Goal: Information Seeking & Learning: Learn about a topic

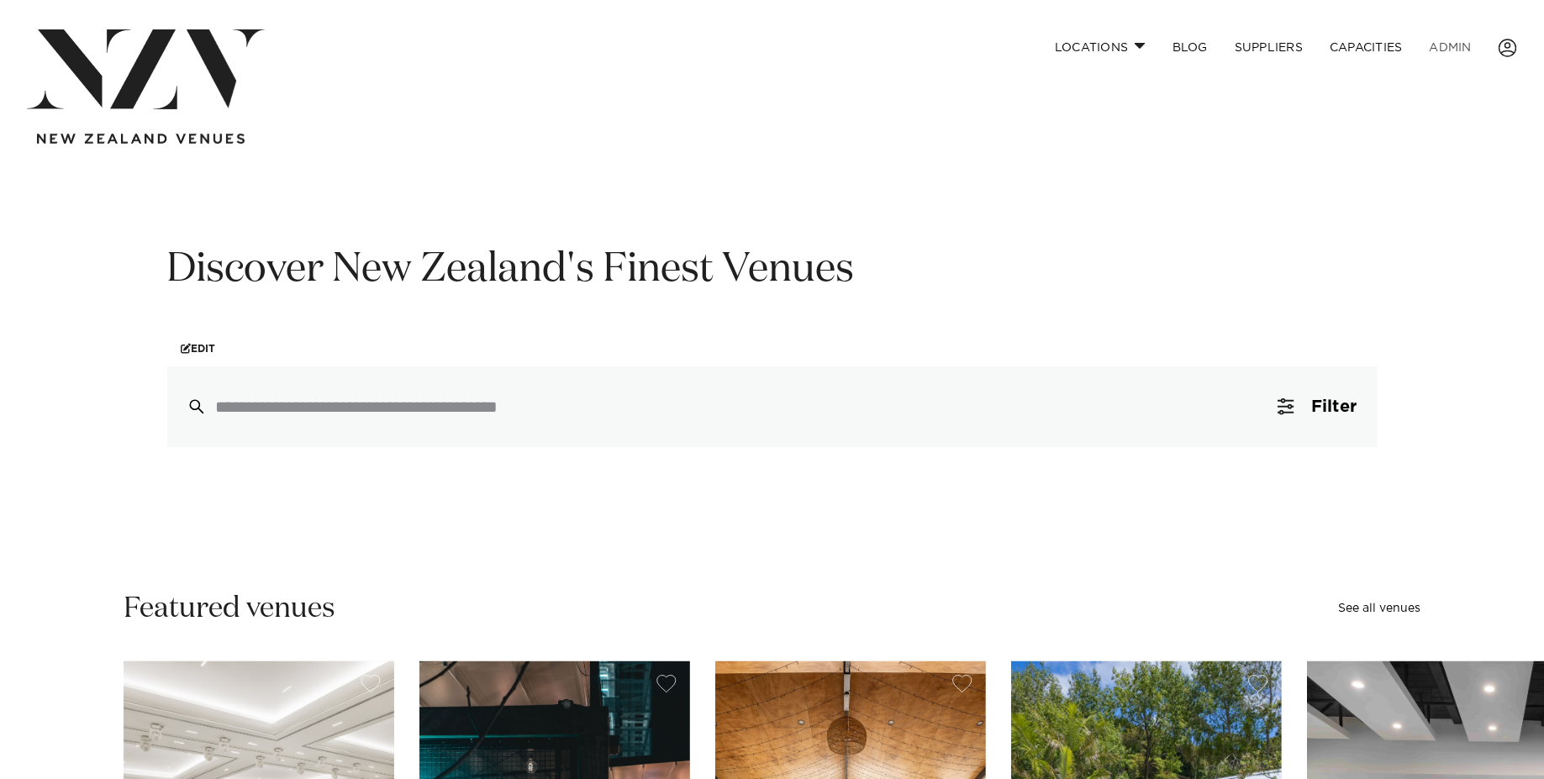
click at [1466, 50] on link "ADMIN" at bounding box center [1450, 47] width 69 height 36
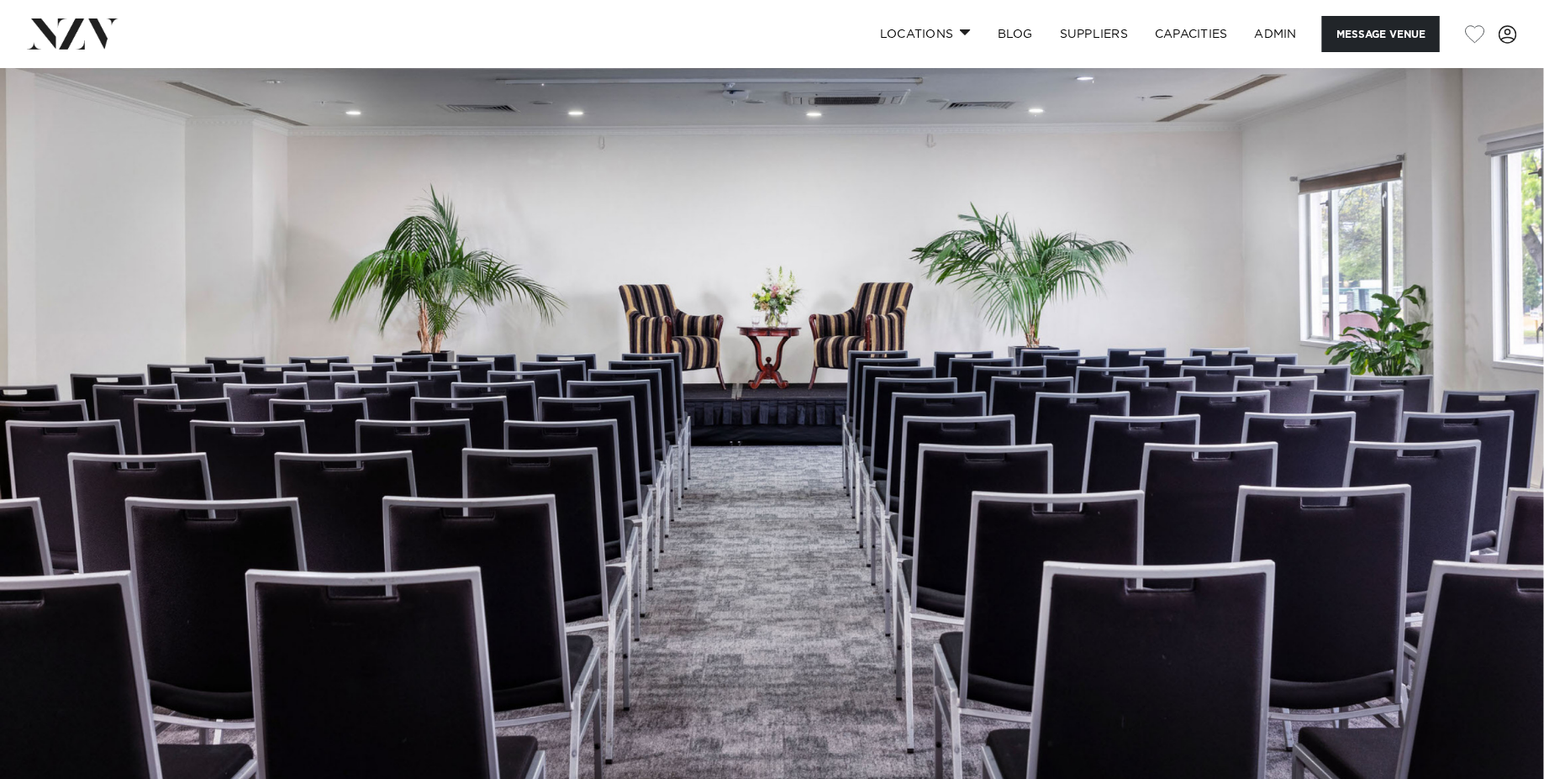
scroll to position [588, 0]
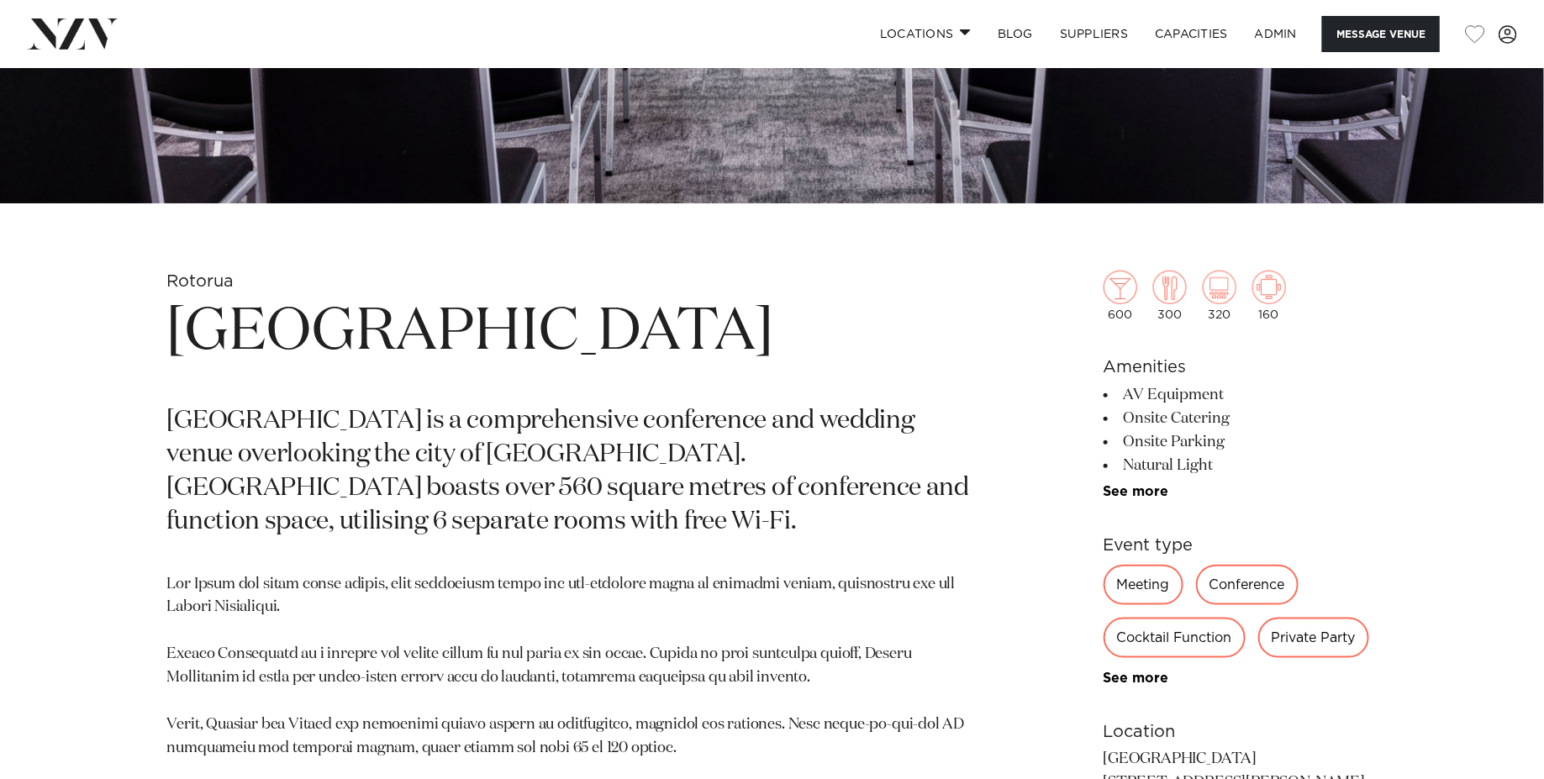
click at [619, 352] on h1 "Arawa Park Hotel Rotorua" at bounding box center [575, 332] width 817 height 77
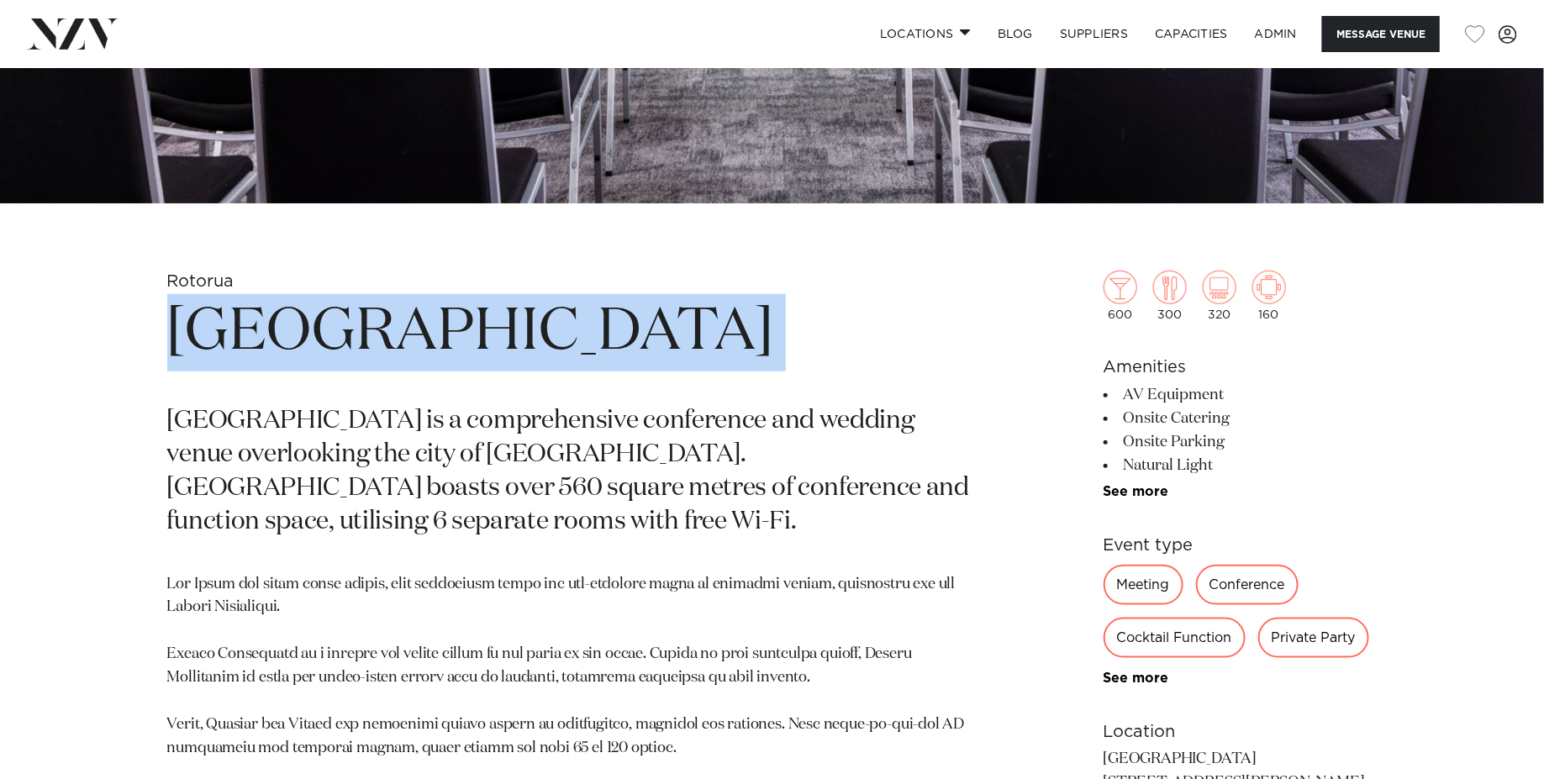
click at [619, 352] on h1 "Arawa Park Hotel Rotorua" at bounding box center [575, 332] width 817 height 77
copy section "Arawa Park Hotel Rotorua"
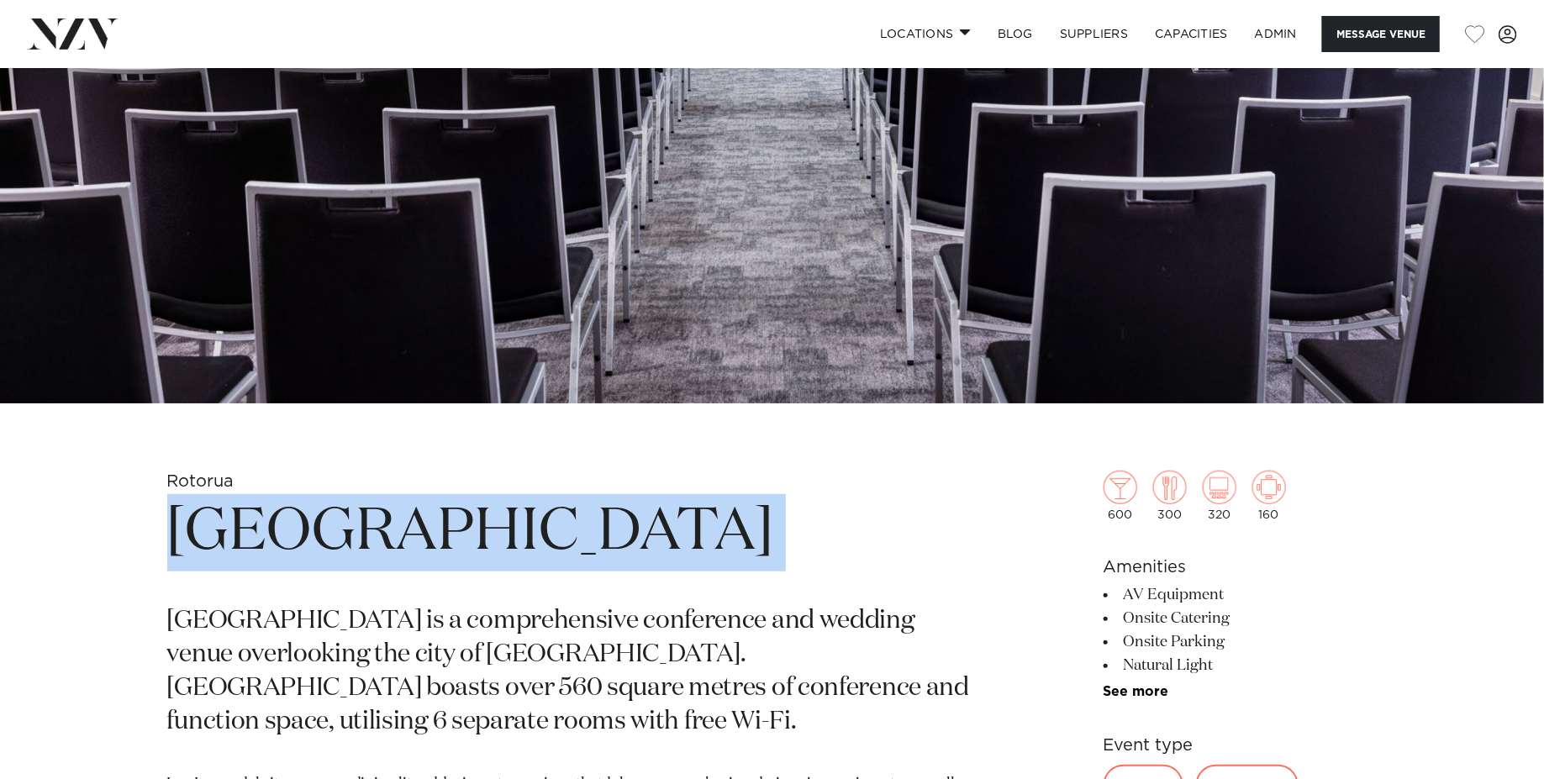
scroll to position [105, 0]
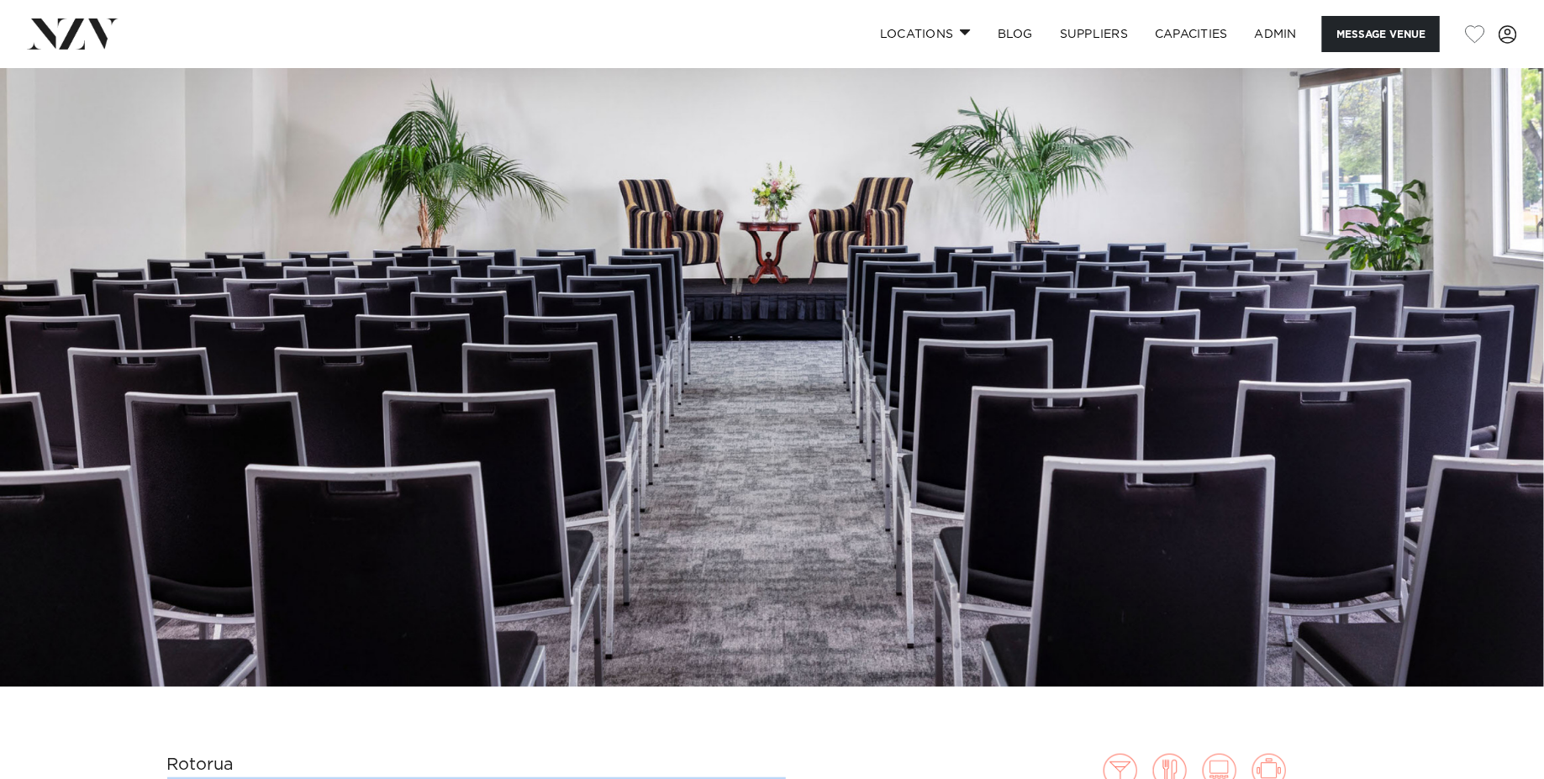
click at [641, 287] on img at bounding box center [772, 325] width 1544 height 724
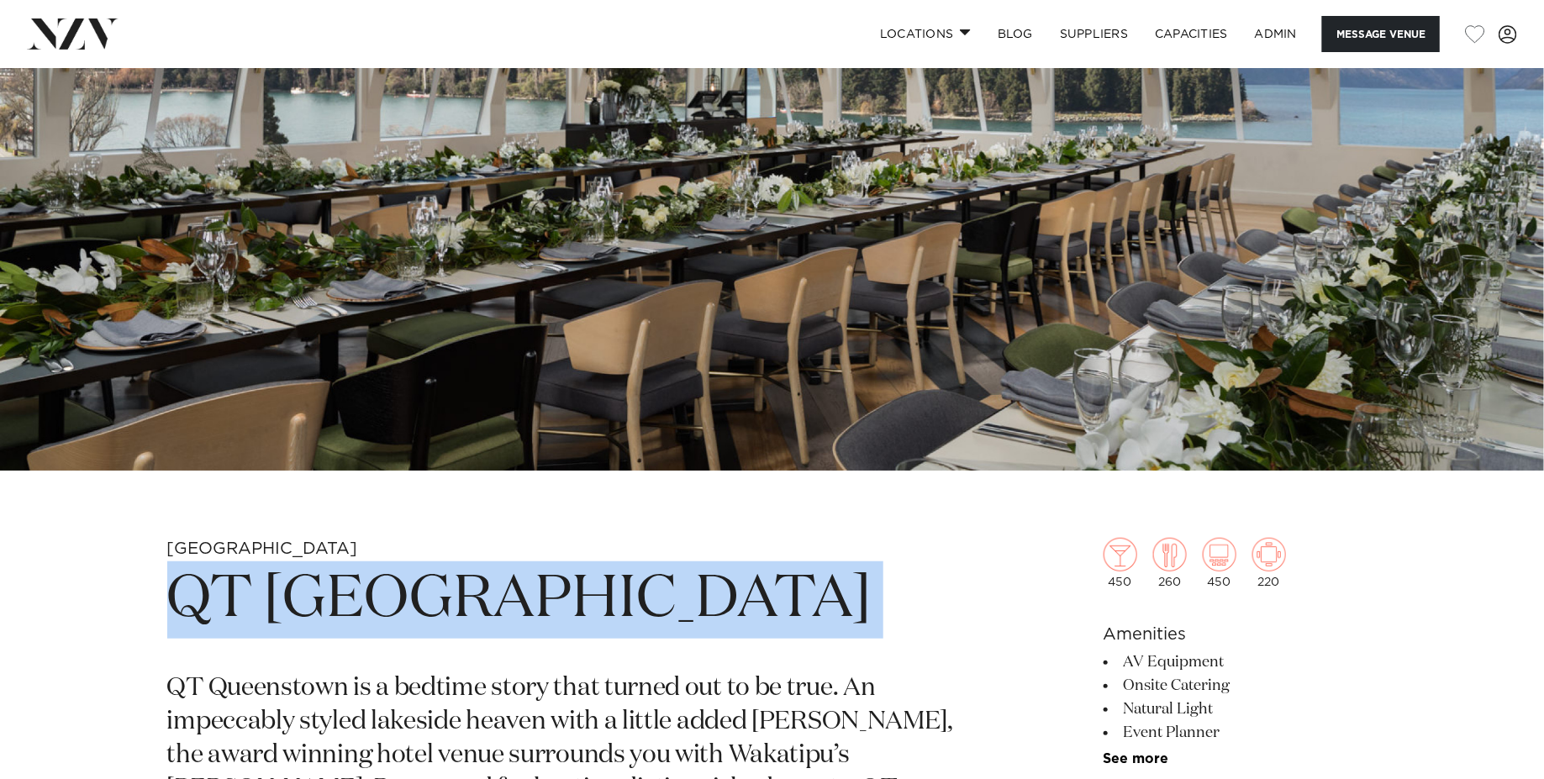
click at [416, 623] on h1 "QT Queenstown" at bounding box center [575, 599] width 817 height 77
click at [461, 433] on img at bounding box center [772, 109] width 1544 height 724
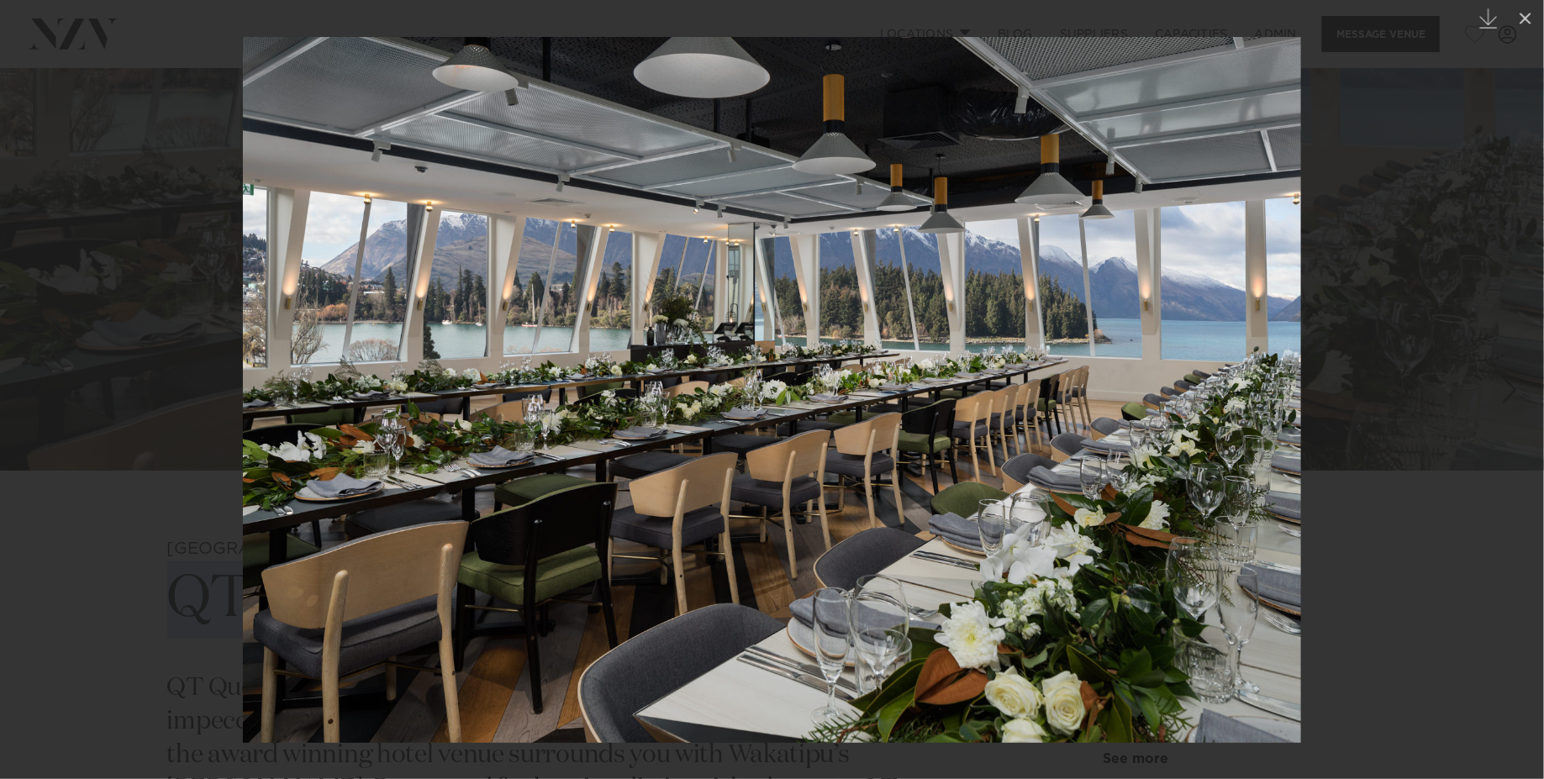
click at [147, 154] on div at bounding box center [772, 389] width 1544 height 779
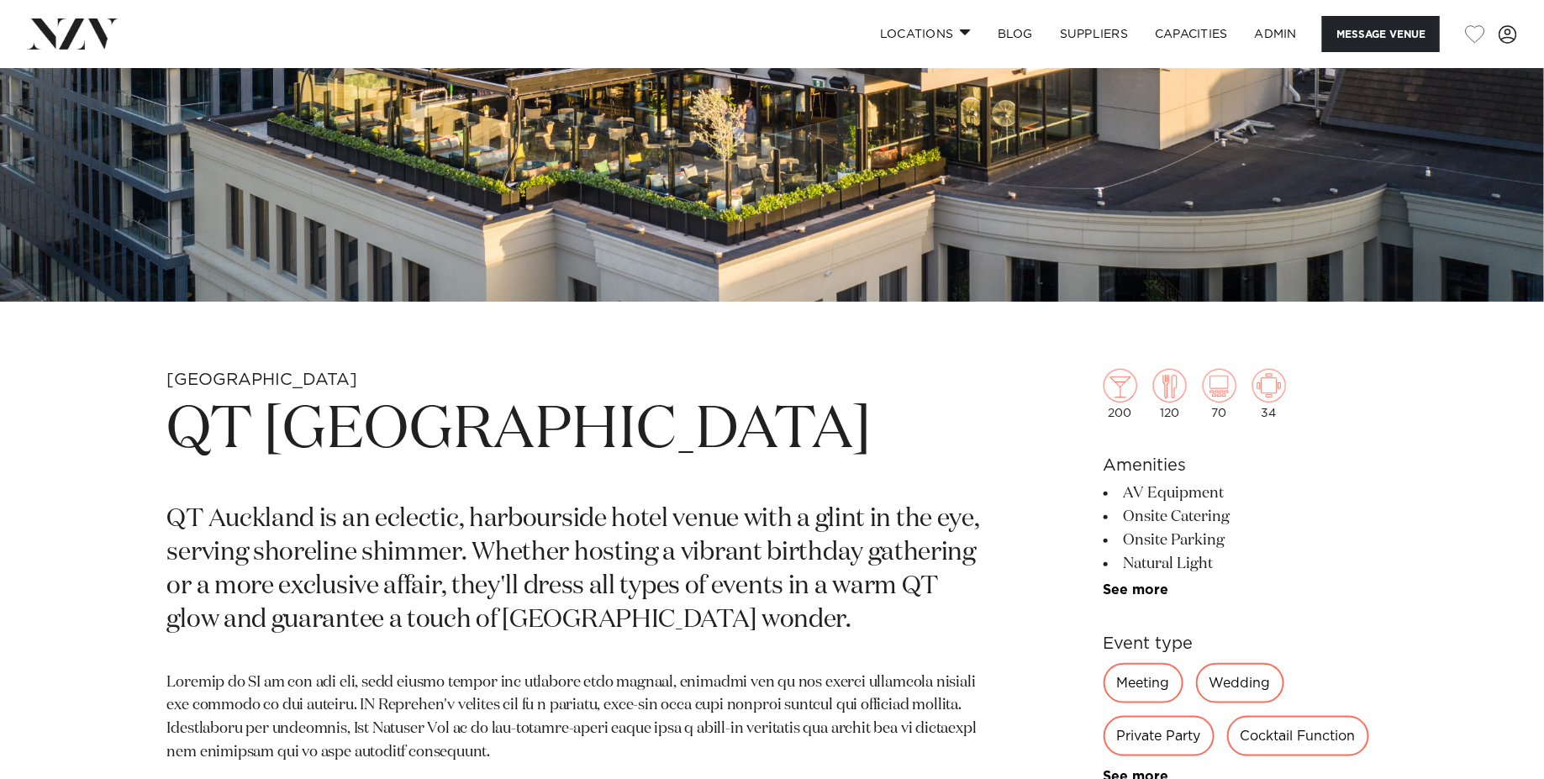
scroll to position [497, 0]
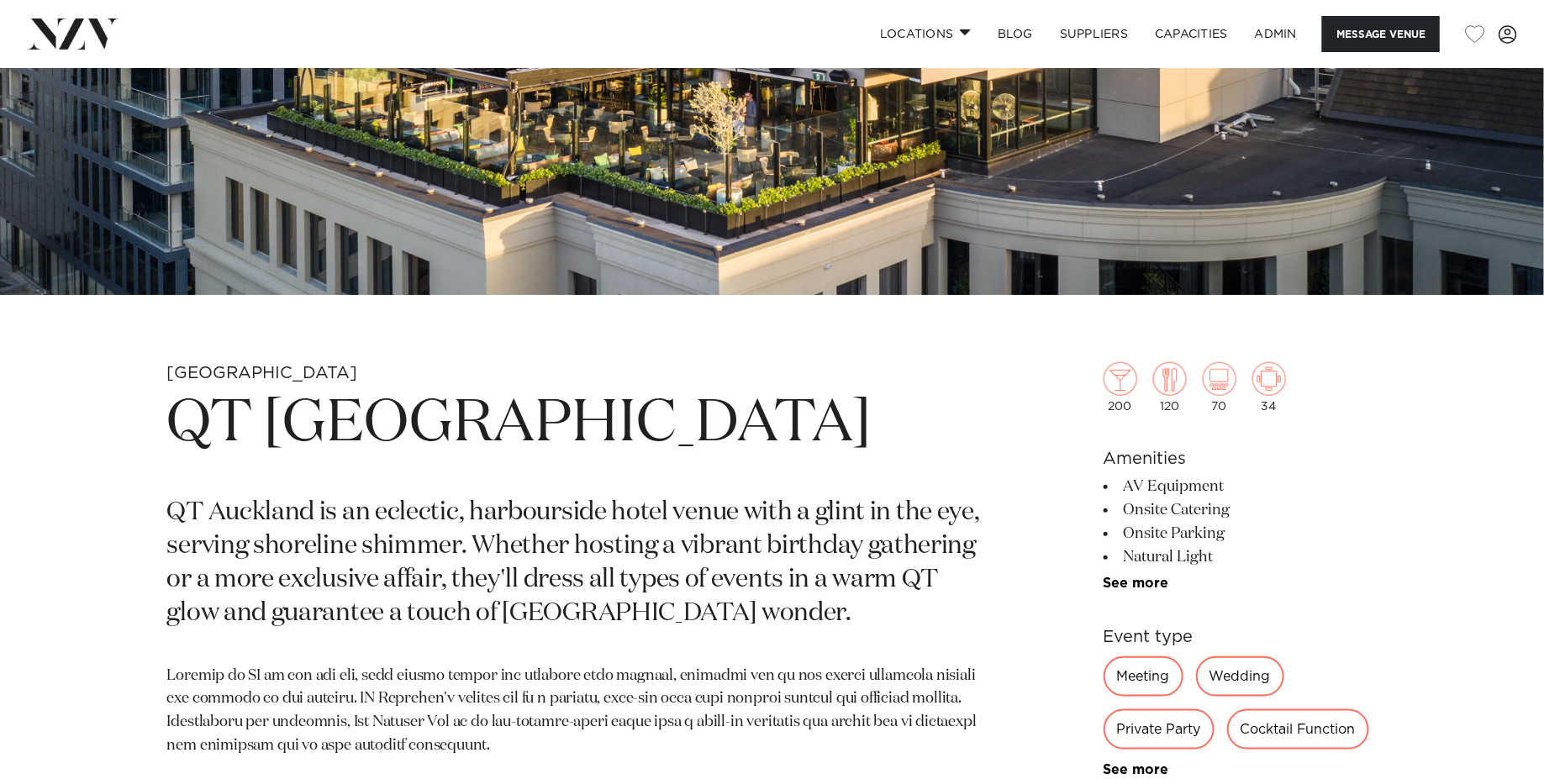
click at [417, 435] on h1 "QT Auckland" at bounding box center [575, 424] width 817 height 77
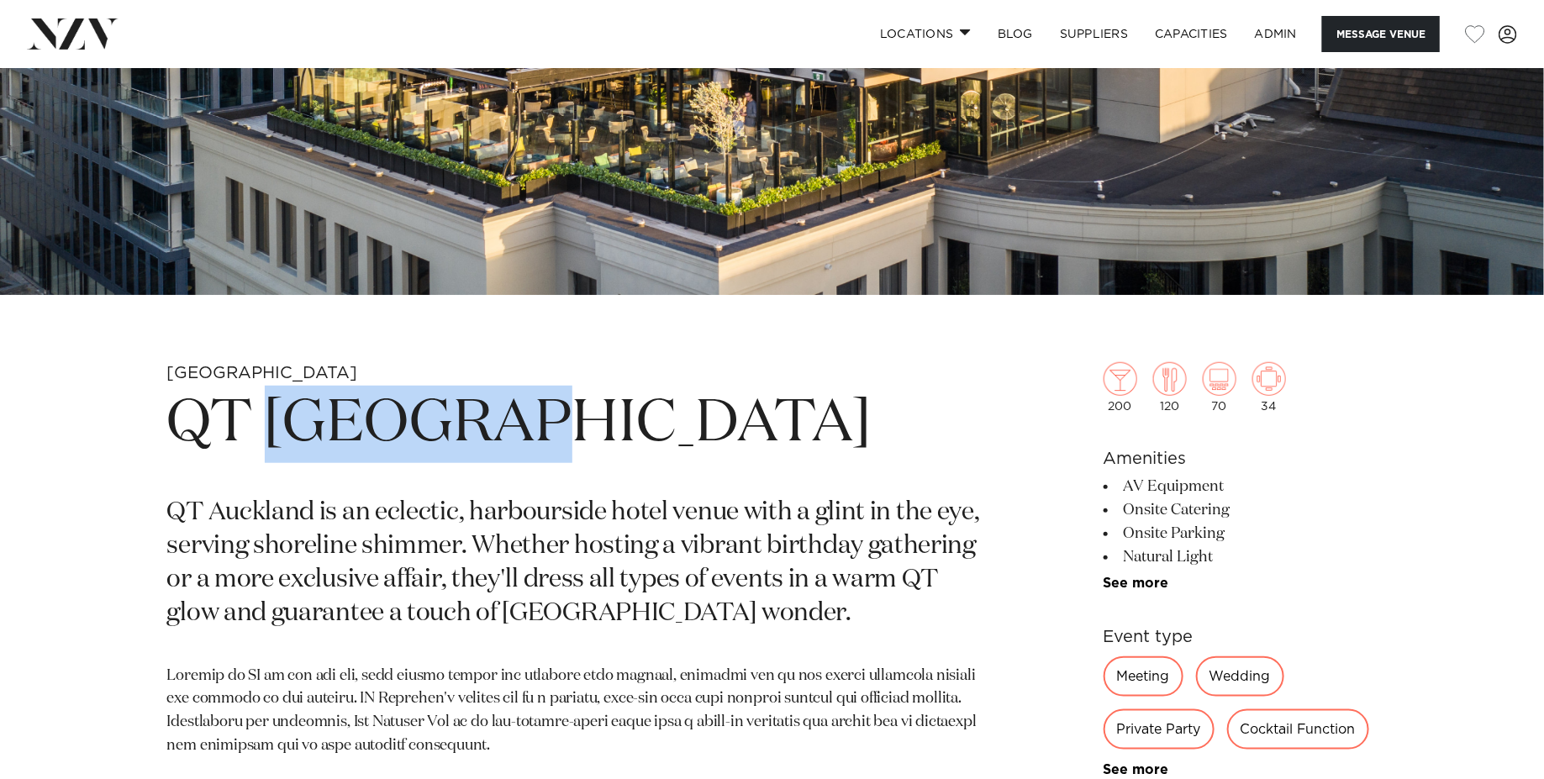
click at [417, 435] on h1 "QT Auckland" at bounding box center [575, 424] width 817 height 77
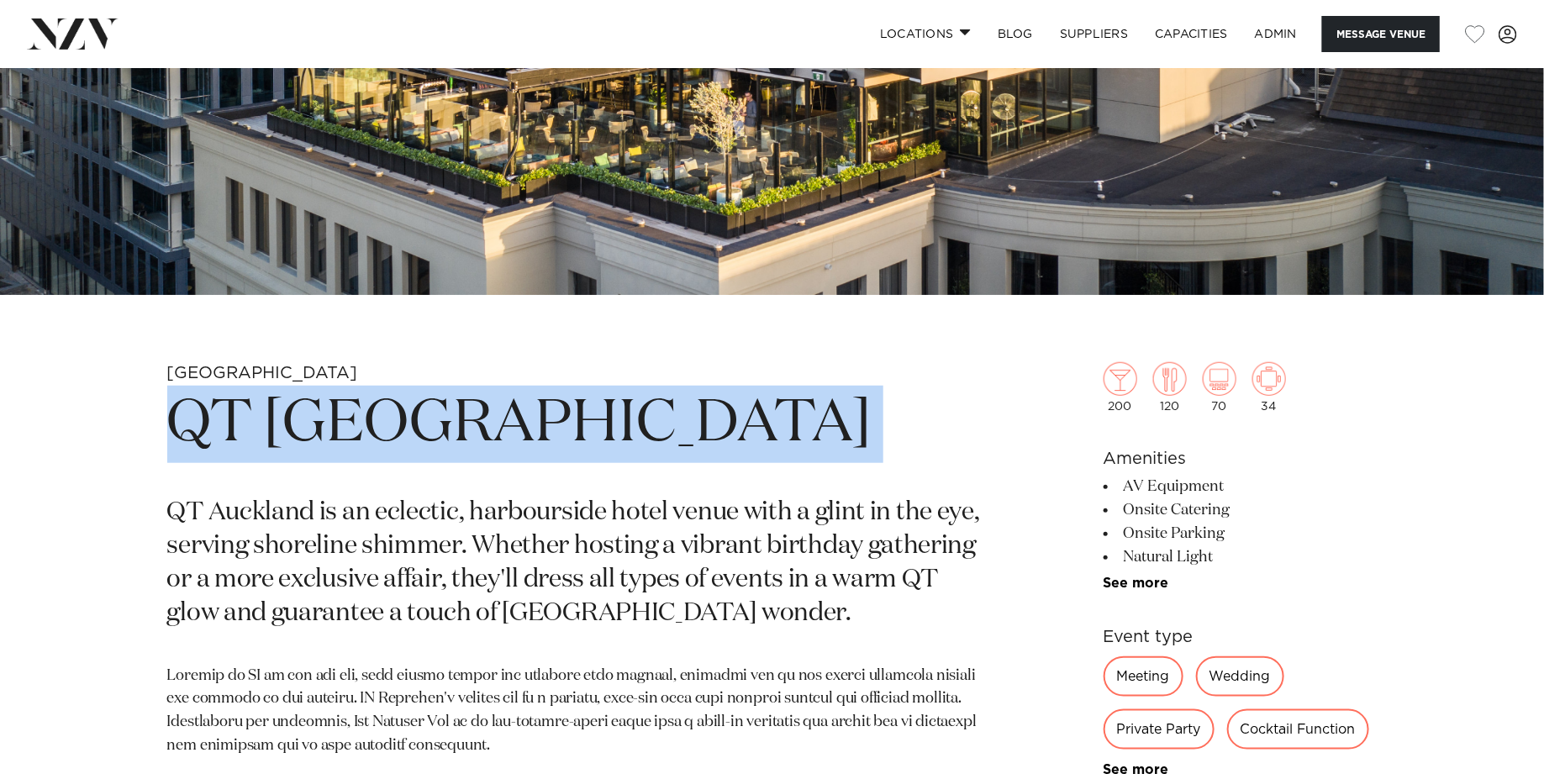
click at [417, 435] on h1 "QT Auckland" at bounding box center [575, 424] width 817 height 77
copy section "QT Auckland"
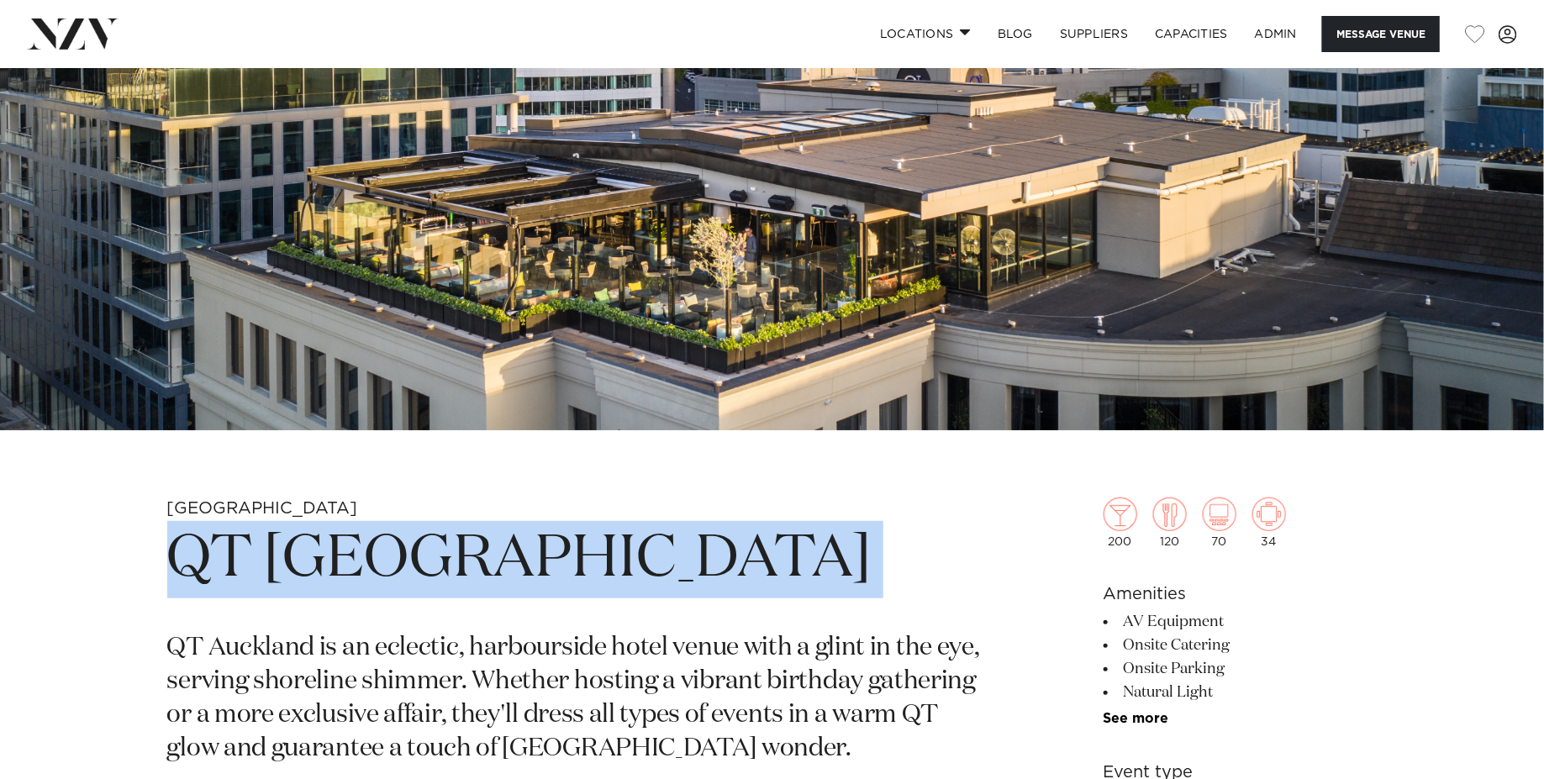
scroll to position [250, 0]
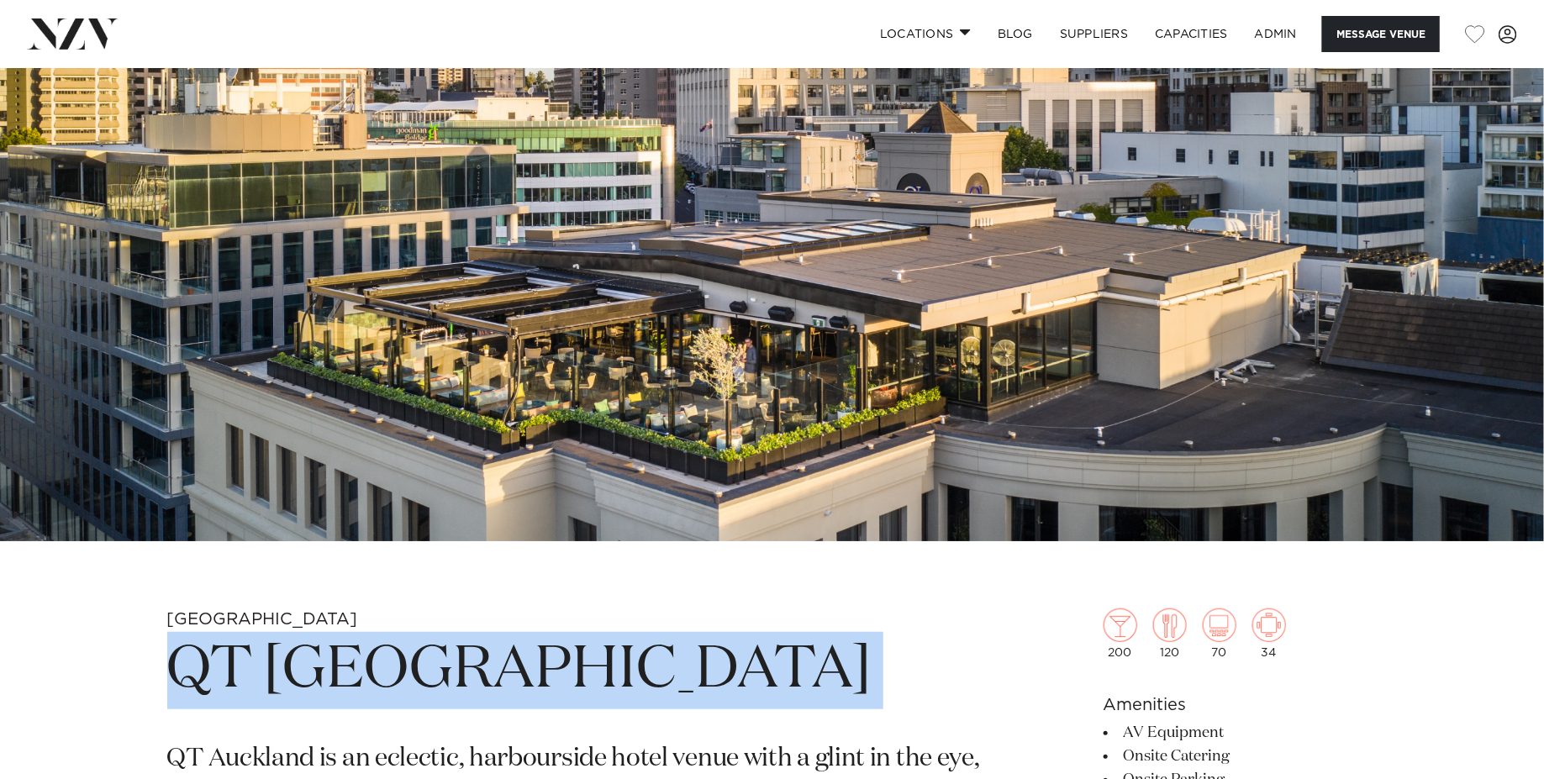
click at [461, 320] on img at bounding box center [772, 180] width 1544 height 724
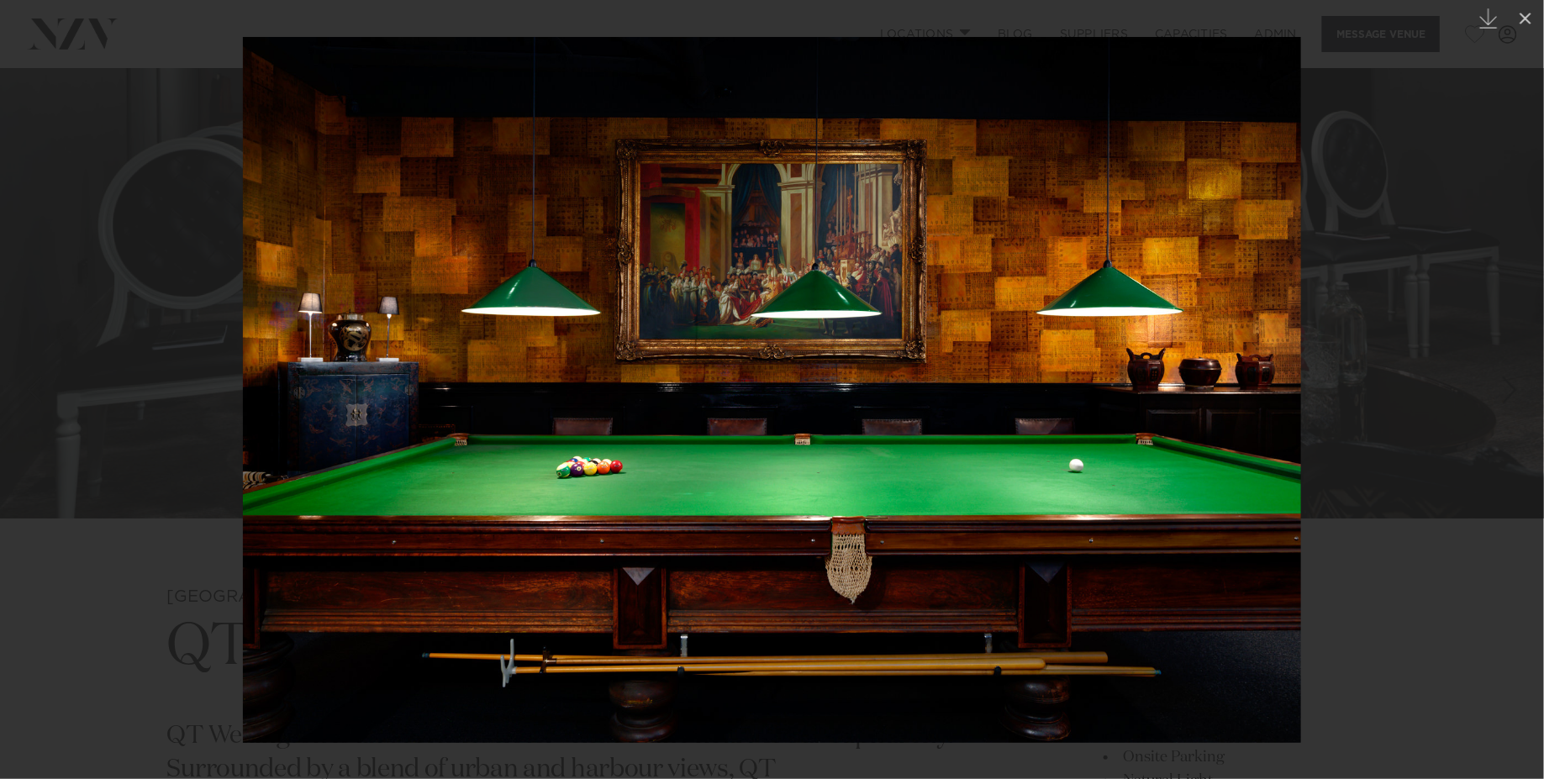
click at [701, 436] on img at bounding box center [772, 390] width 1058 height 706
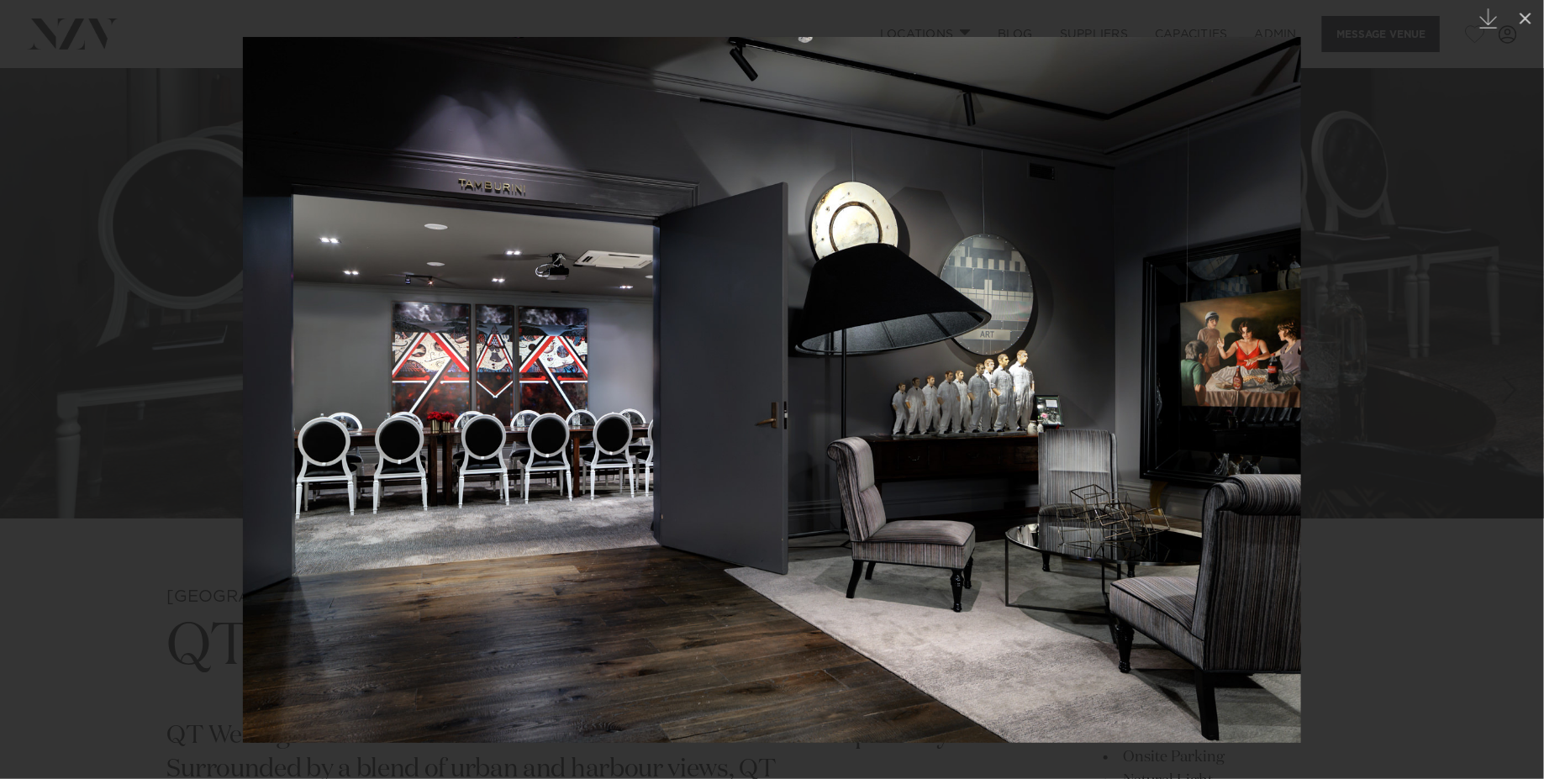
click at [157, 266] on div at bounding box center [772, 389] width 1544 height 779
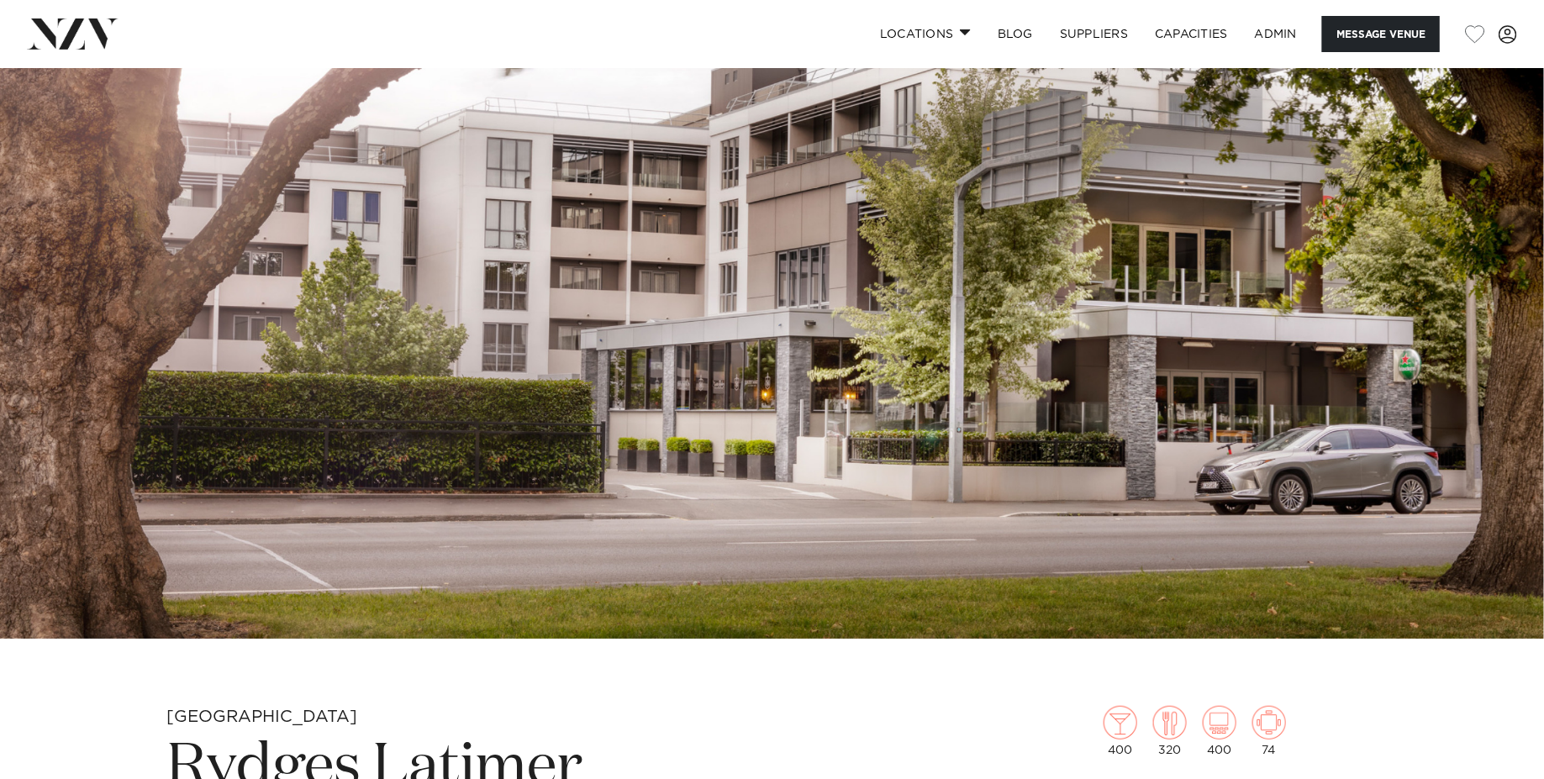
scroll to position [257, 0]
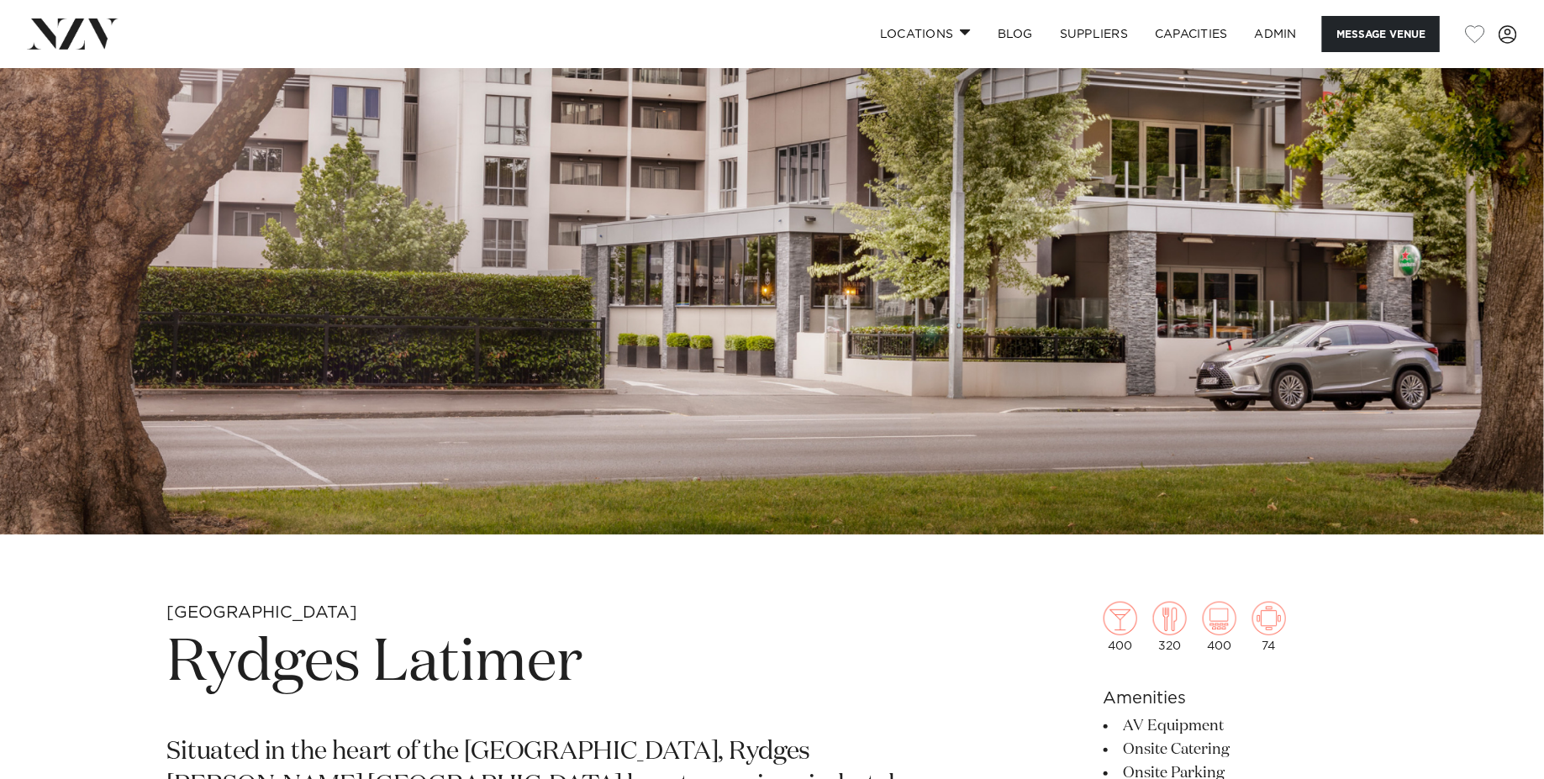
click at [480, 679] on h1 "Rydges Latimer" at bounding box center [575, 663] width 817 height 77
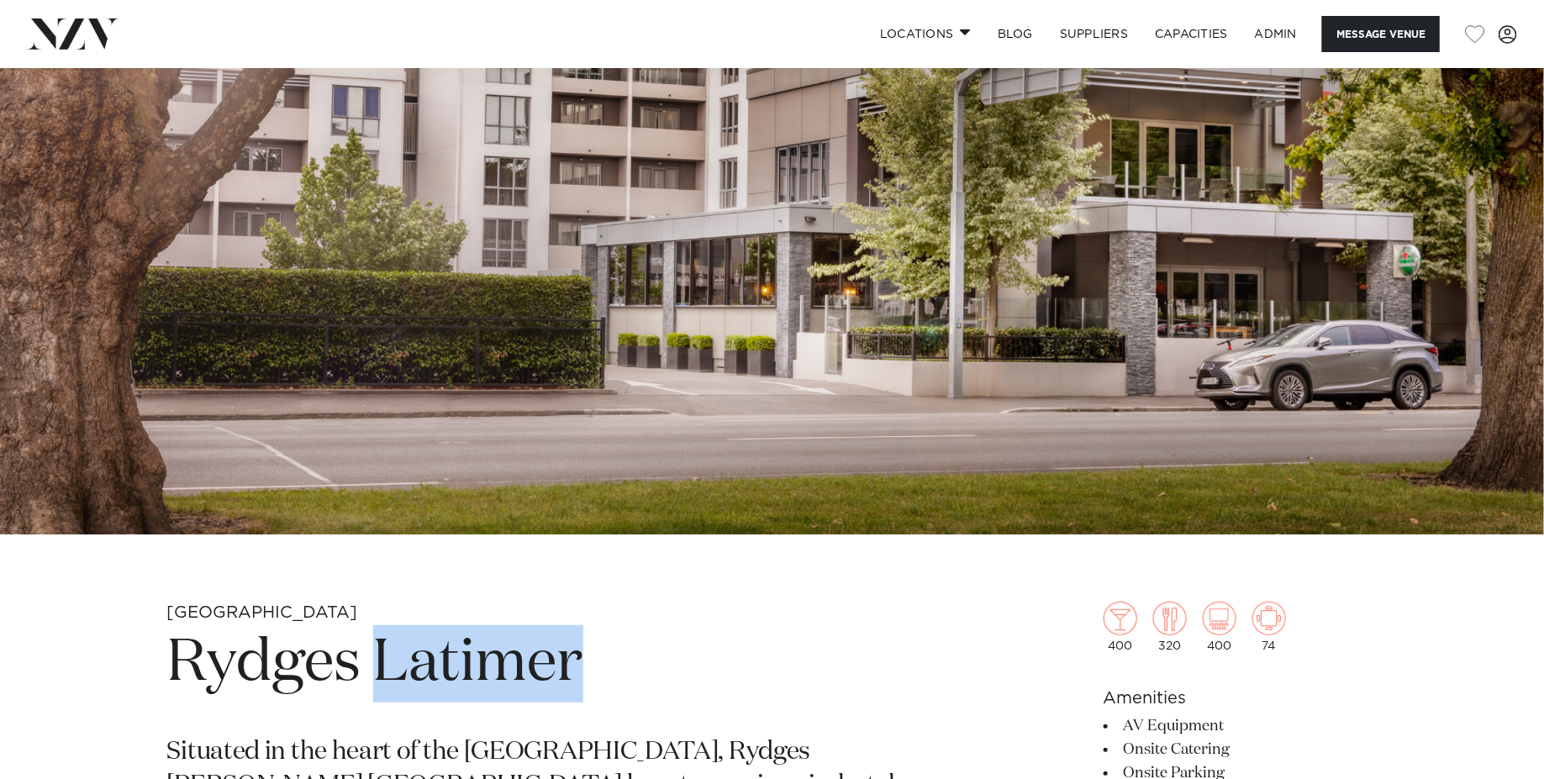
click at [480, 679] on h1 "Rydges Latimer" at bounding box center [575, 663] width 817 height 77
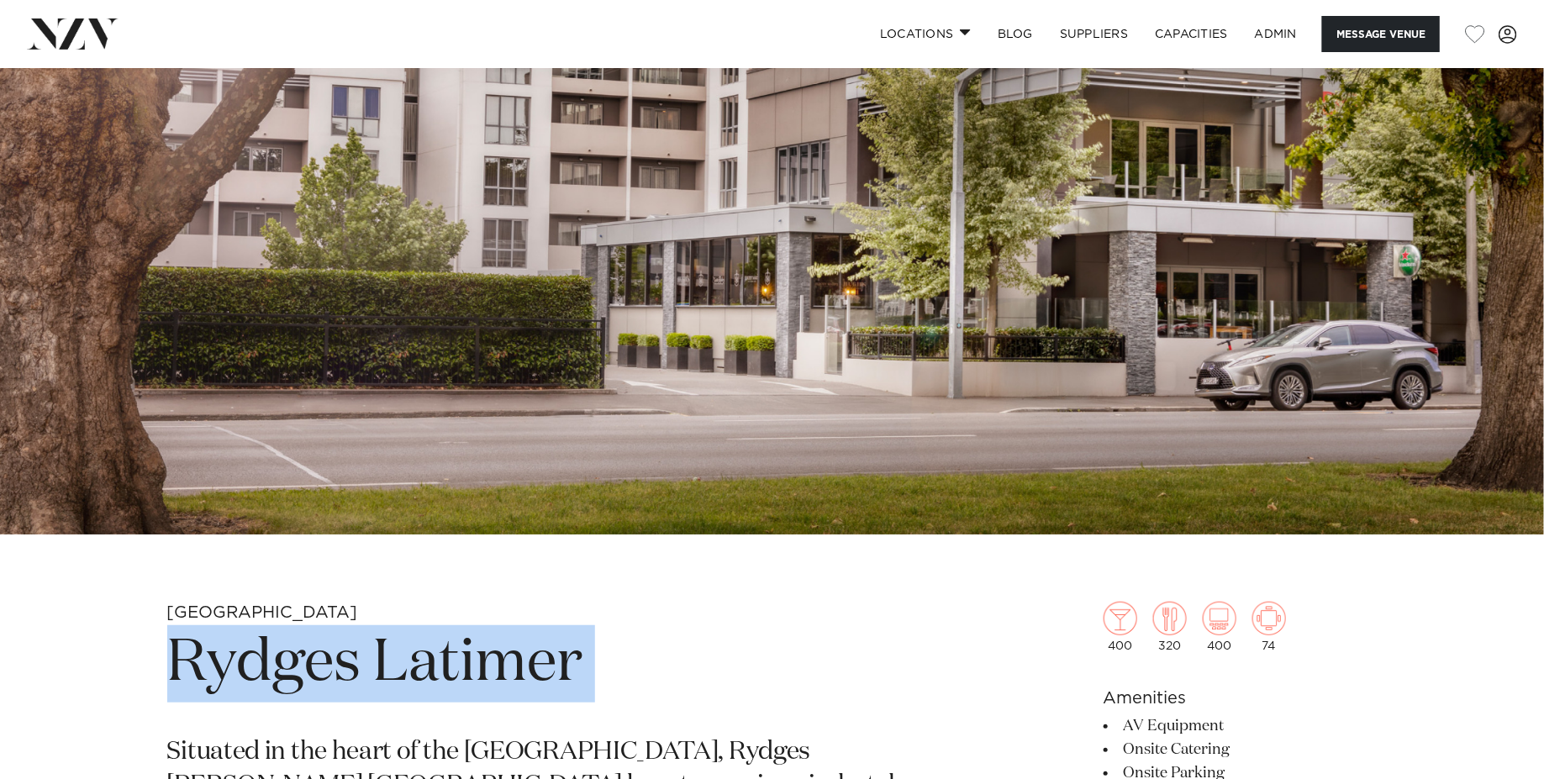
click at [480, 679] on h1 "Rydges Latimer" at bounding box center [575, 663] width 817 height 77
copy section "Rydges Latimer"
click at [604, 195] on img at bounding box center [772, 173] width 1544 height 724
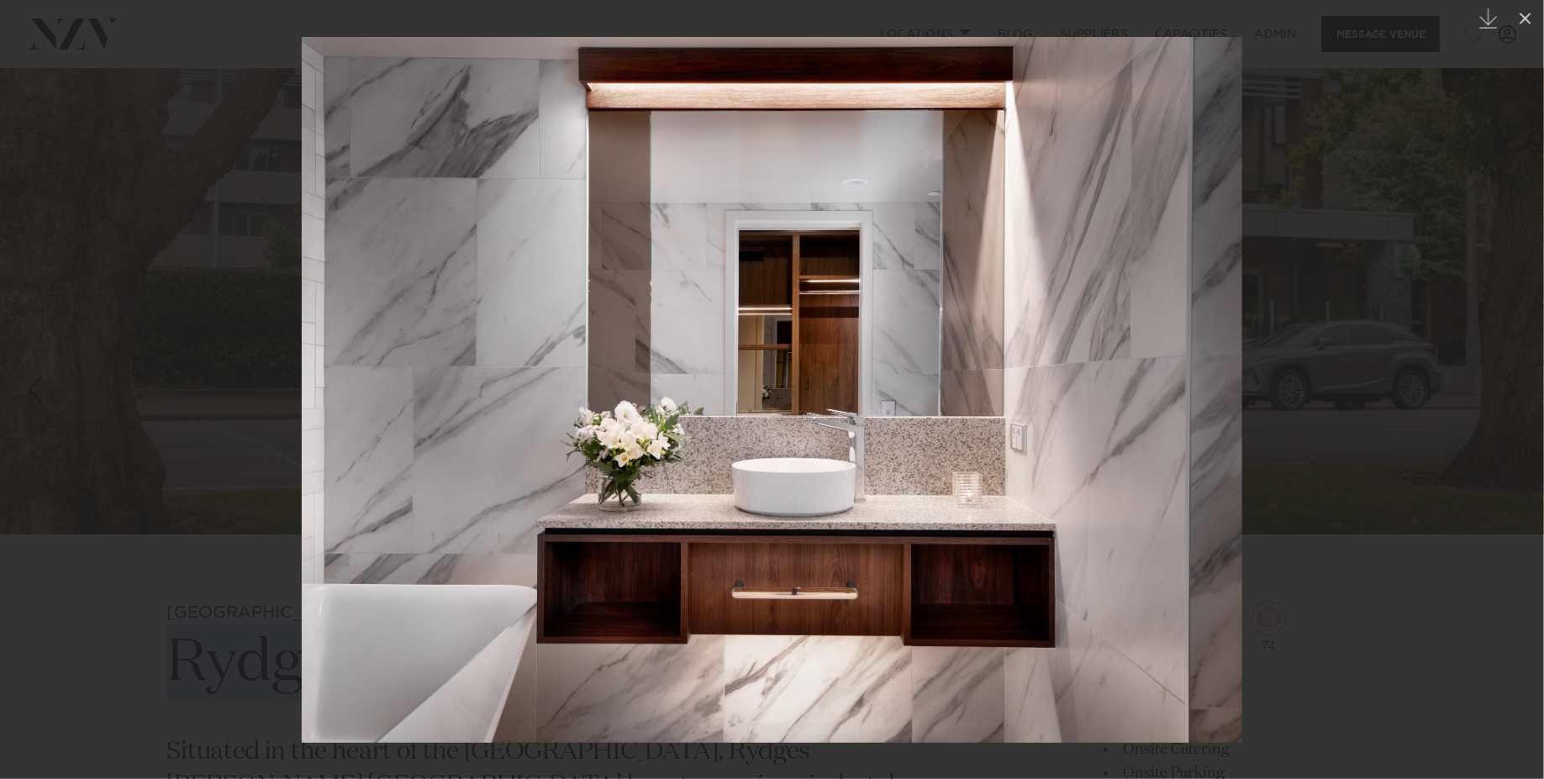
click at [627, 235] on img at bounding box center [772, 390] width 941 height 706
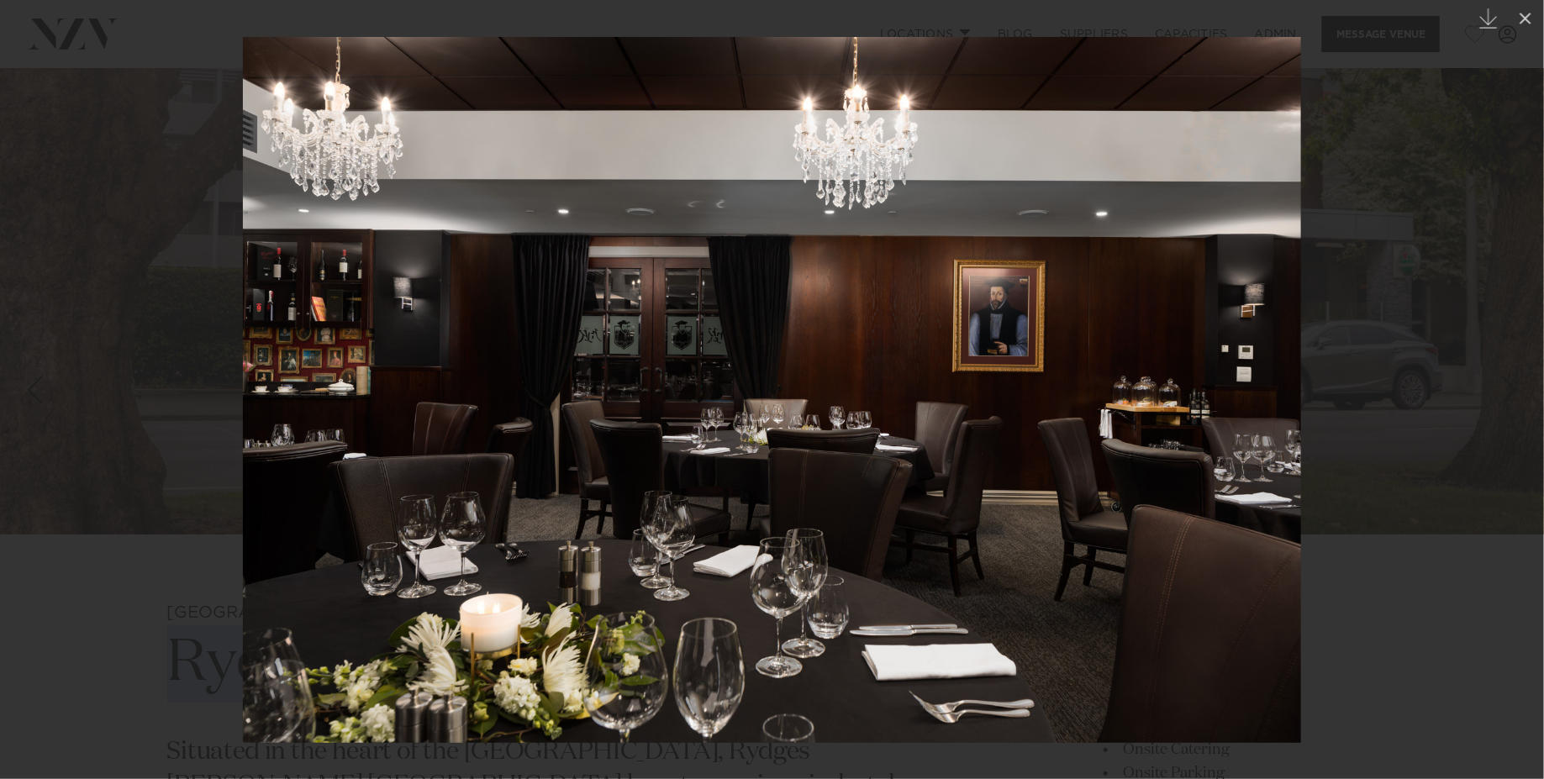
click at [220, 150] on div at bounding box center [772, 389] width 1544 height 779
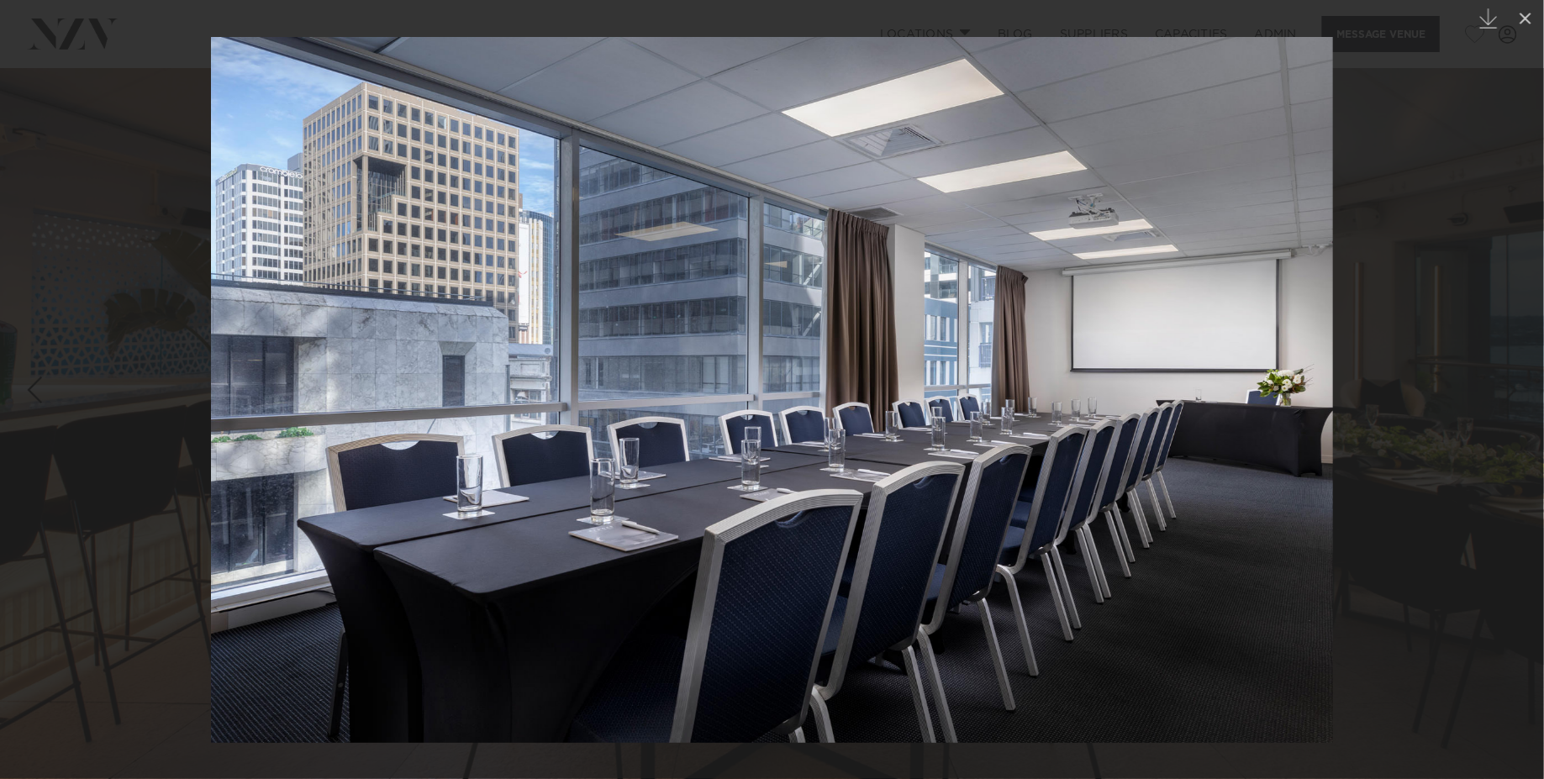
click at [602, 328] on img at bounding box center [772, 390] width 1122 height 706
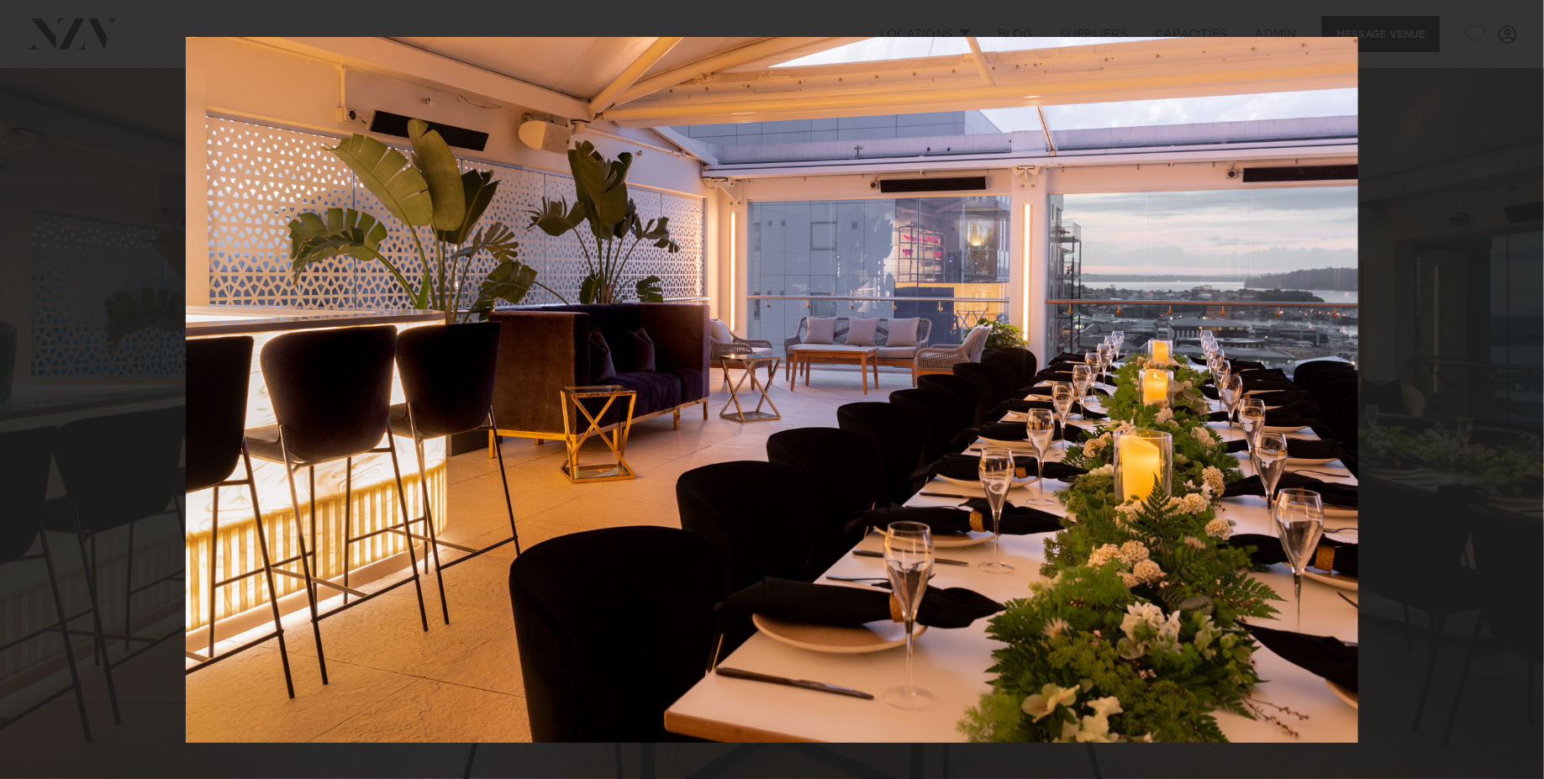
click at [131, 195] on div at bounding box center [772, 389] width 1544 height 779
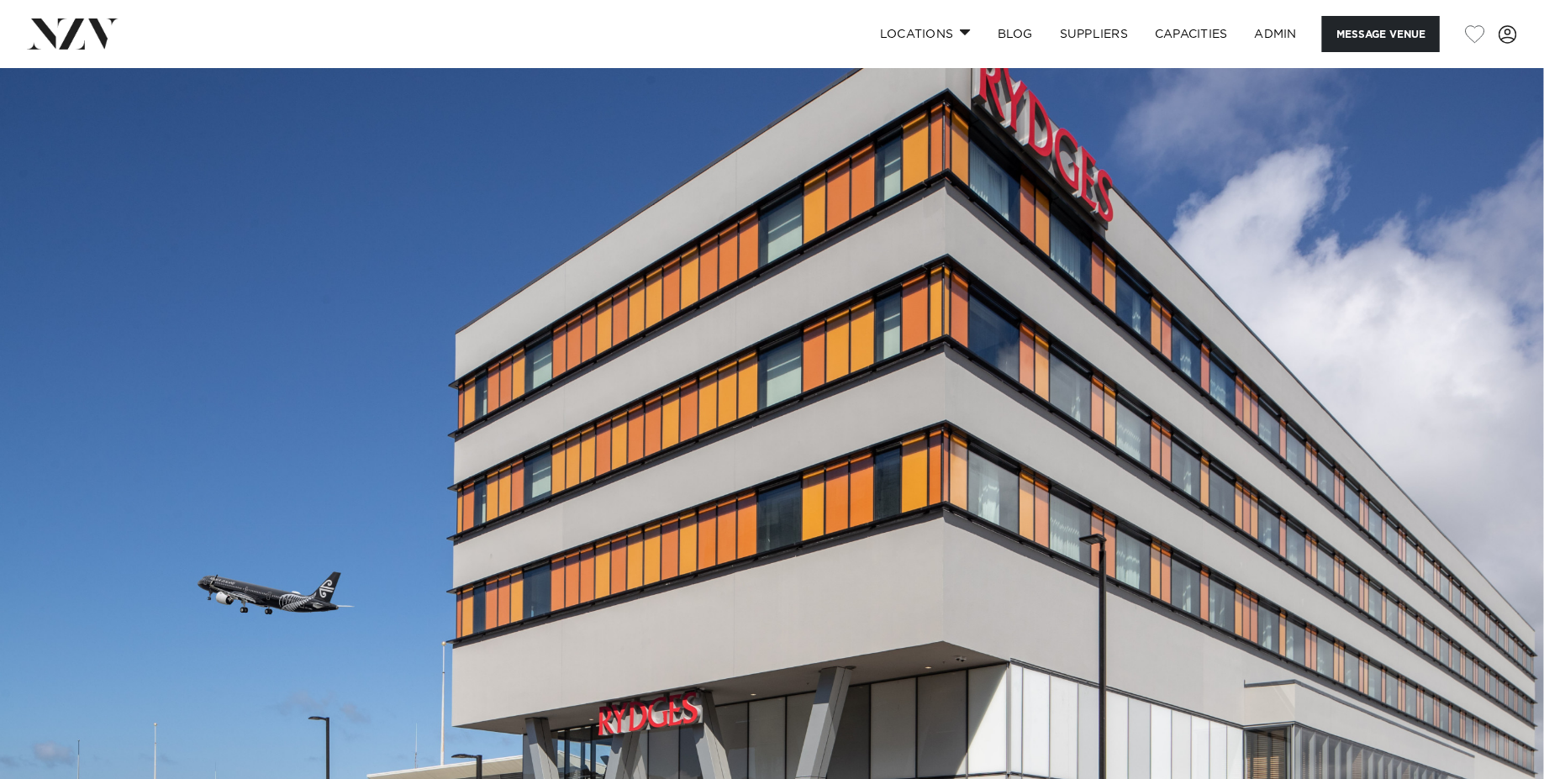
scroll to position [403, 0]
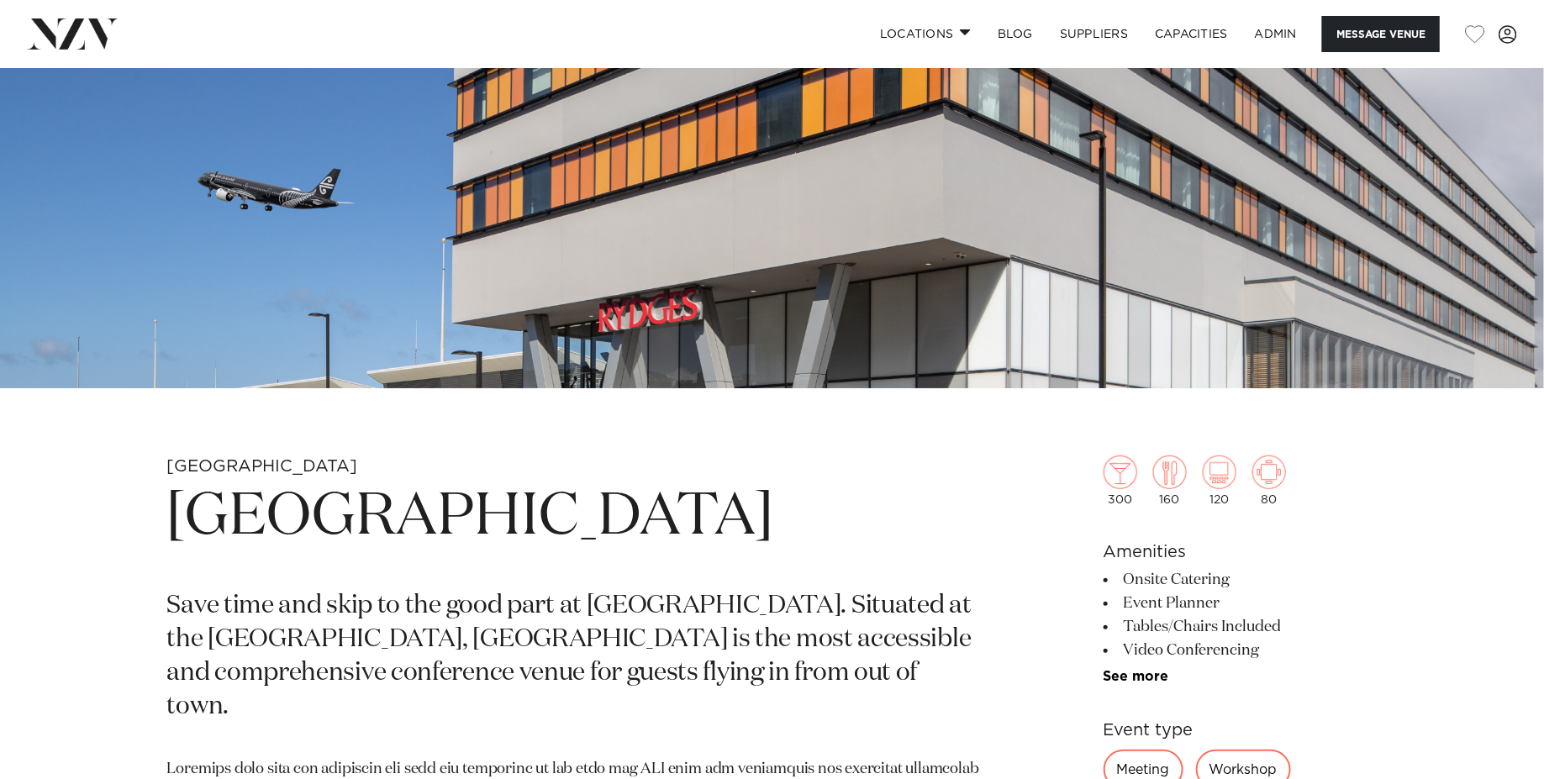
click at [463, 535] on h1 "[GEOGRAPHIC_DATA]" at bounding box center [575, 517] width 817 height 77
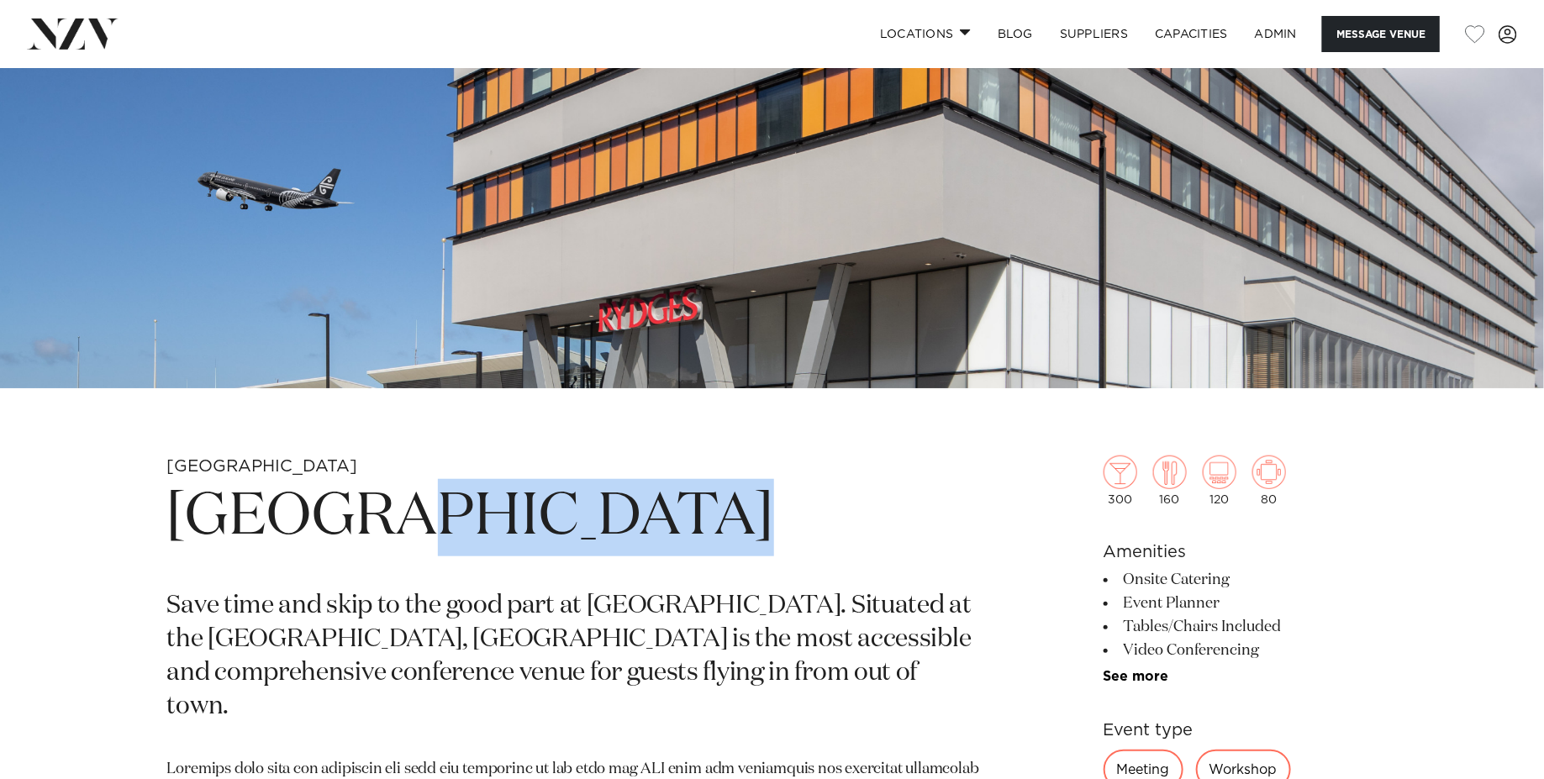
click at [463, 535] on h1 "[GEOGRAPHIC_DATA]" at bounding box center [575, 517] width 817 height 77
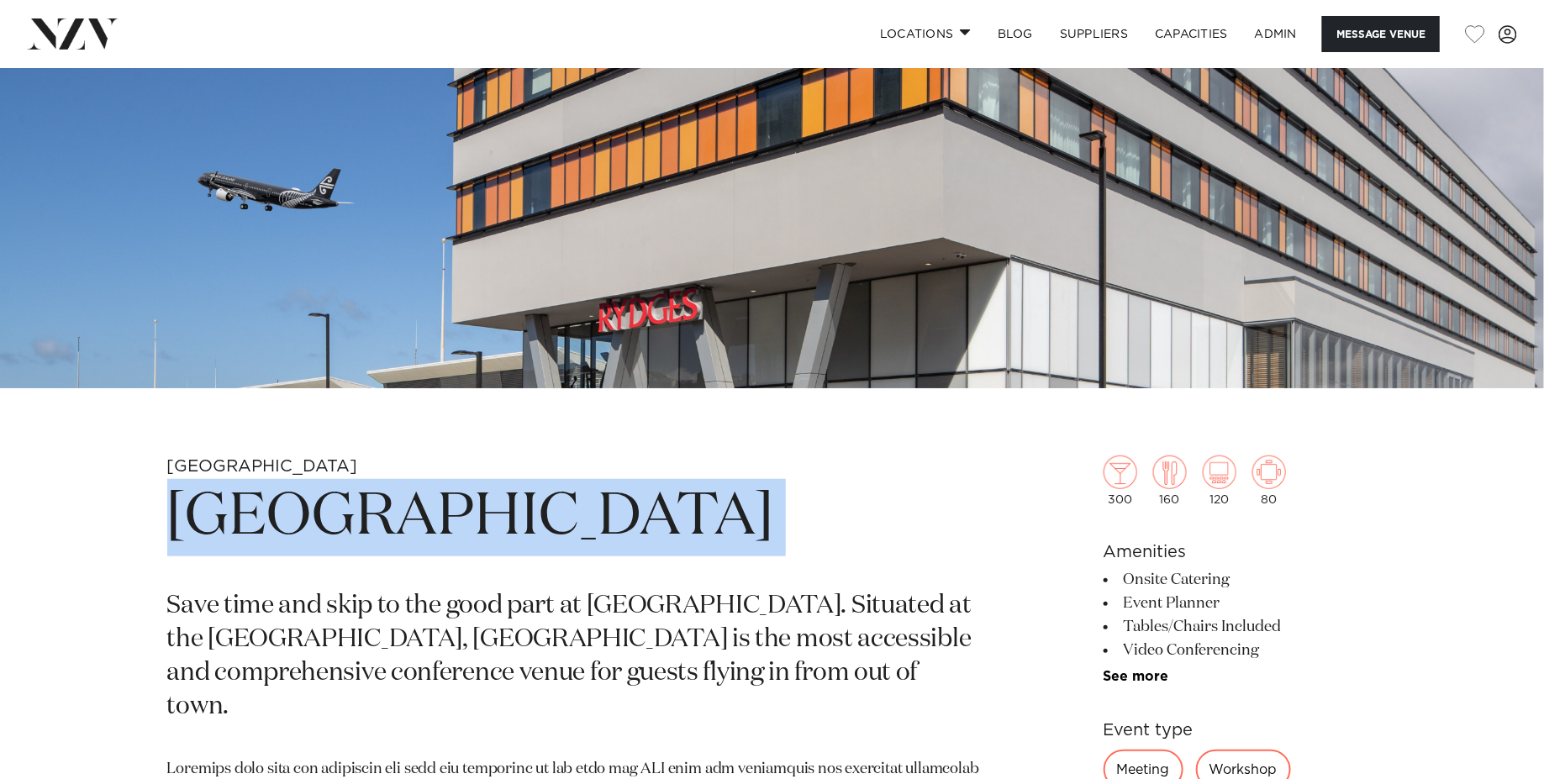
click at [463, 535] on h1 "[GEOGRAPHIC_DATA]" at bounding box center [575, 517] width 817 height 77
copy section "[GEOGRAPHIC_DATA]"
click at [488, 271] on img at bounding box center [772, 27] width 1544 height 724
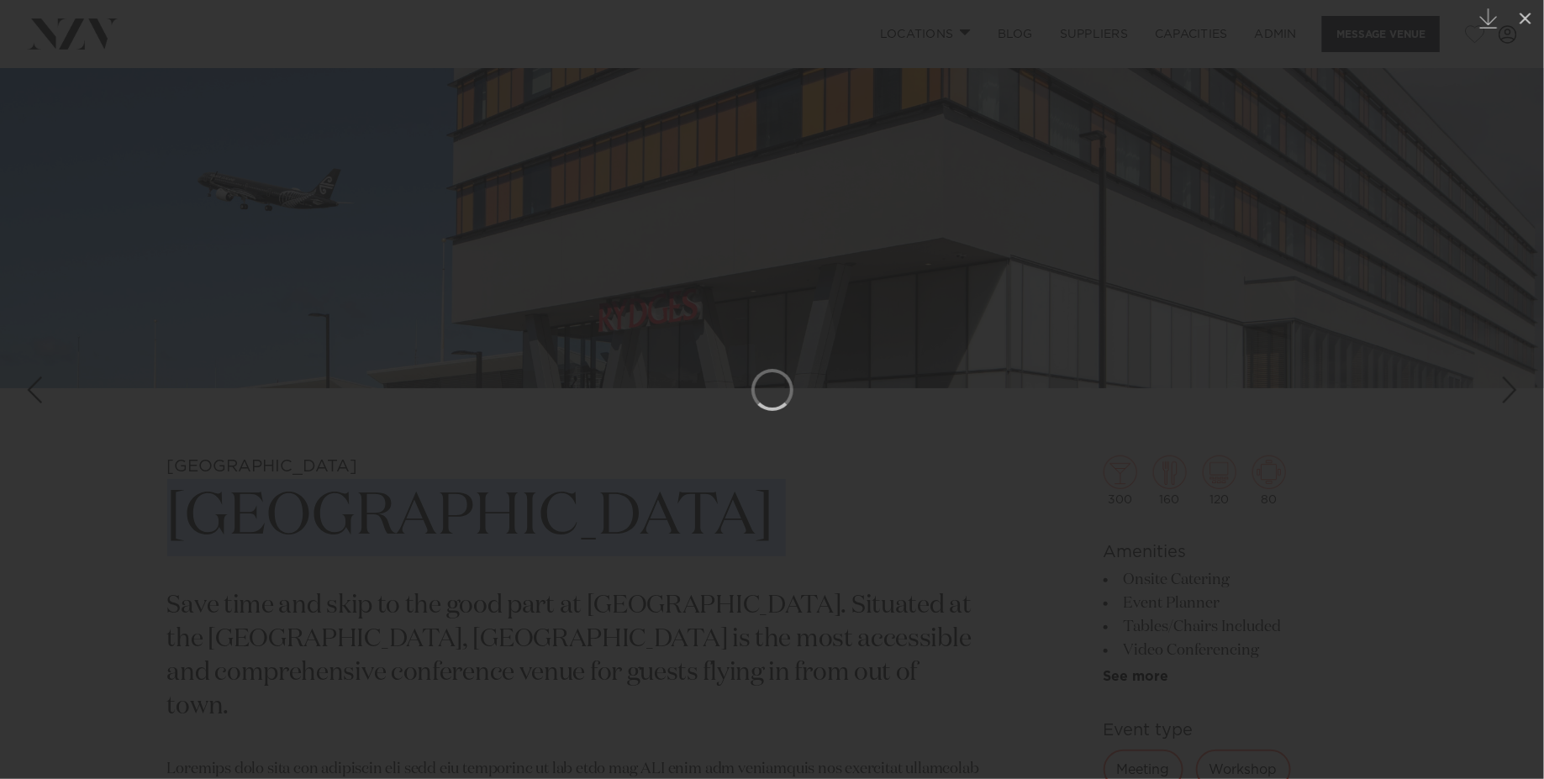
click at [612, 406] on div at bounding box center [772, 389] width 1544 height 779
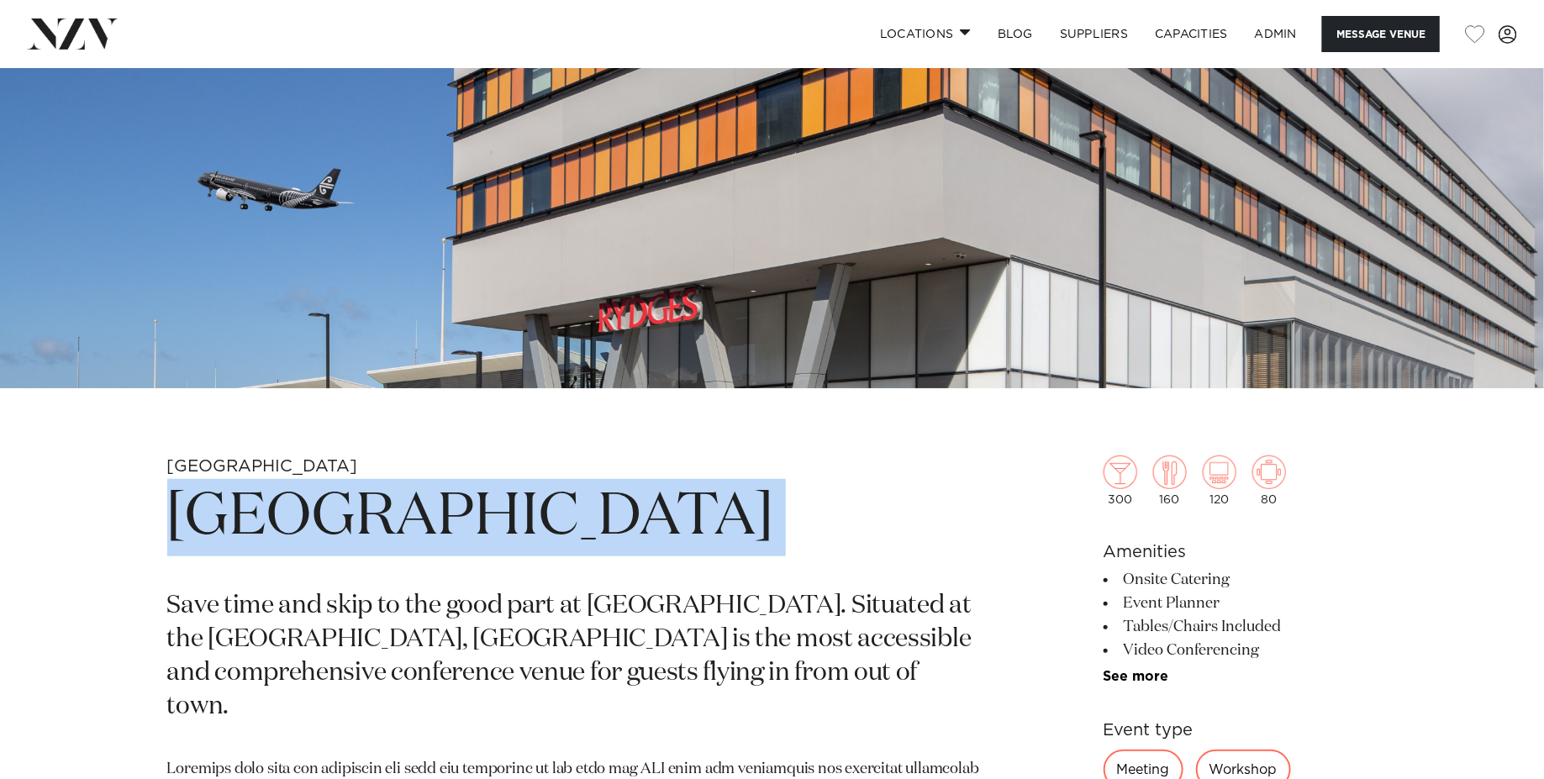
click at [610, 268] on img at bounding box center [772, 27] width 1544 height 724
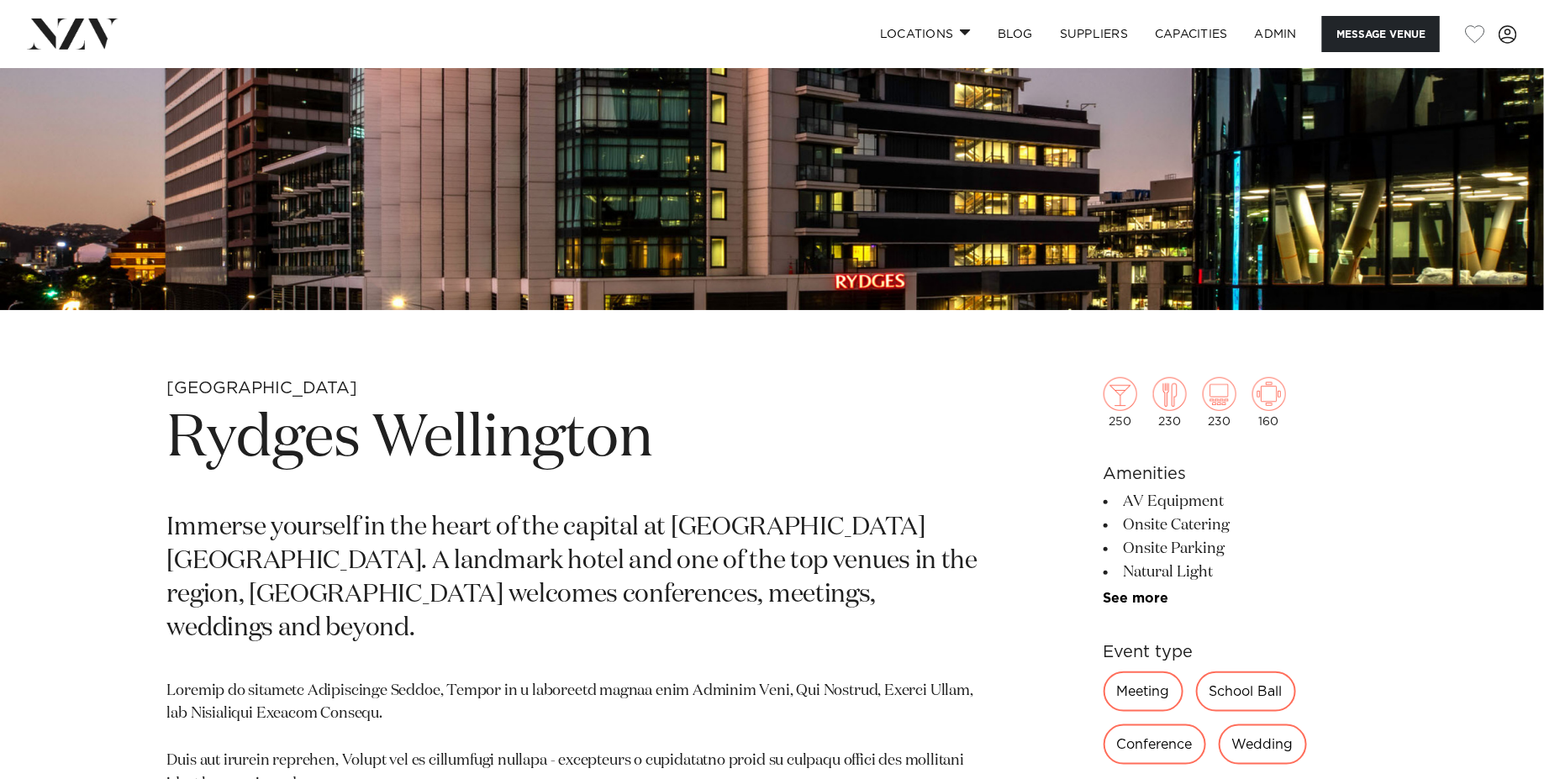
scroll to position [593, 0]
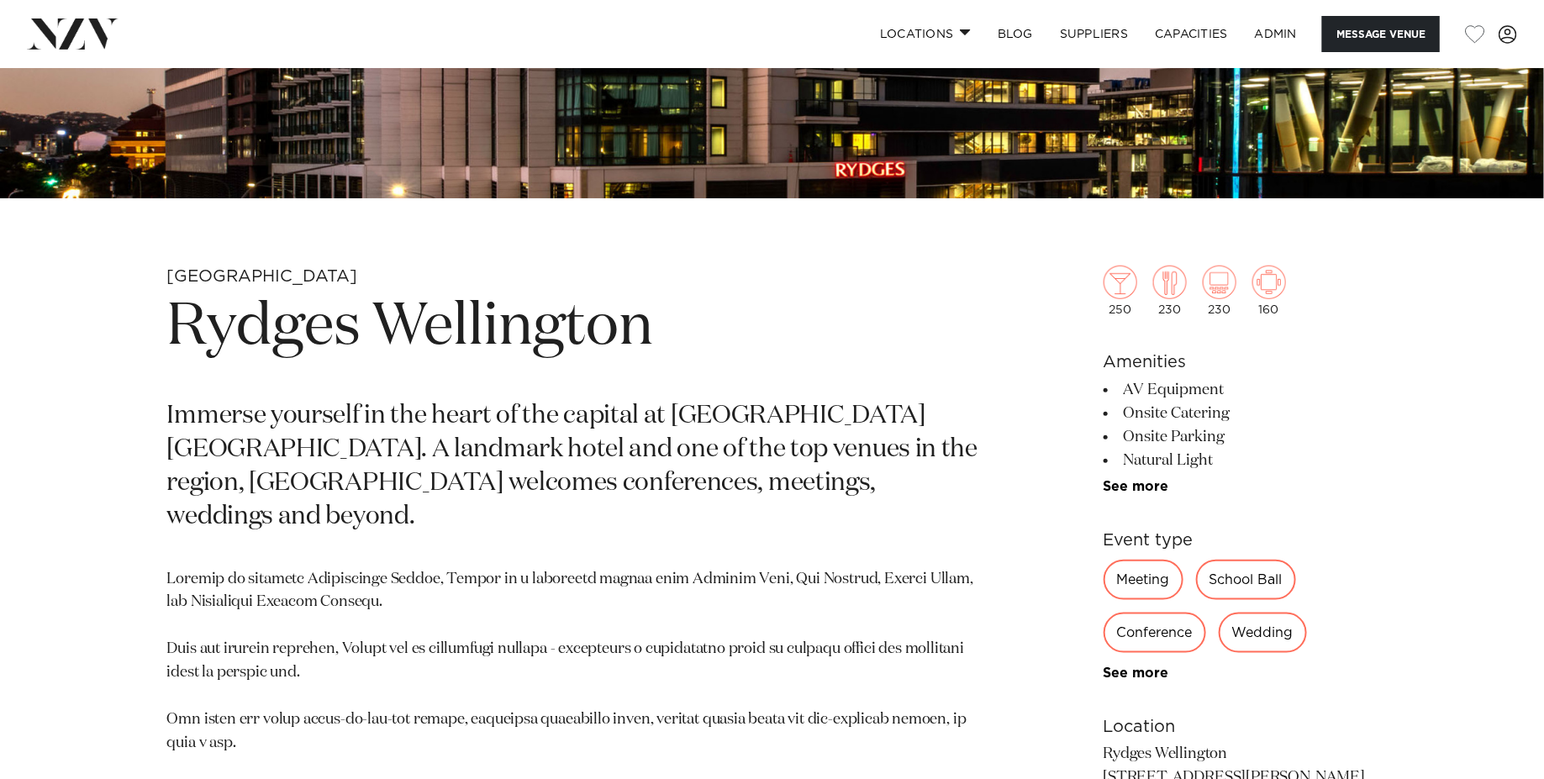
click at [298, 333] on h1 "Rydges Wellington" at bounding box center [575, 327] width 817 height 77
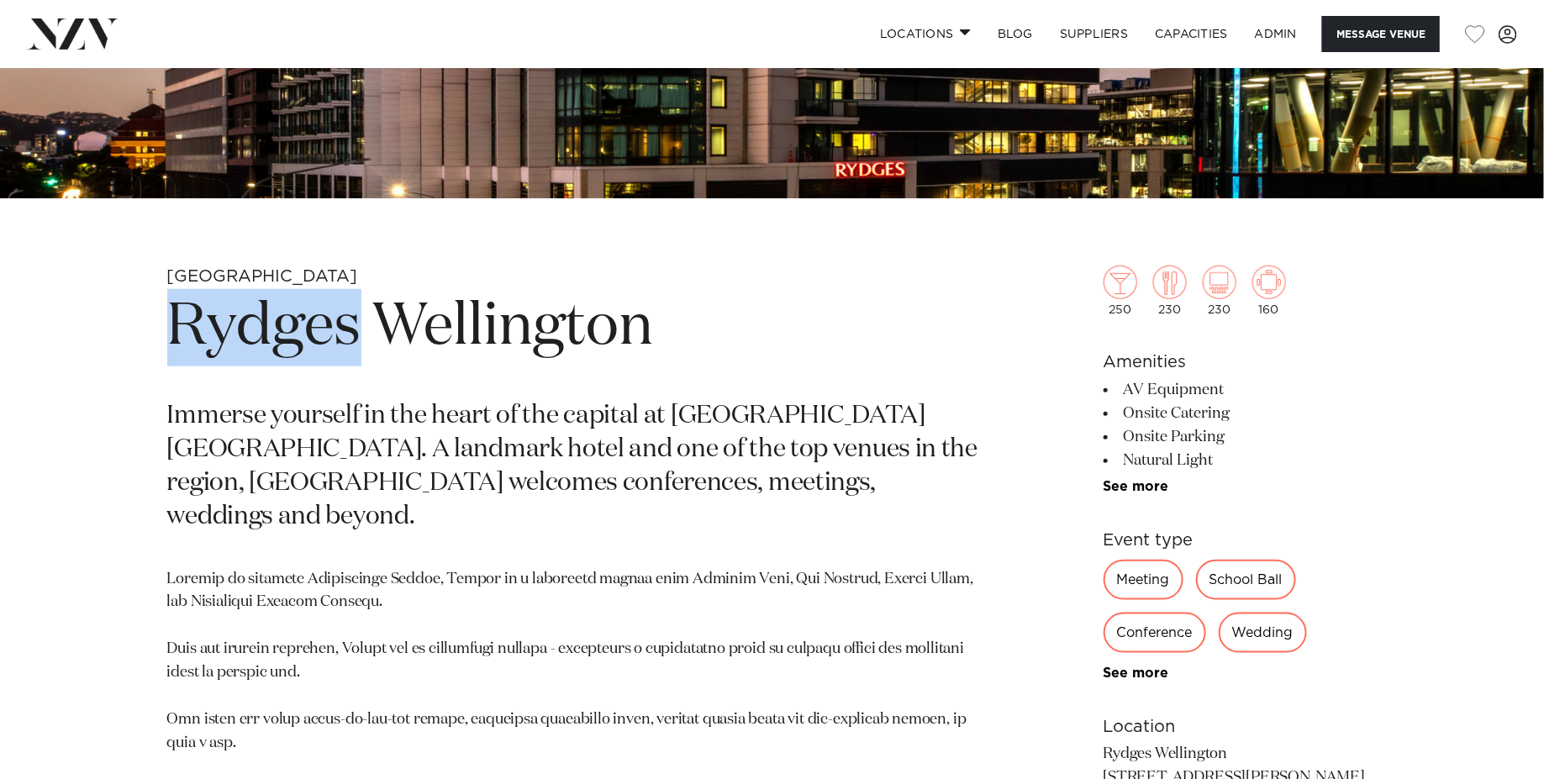
click at [298, 333] on h1 "Rydges Wellington" at bounding box center [575, 327] width 817 height 77
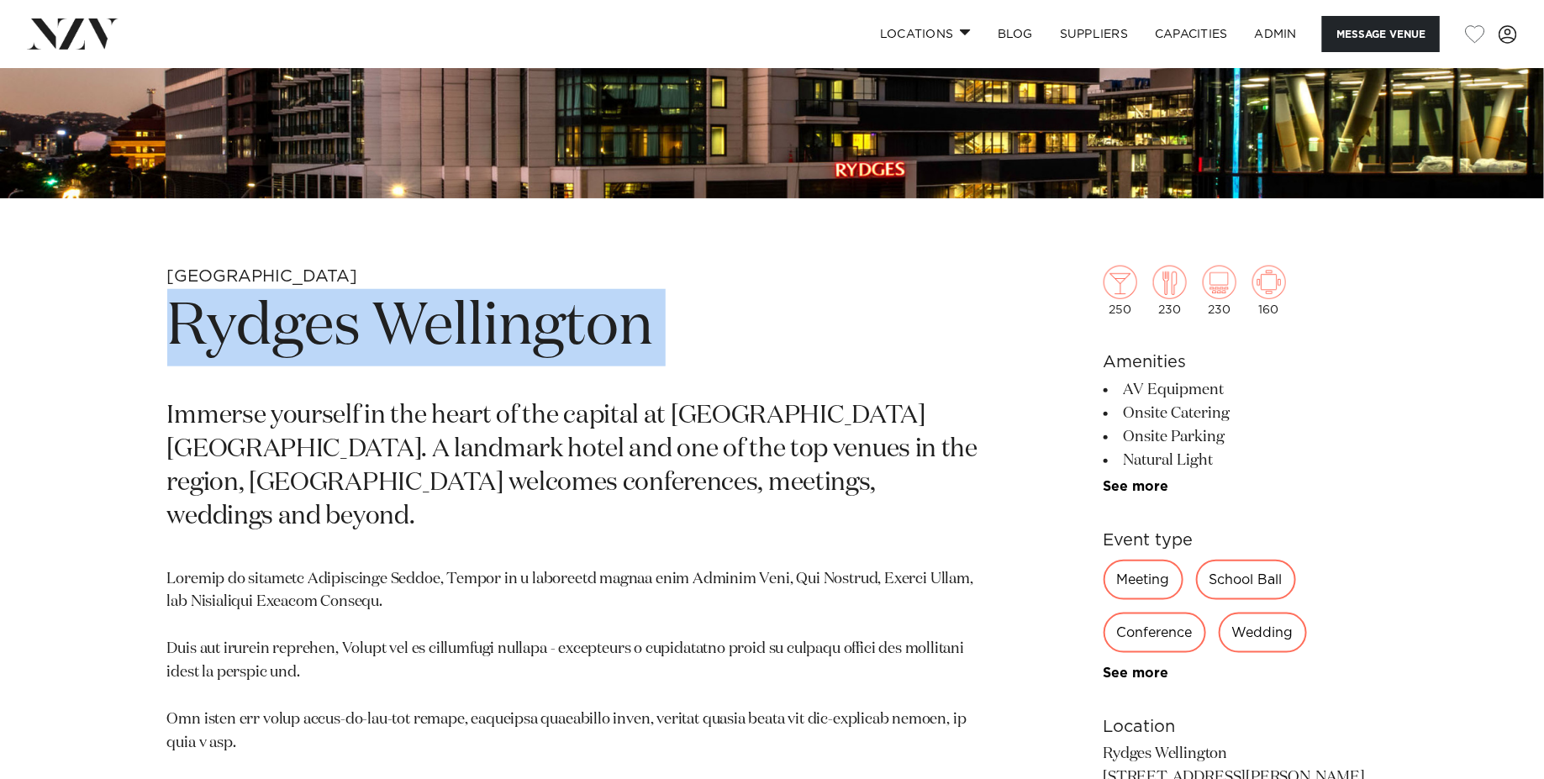
click at [298, 333] on h1 "Rydges Wellington" at bounding box center [575, 327] width 817 height 77
copy section "Rydges Wellington"
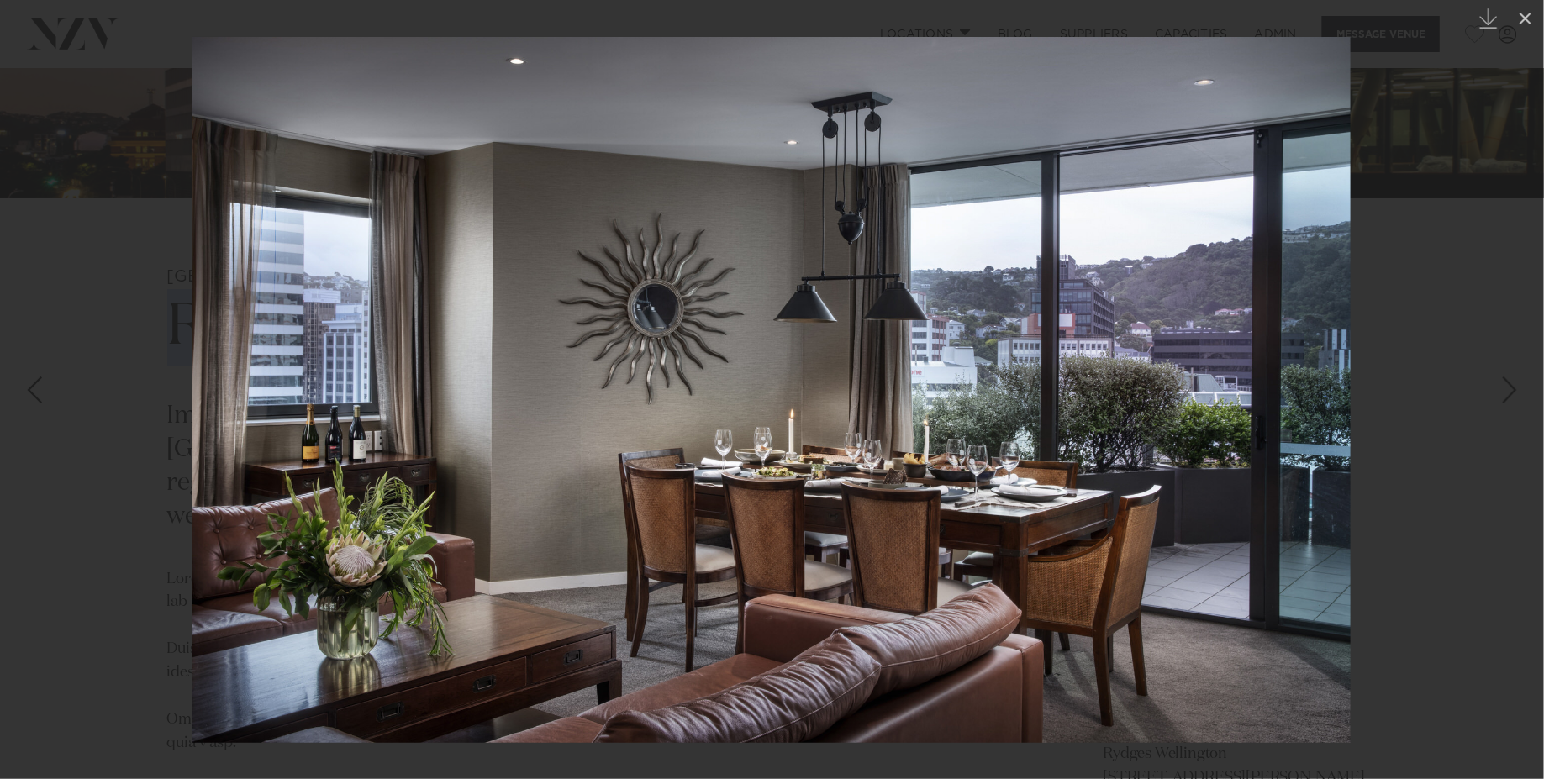
click at [690, 427] on img at bounding box center [771, 390] width 1158 height 706
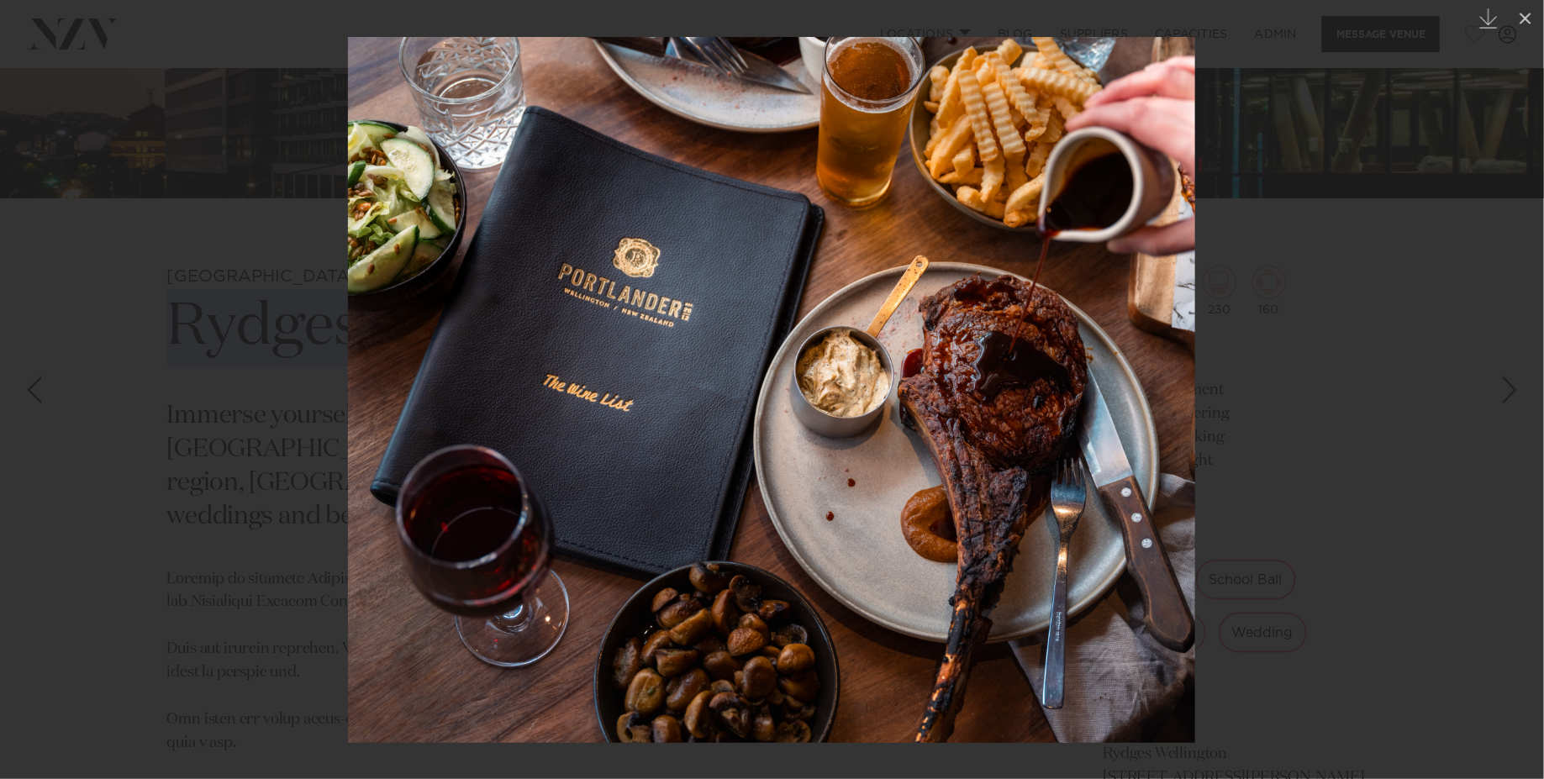
click at [141, 308] on div at bounding box center [772, 389] width 1544 height 779
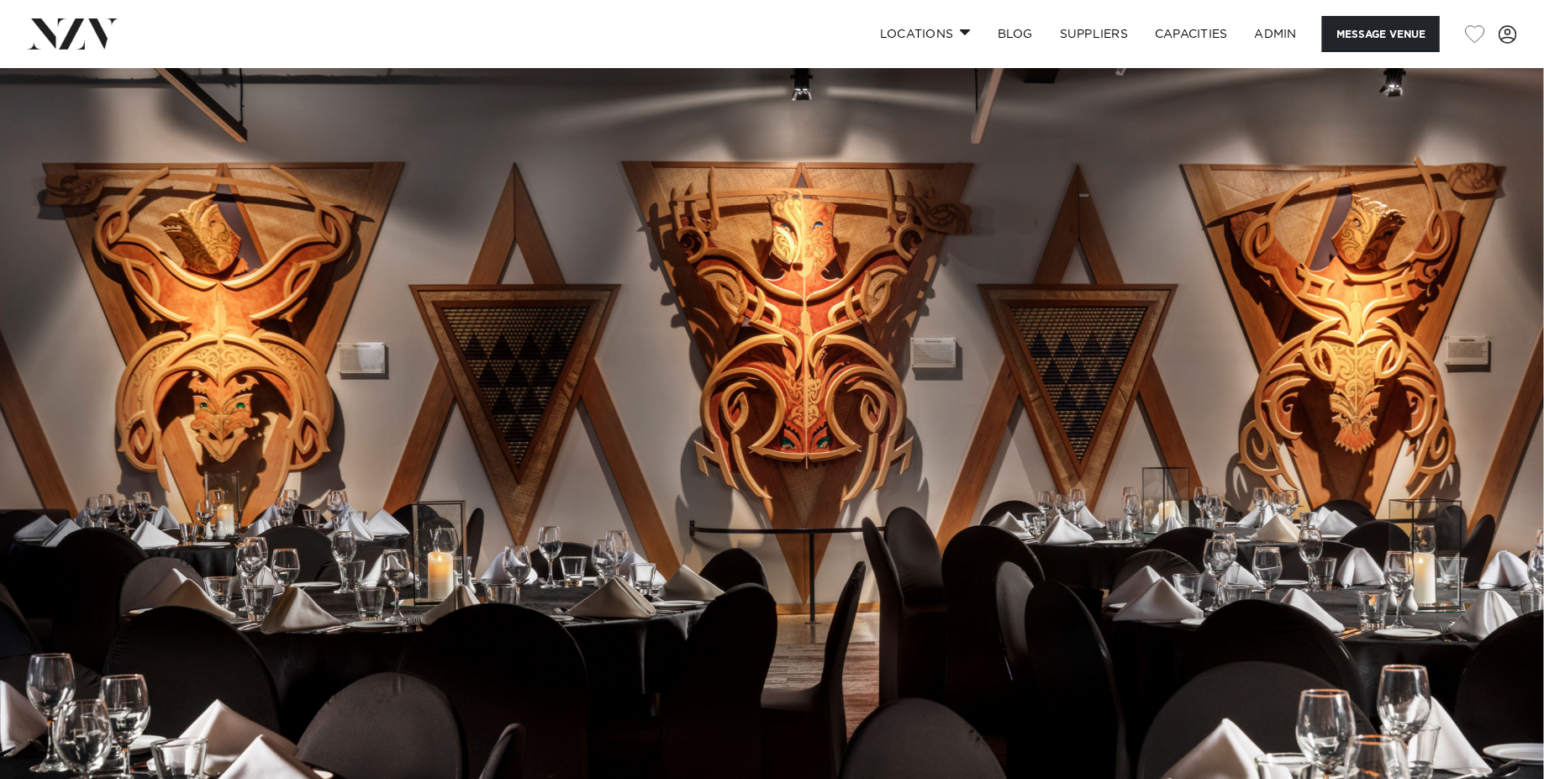
click at [702, 225] on img at bounding box center [772, 430] width 1544 height 724
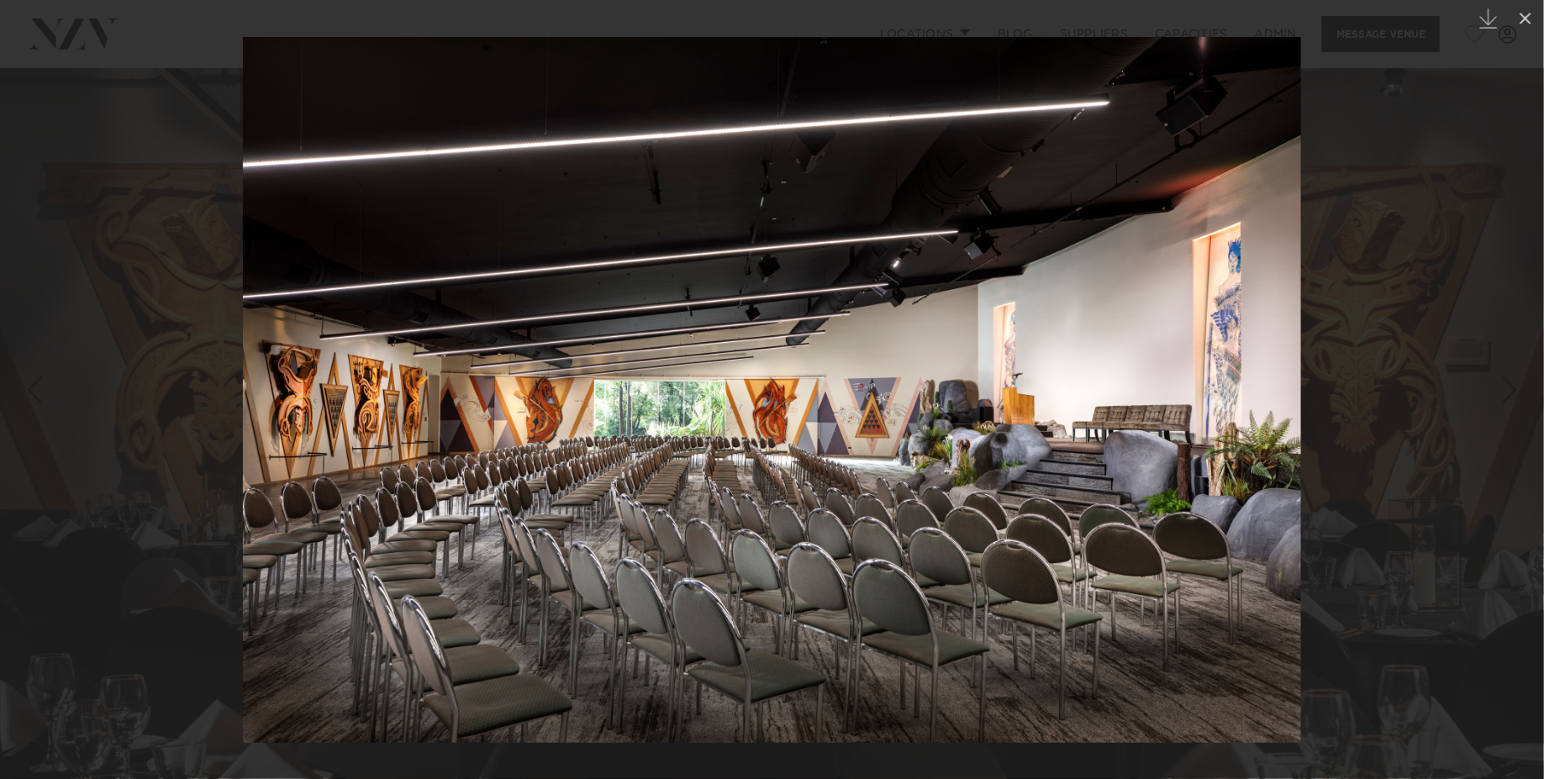
click at [108, 134] on div at bounding box center [772, 389] width 1544 height 779
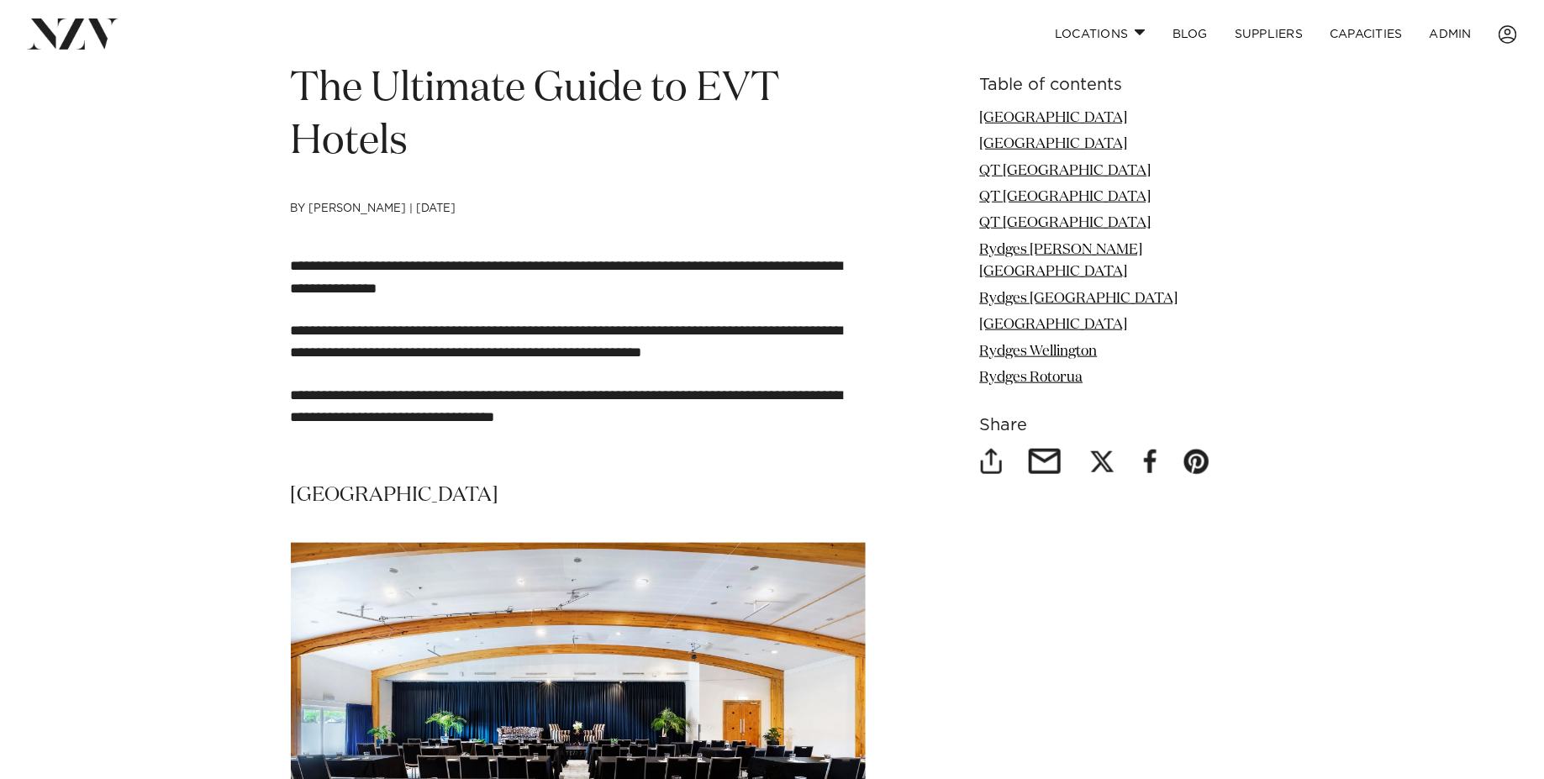
scroll to position [628, 0]
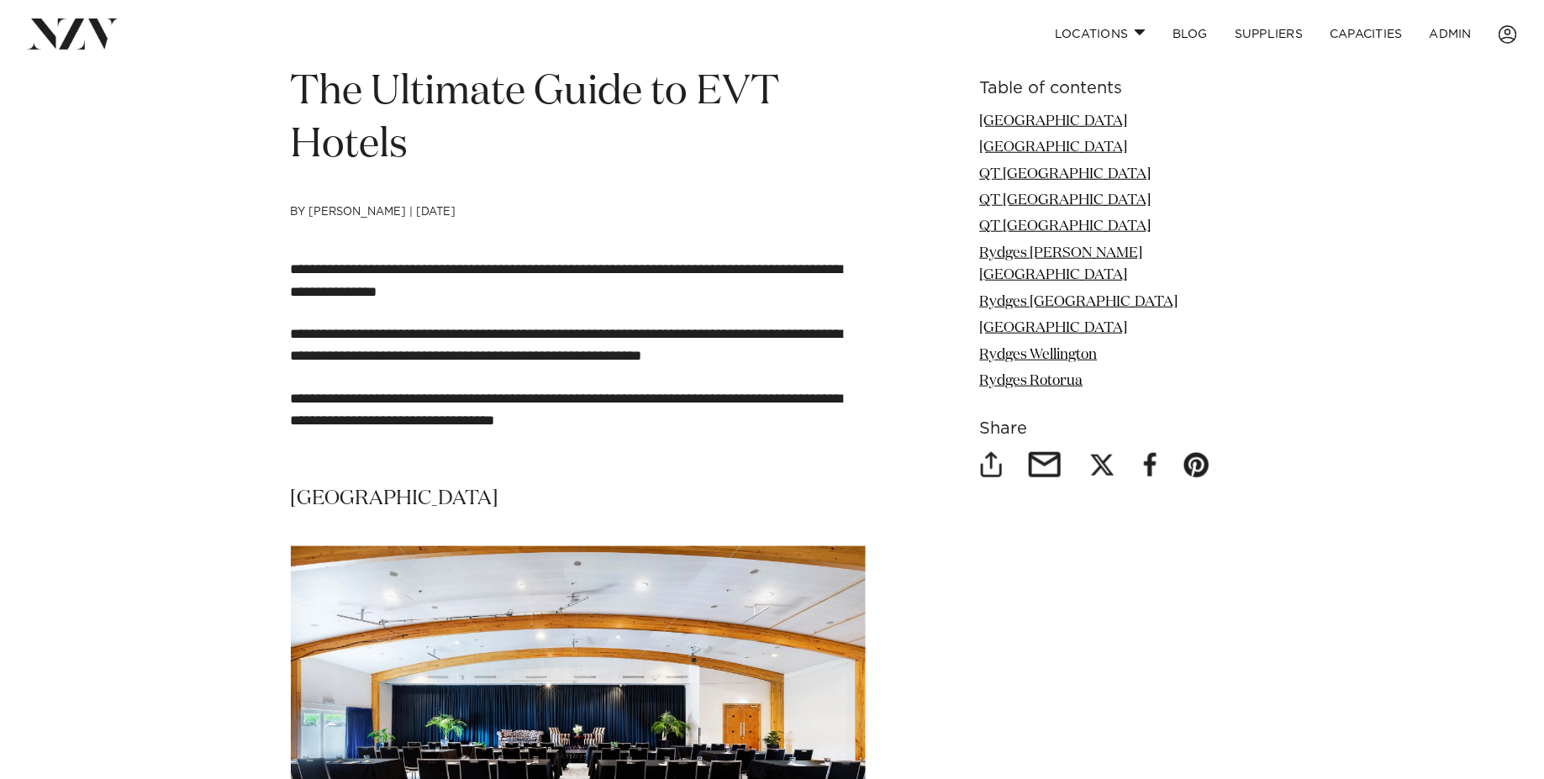
click at [395, 211] on h4 "by [PERSON_NAME] | [DATE]" at bounding box center [578, 233] width 575 height 54
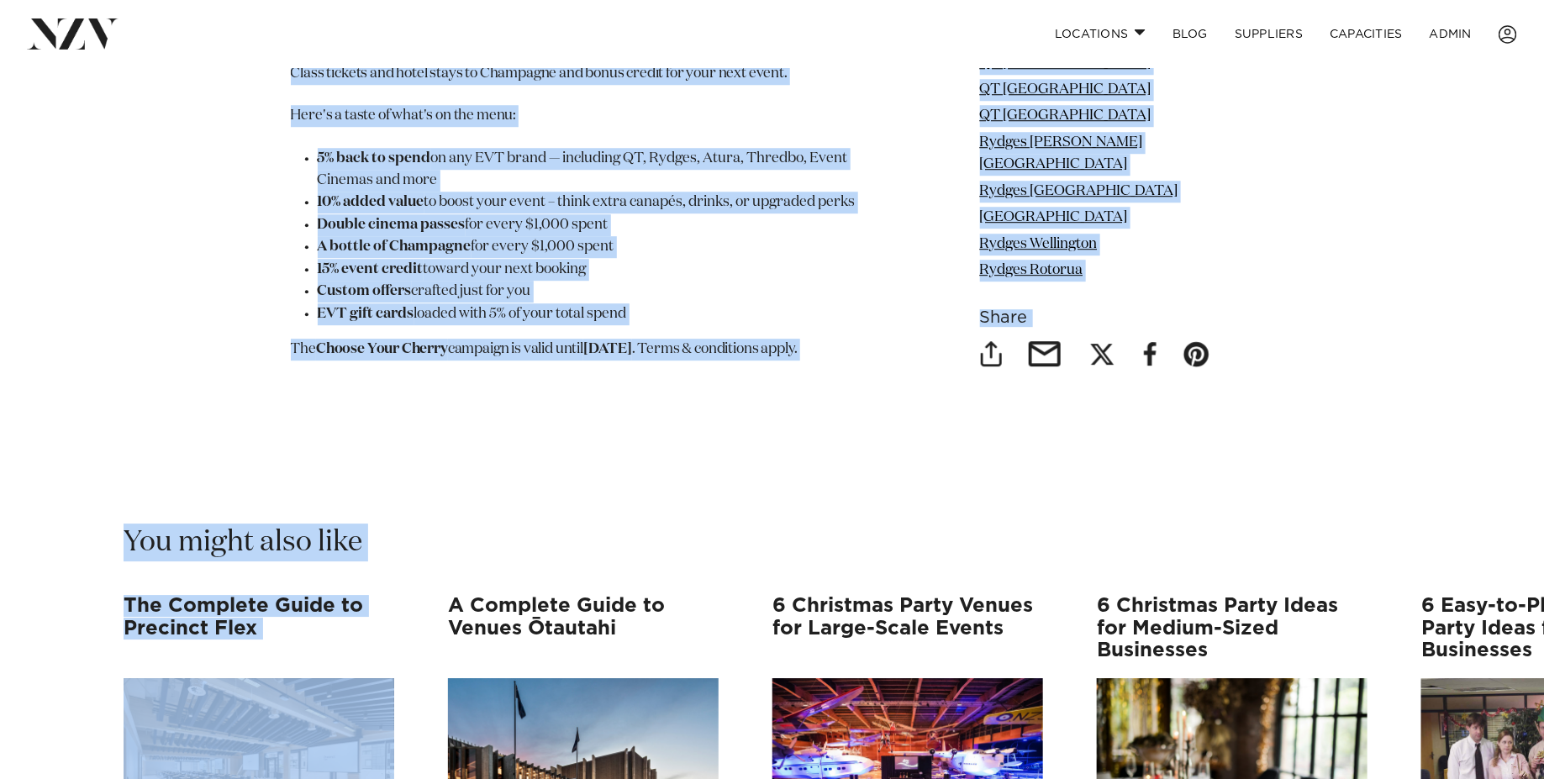
scroll to position [8549, 0]
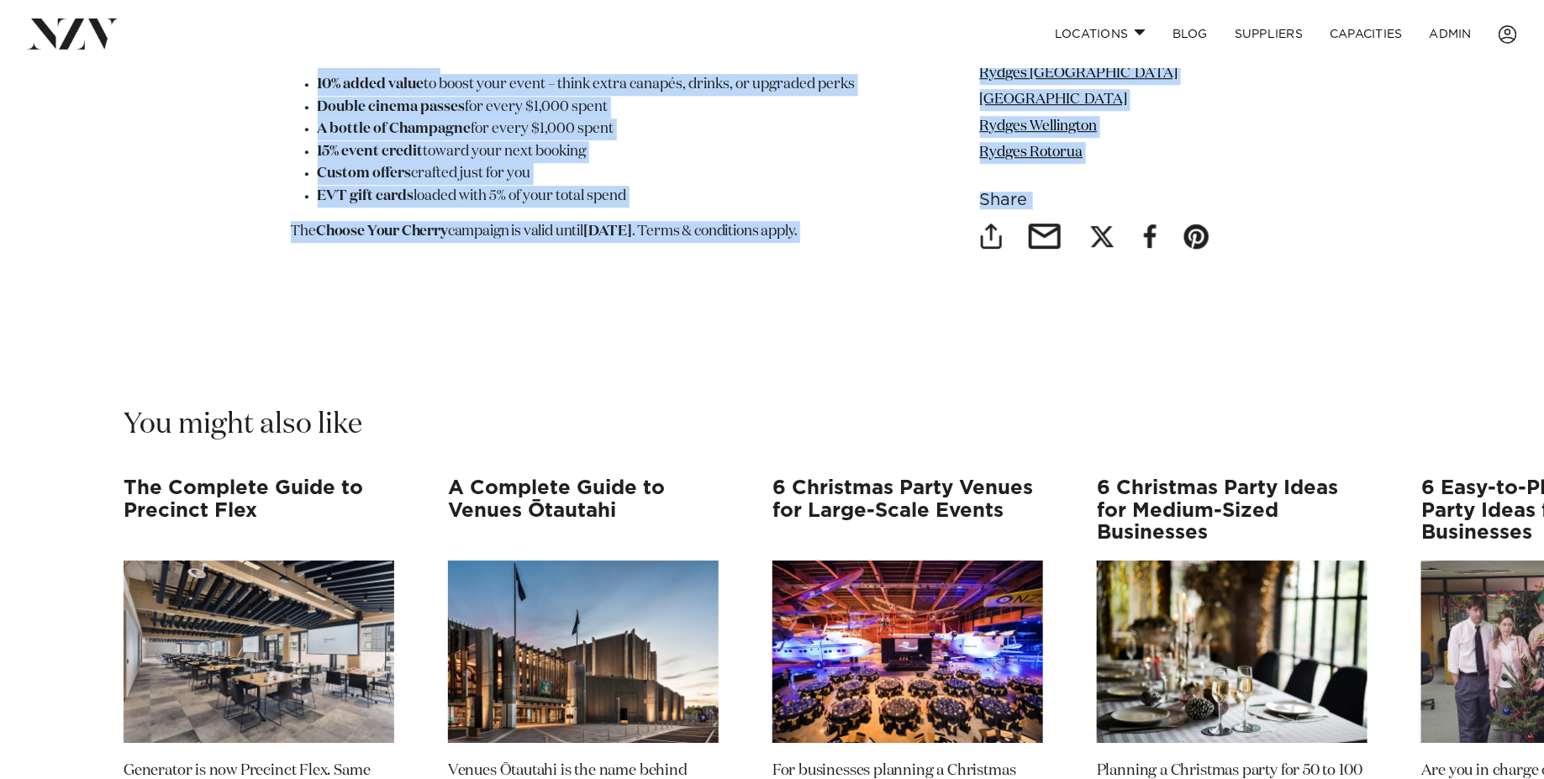
drag, startPoint x: 288, startPoint y: 348, endPoint x: 365, endPoint y: 211, distance: 156.9
copy main "**********"
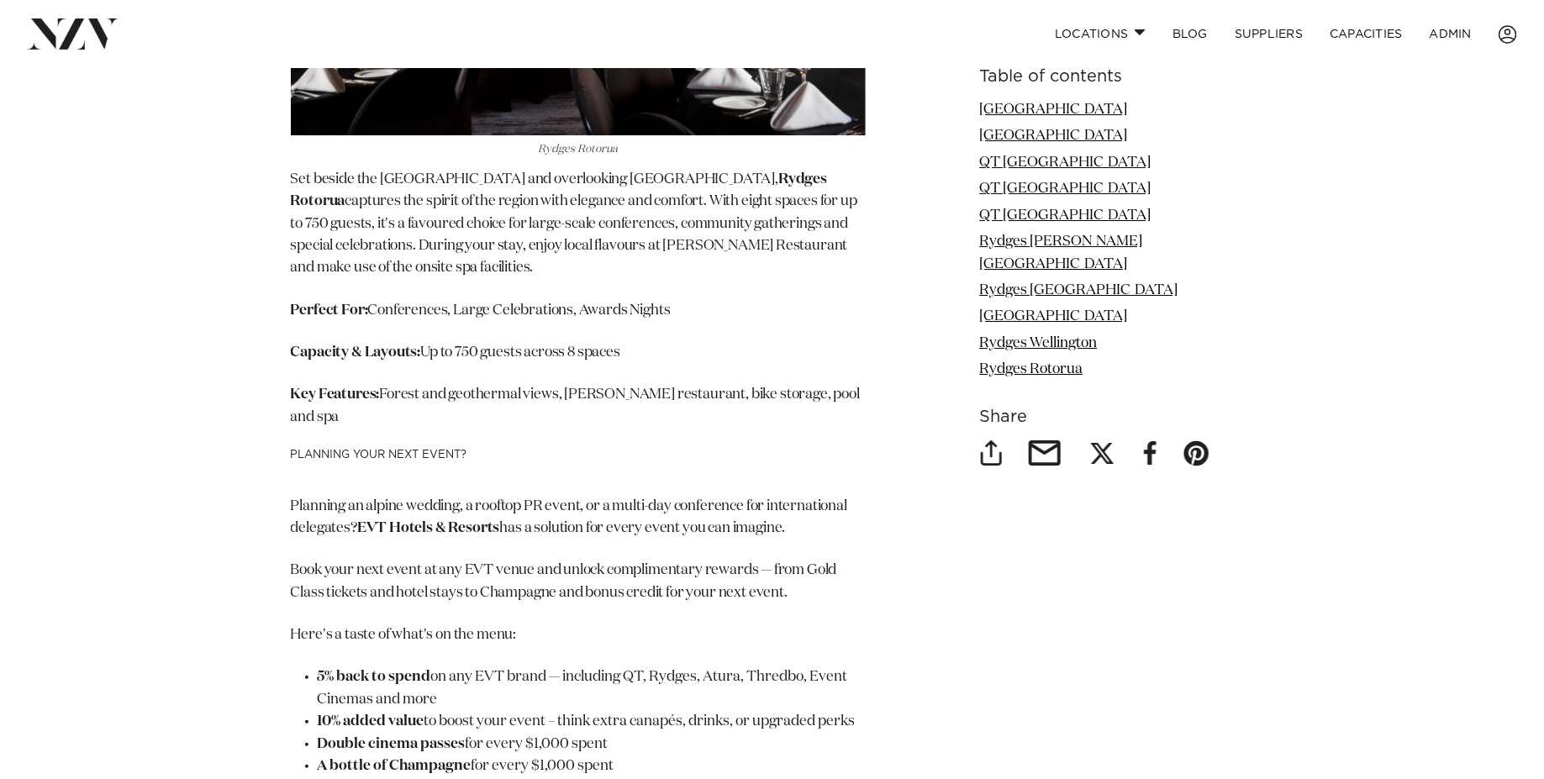
scroll to position [9007, 0]
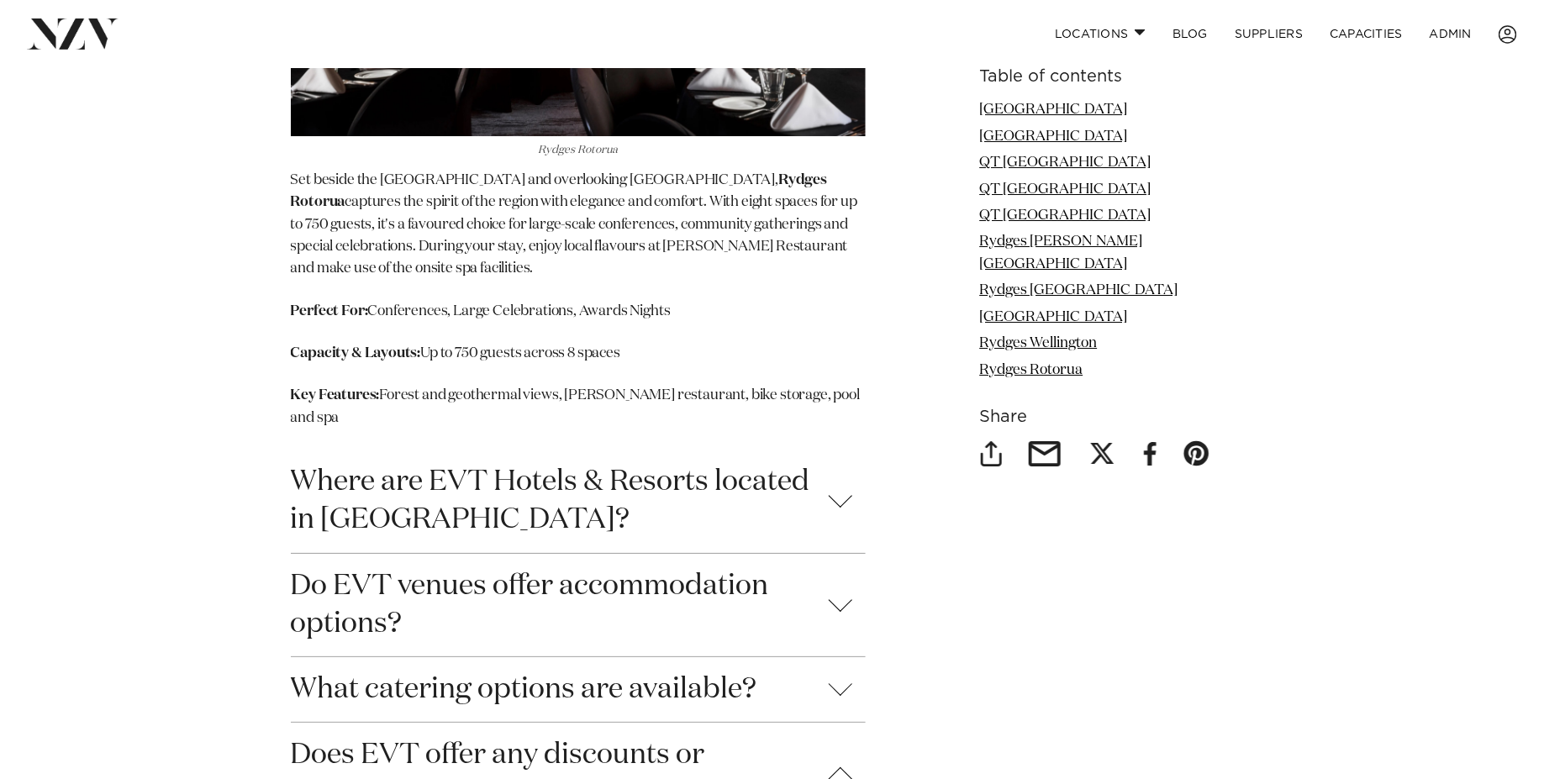
scroll to position [9272, 0]
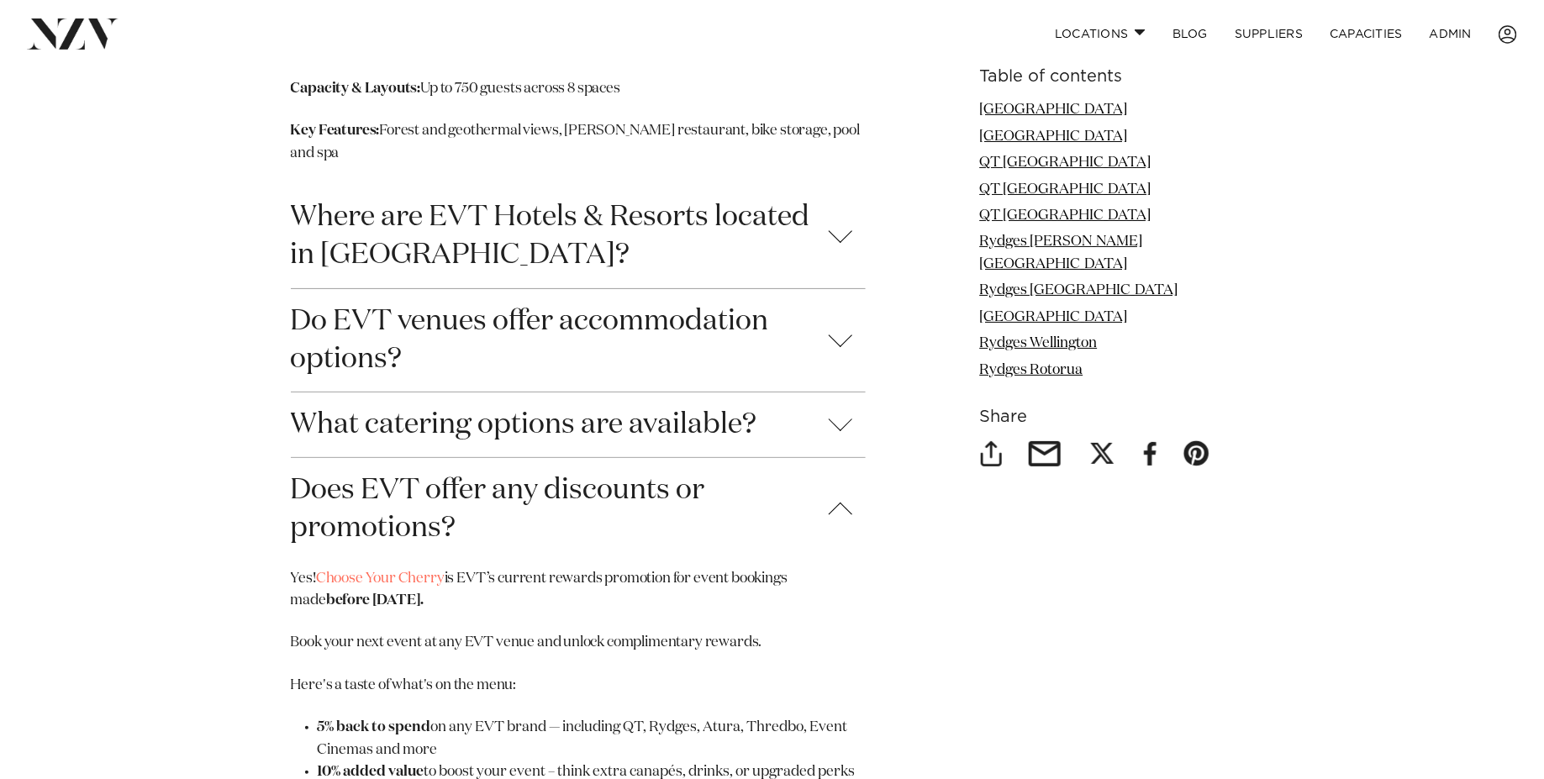
click at [564, 458] on button "Does EVT offer any discounts or promotions?" at bounding box center [578, 509] width 575 height 103
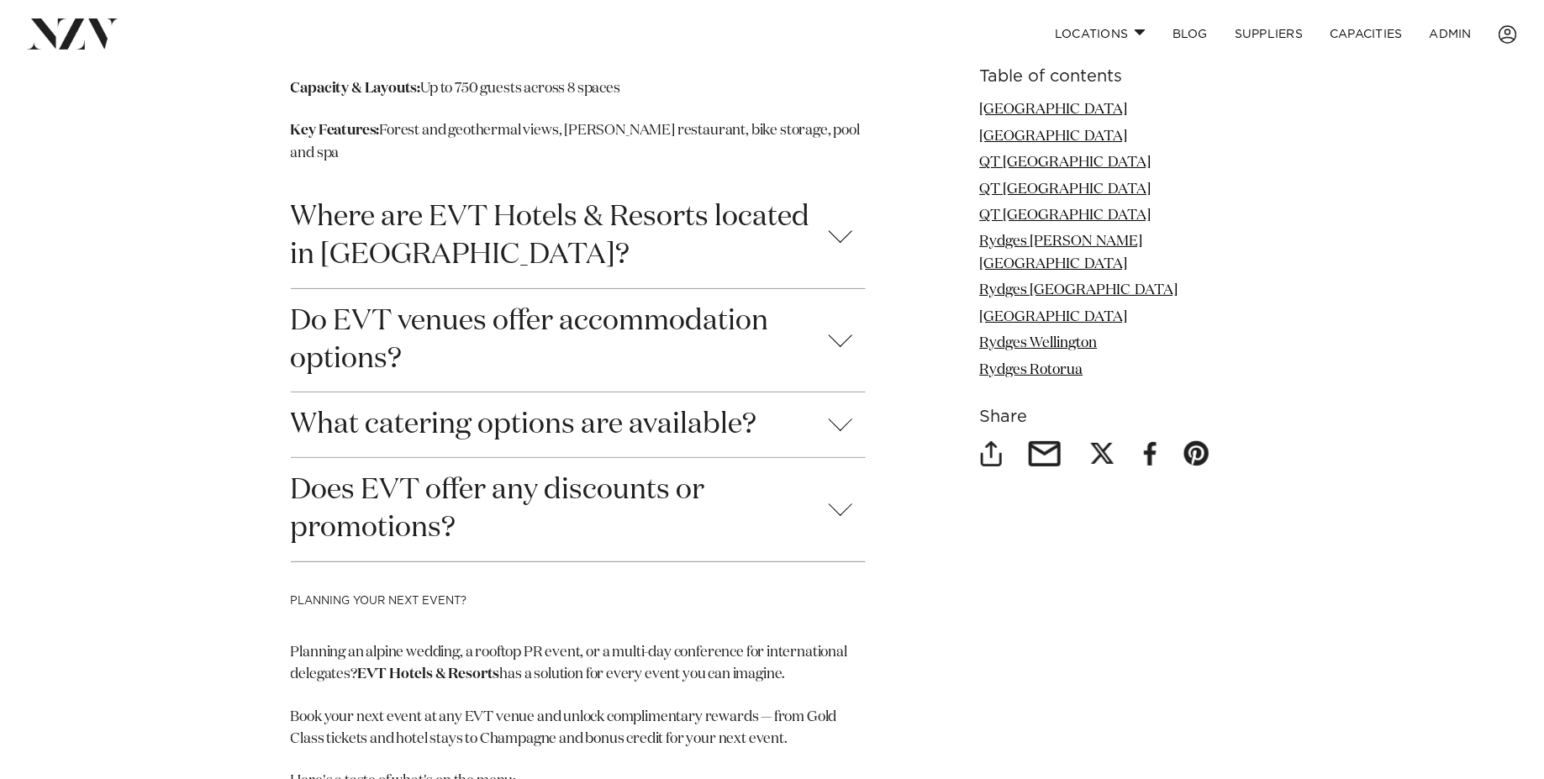
click at [564, 458] on button "Does EVT offer any discounts or promotions?" at bounding box center [578, 509] width 575 height 103
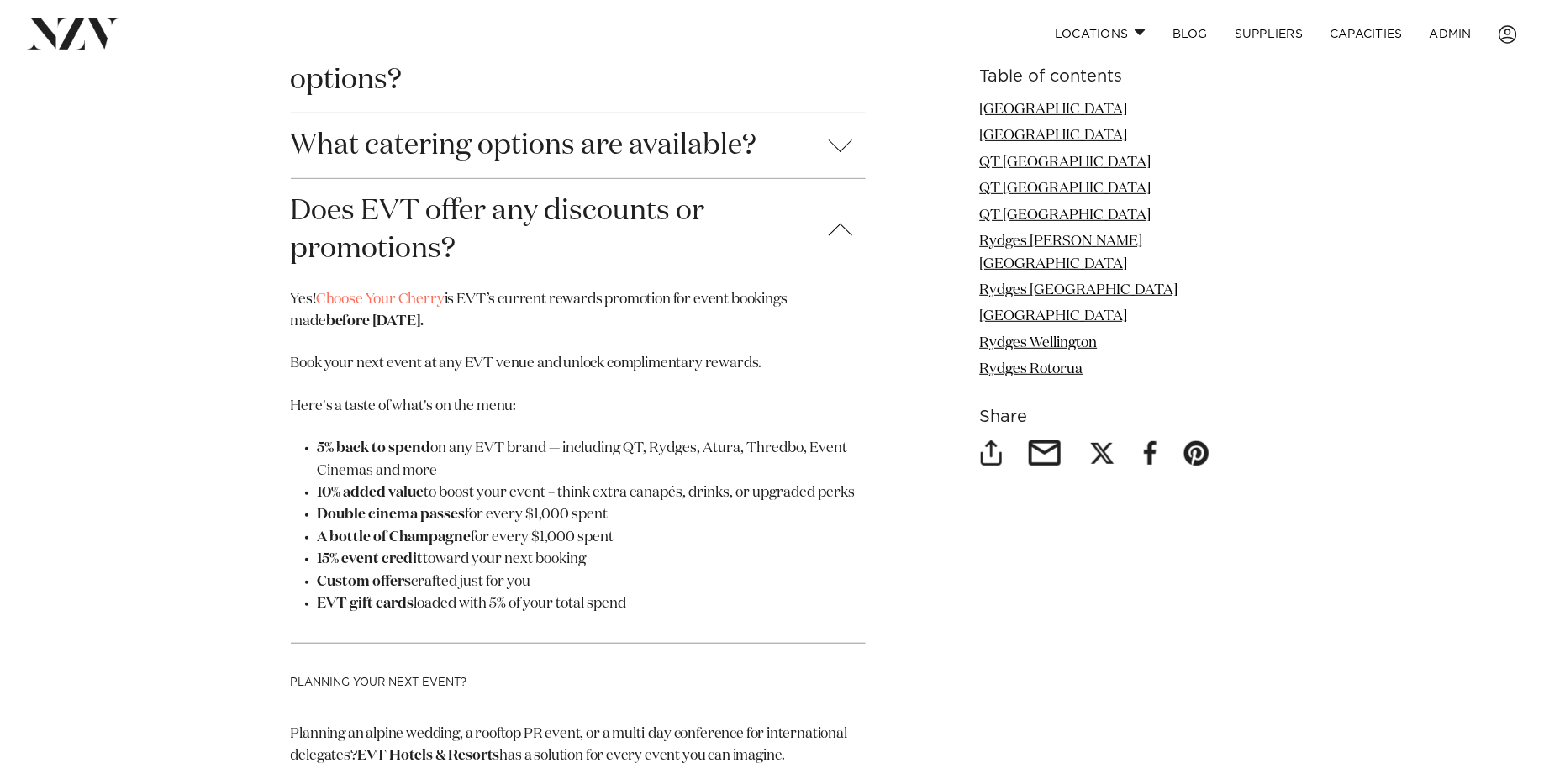
scroll to position [9530, 0]
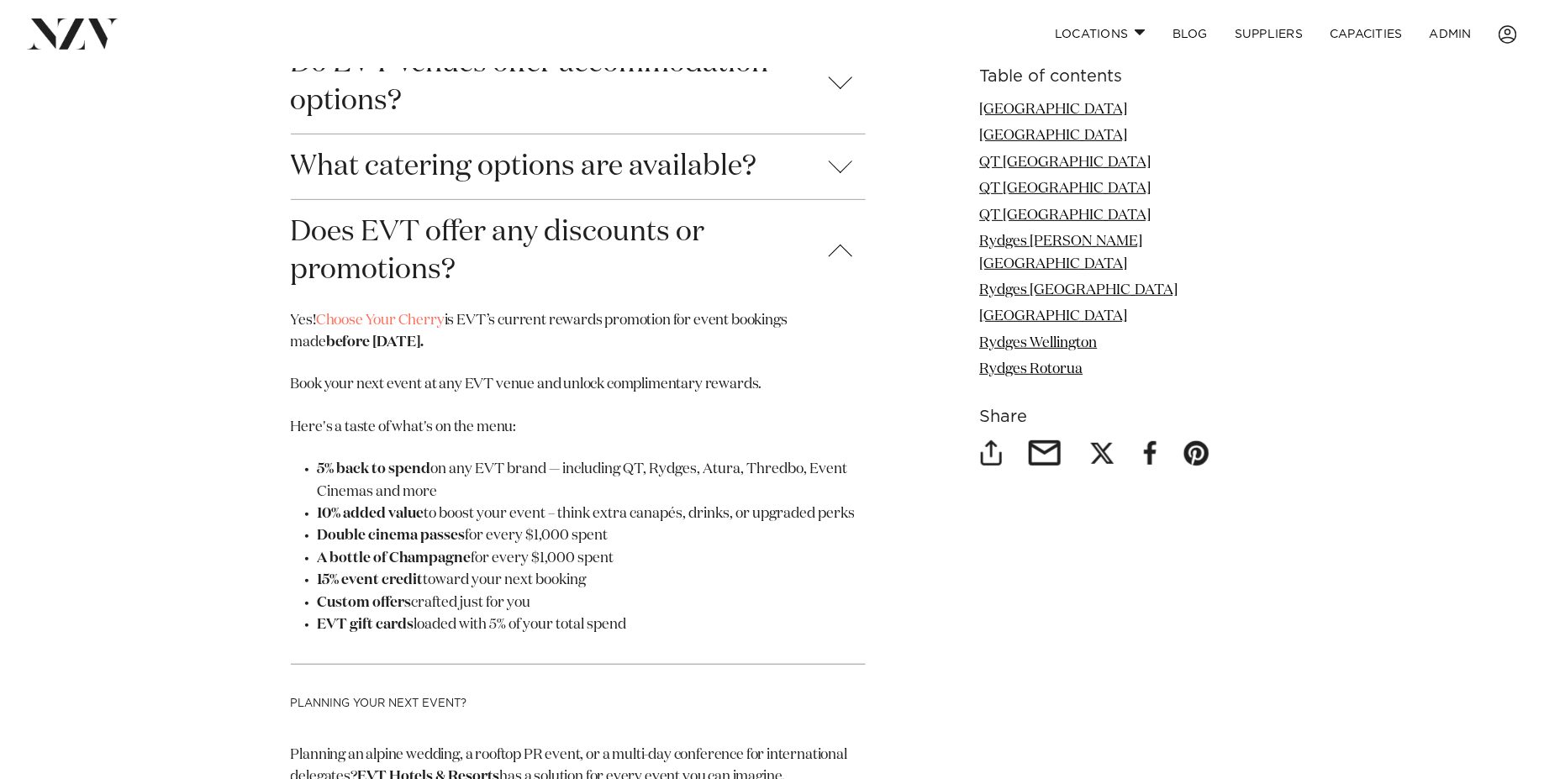
click at [551, 200] on button "Does EVT offer any discounts or promotions?" at bounding box center [578, 251] width 575 height 103
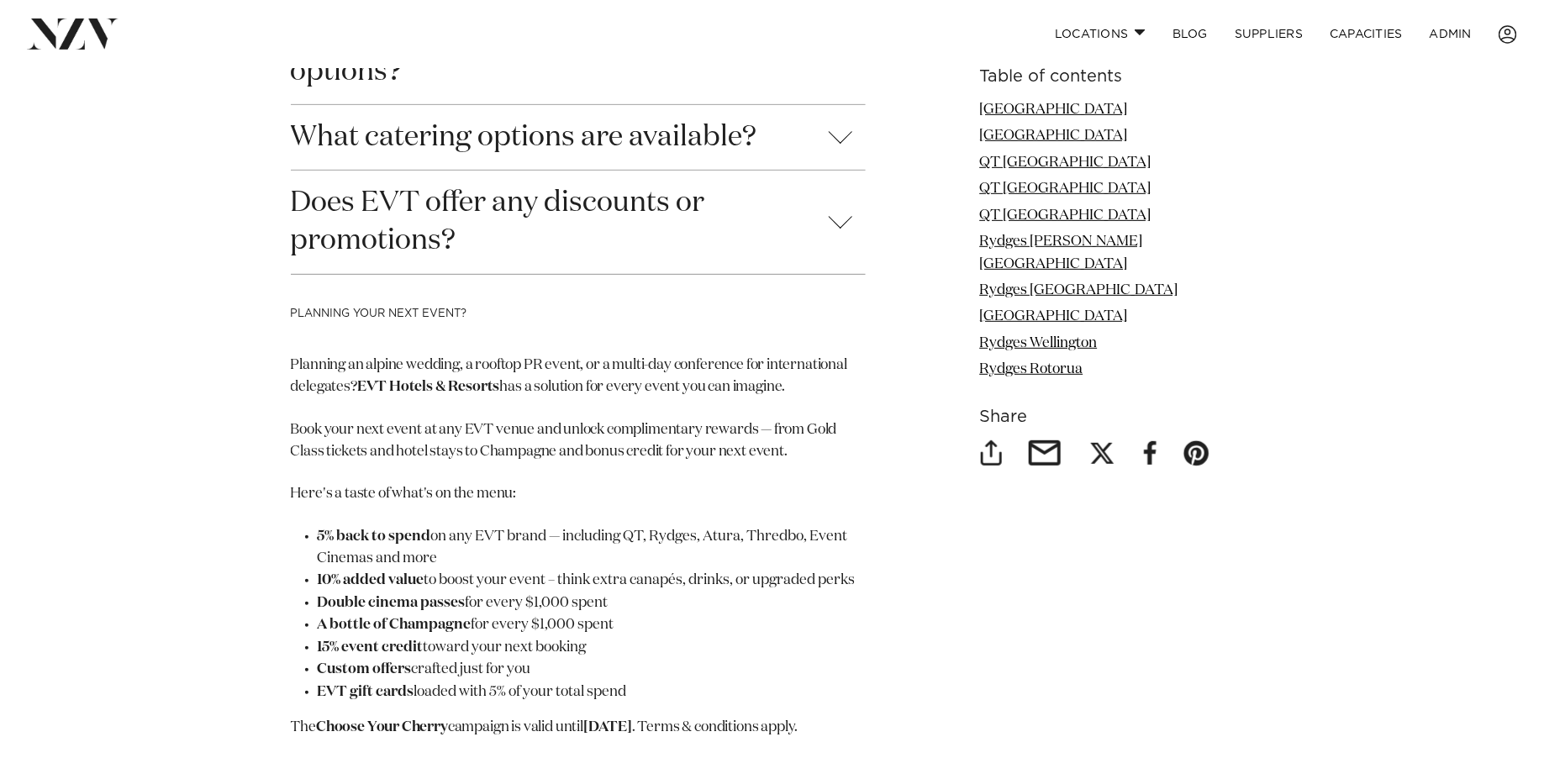
scroll to position [9564, 0]
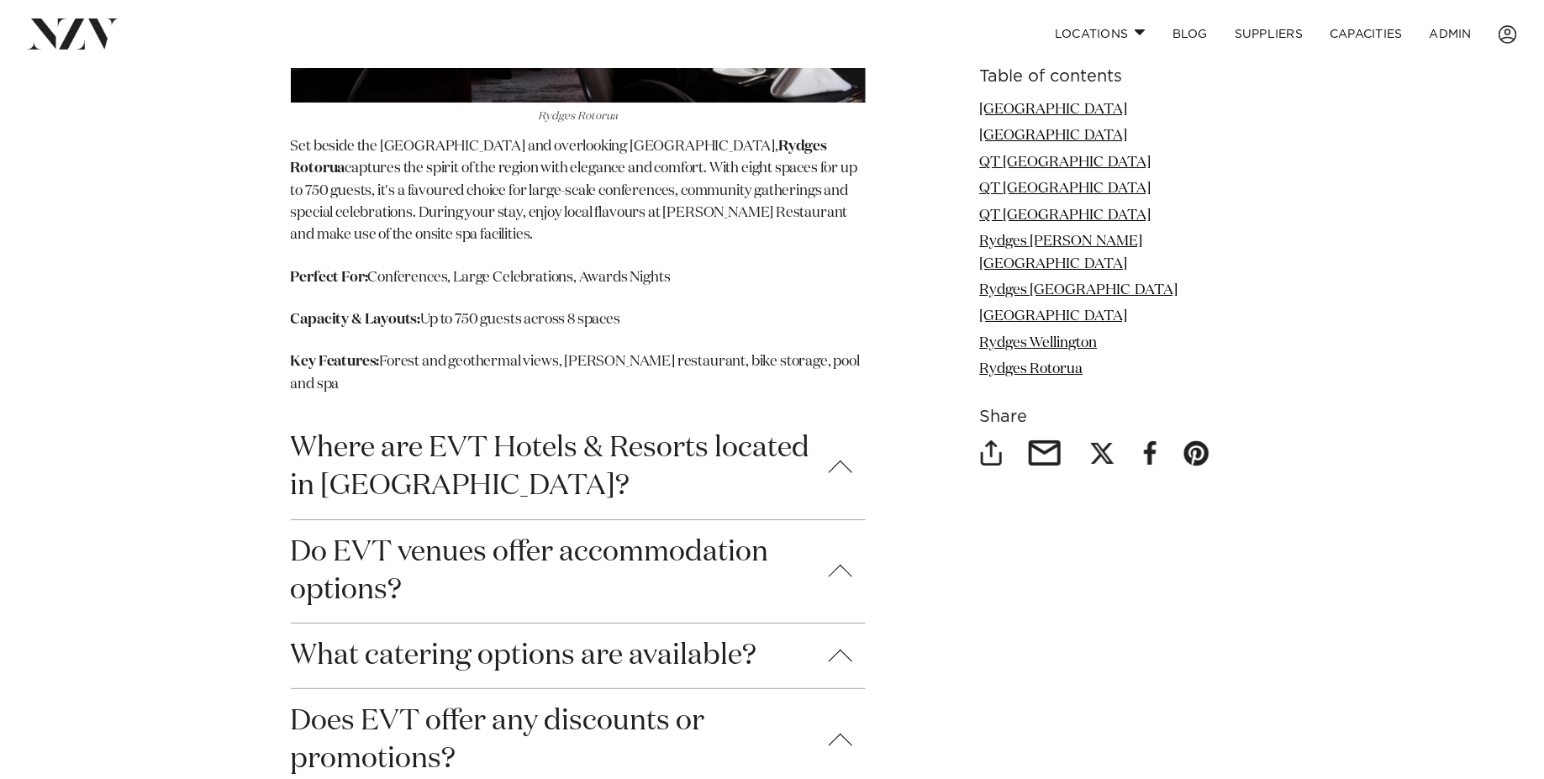
scroll to position [9002, 0]
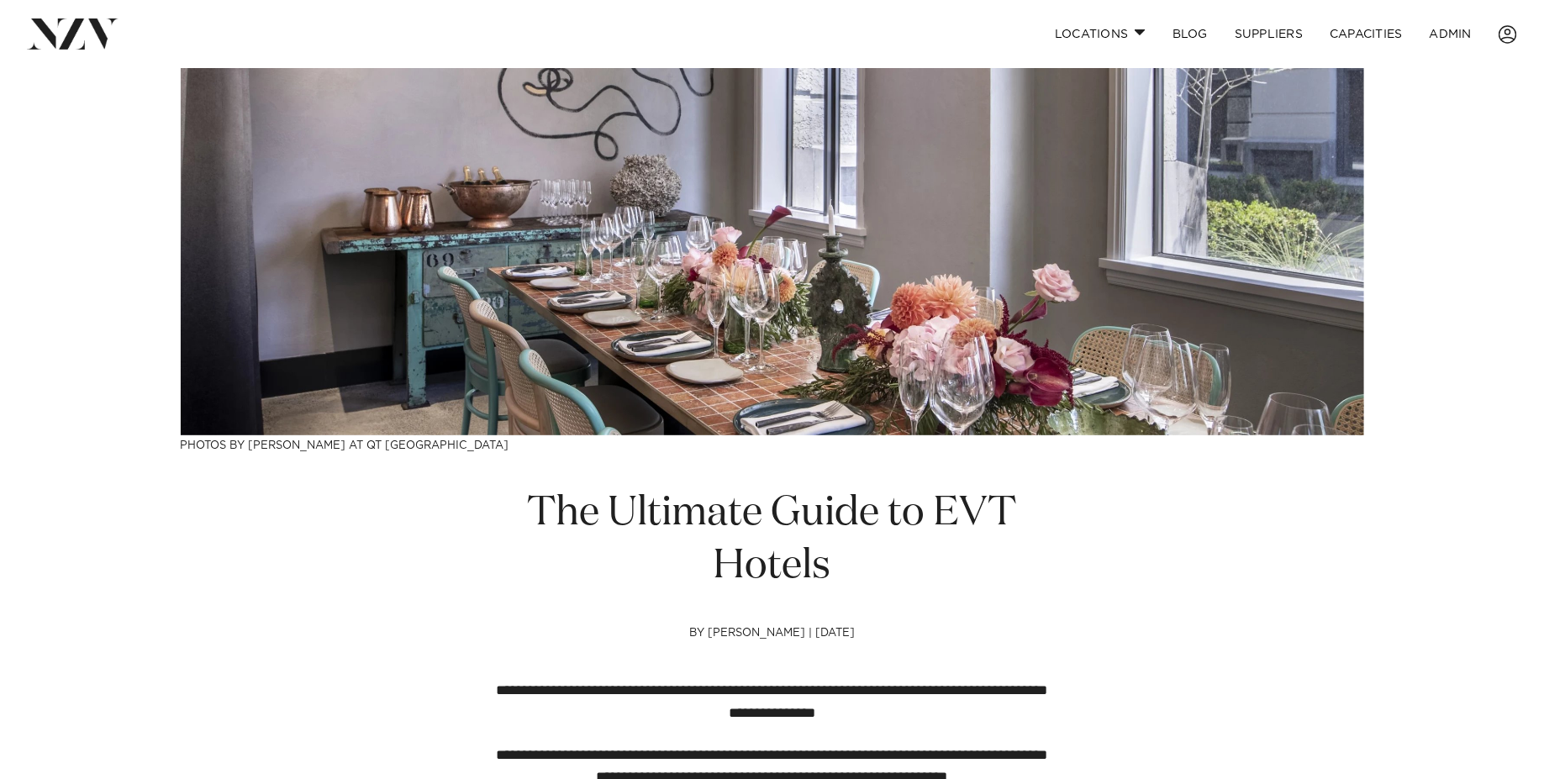
scroll to position [216, 0]
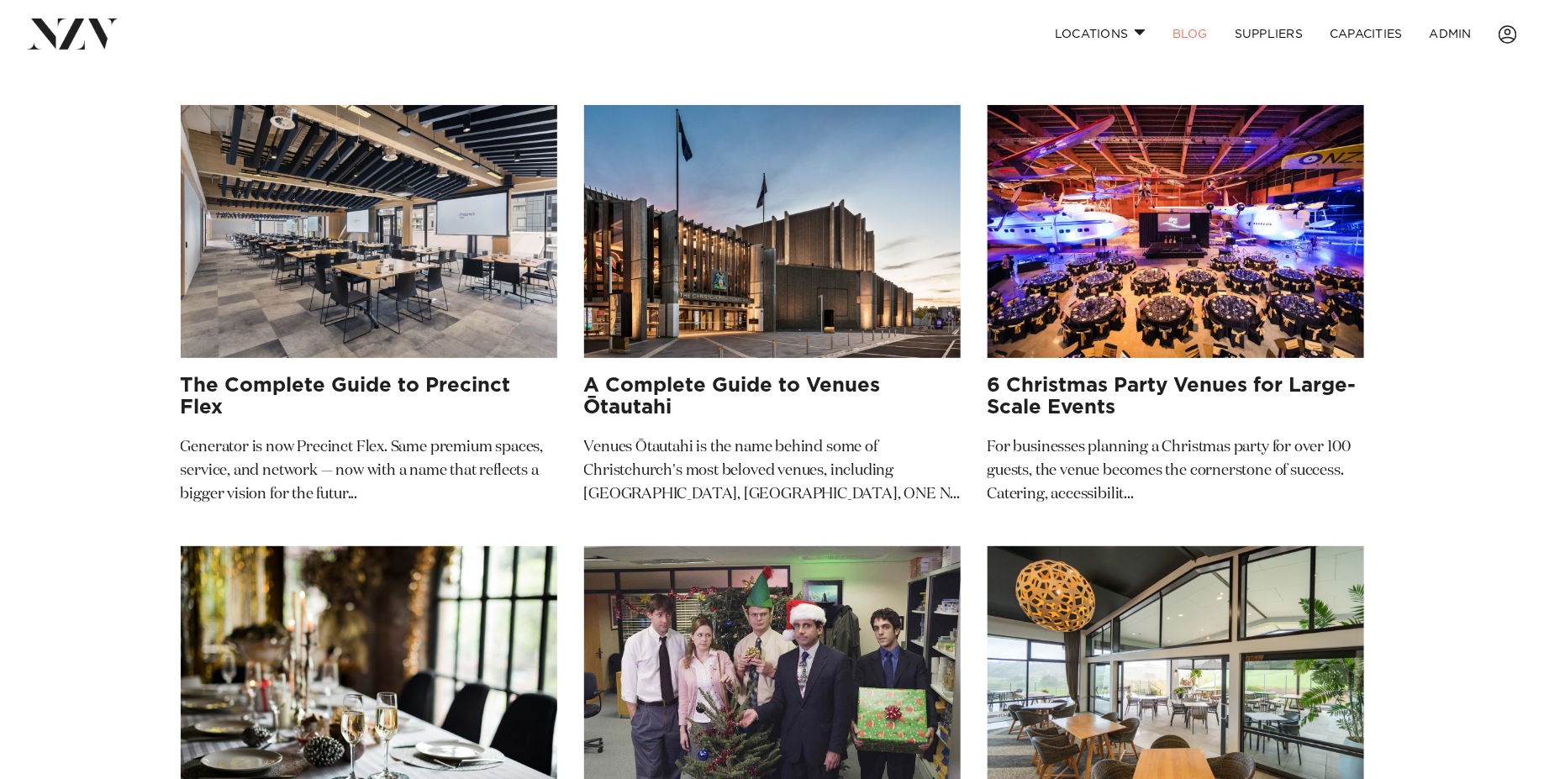
click at [771, 267] on img at bounding box center [772, 231] width 377 height 253
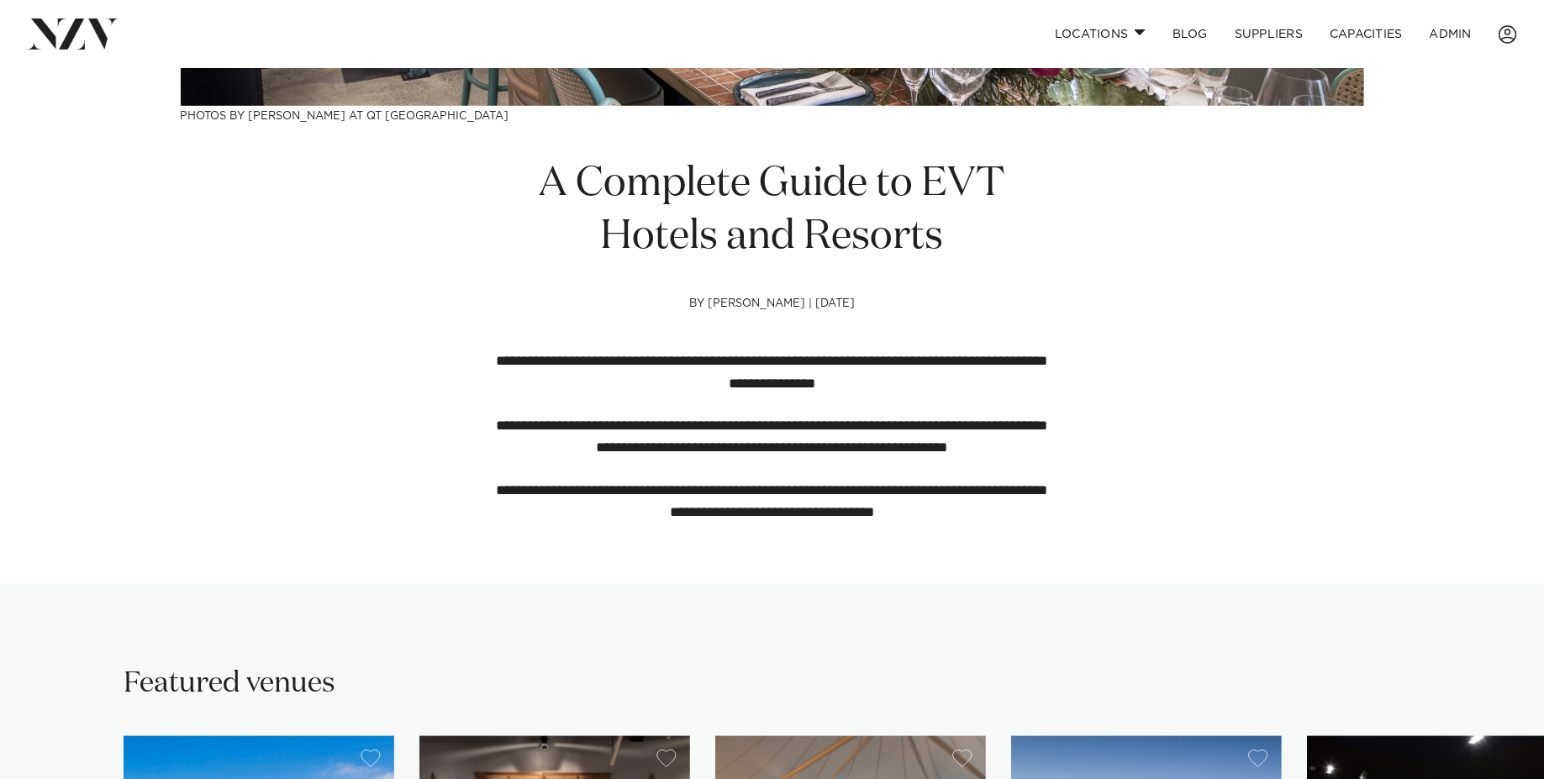
scroll to position [530, 0]
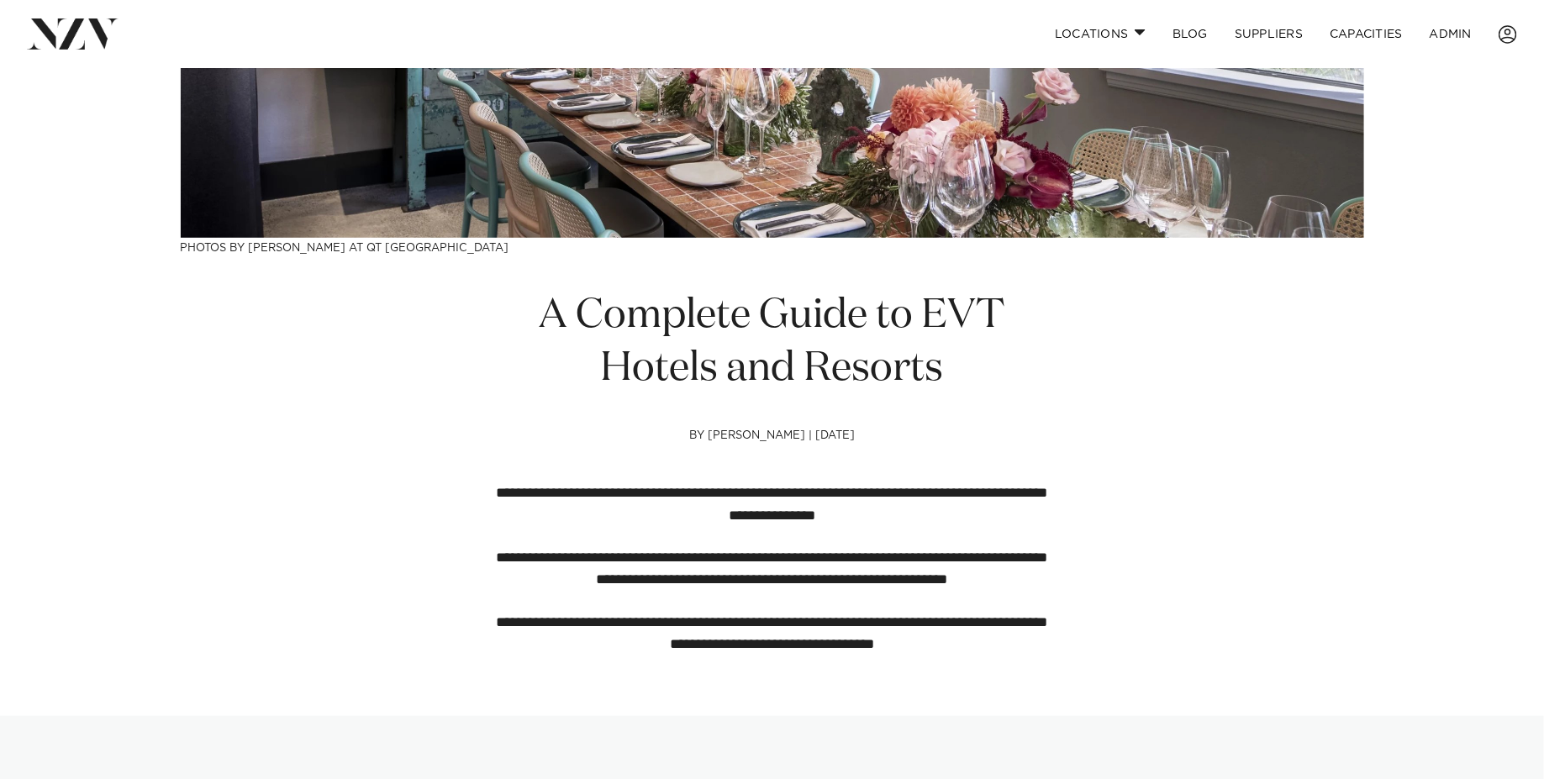
scroll to position [409, 0]
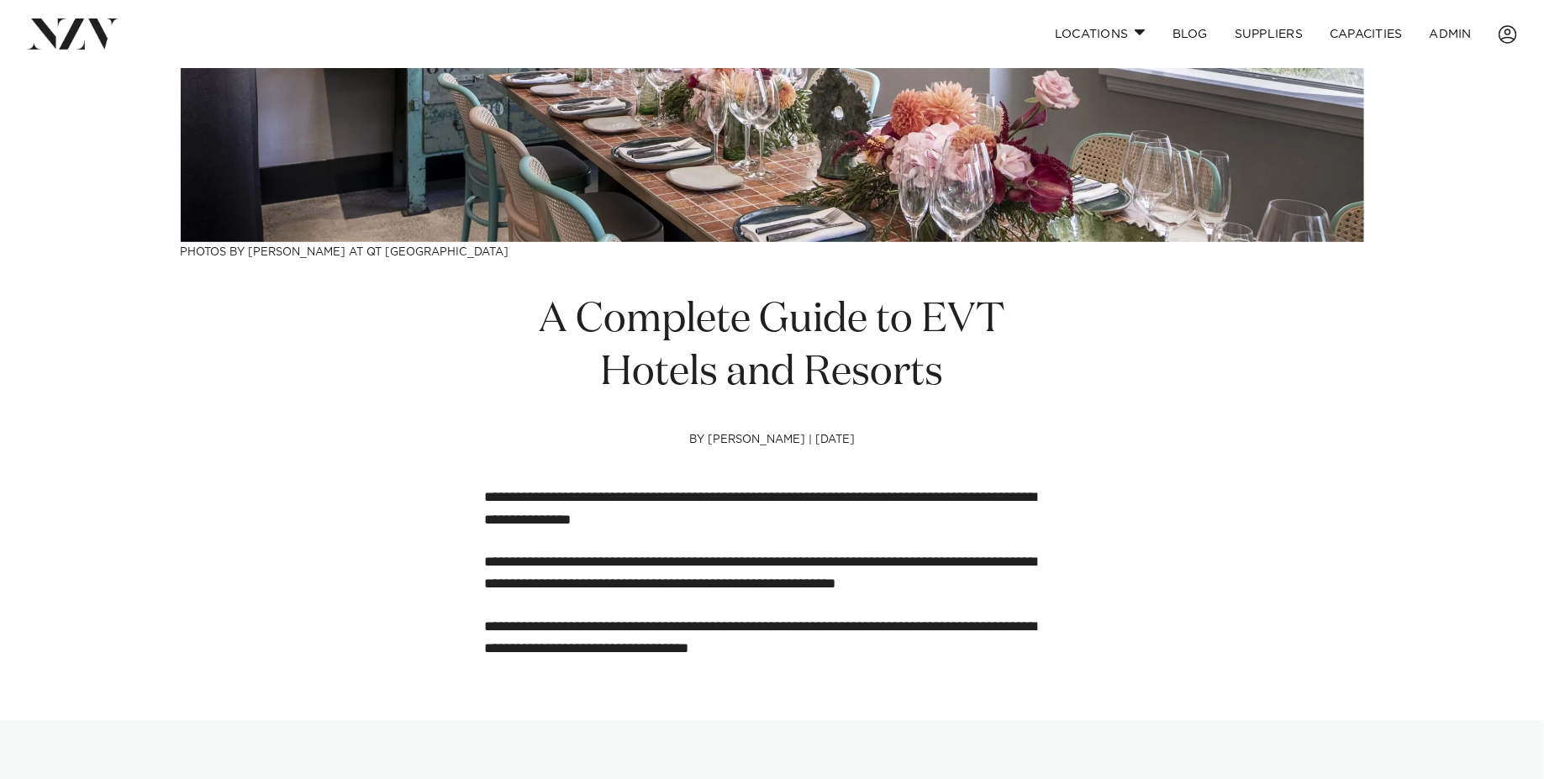
scroll to position [405, 0]
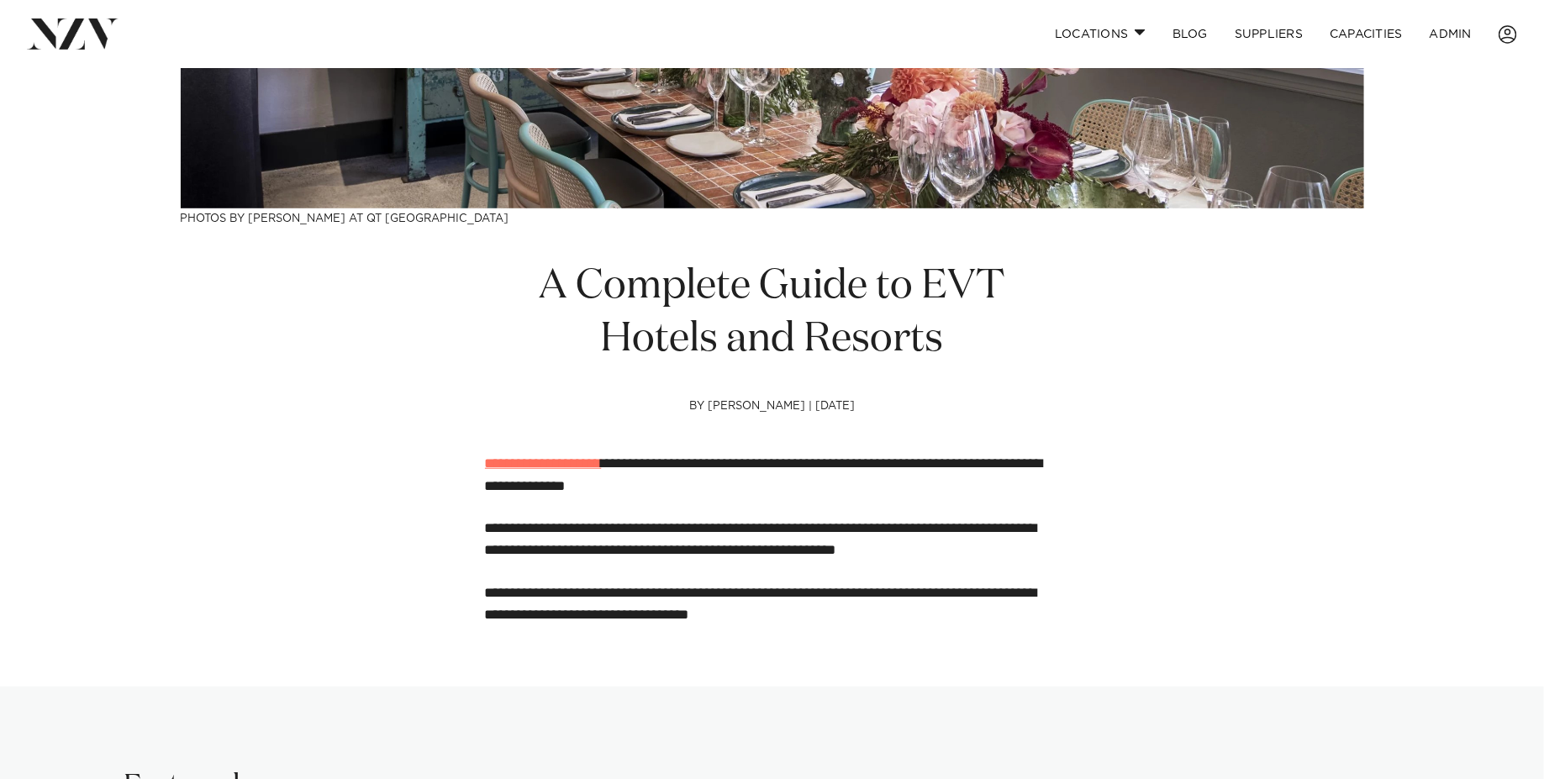
click at [548, 466] on link "**********" at bounding box center [543, 463] width 117 height 14
click at [519, 470] on link "**********" at bounding box center [543, 463] width 117 height 14
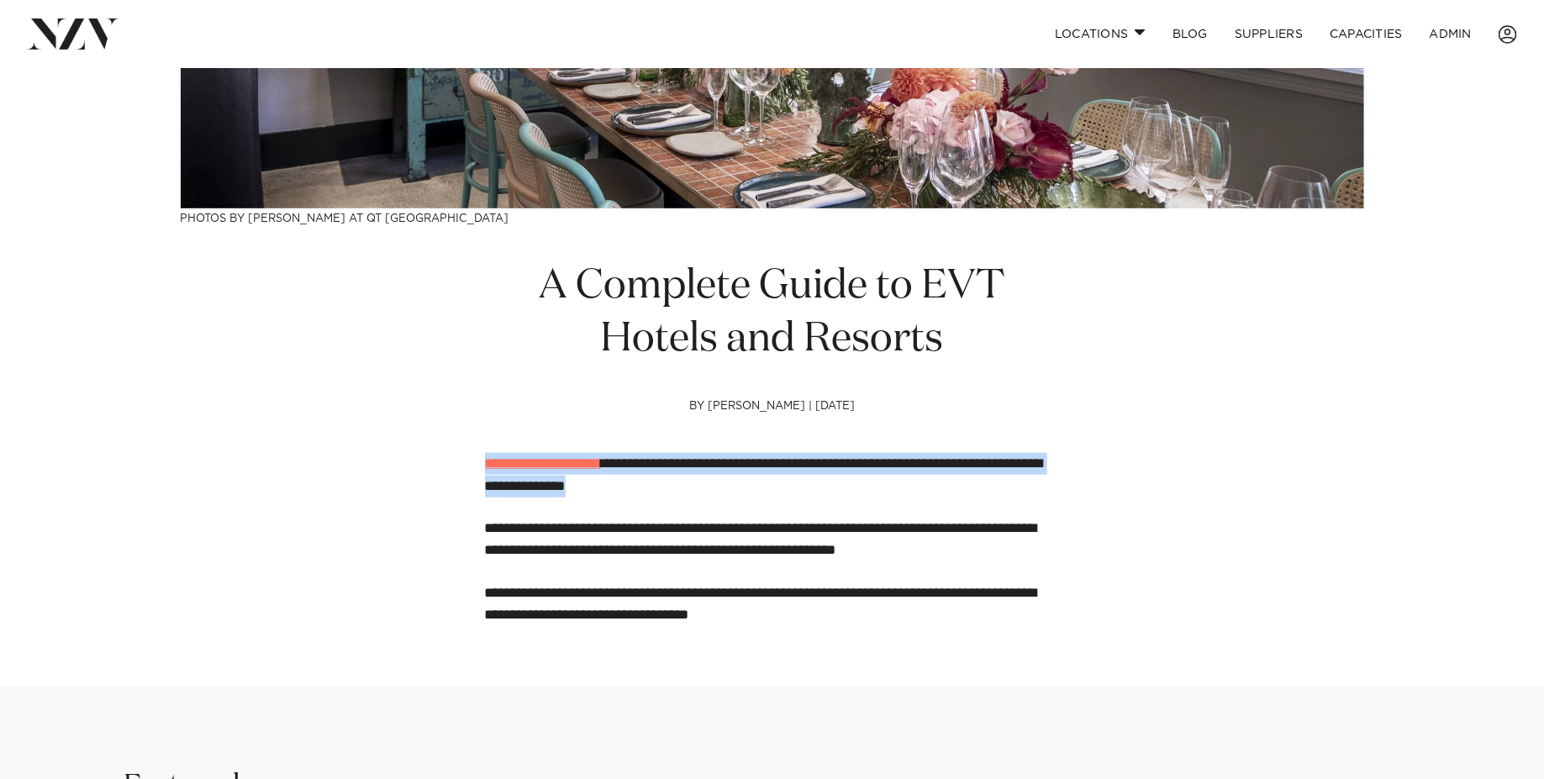
click at [519, 470] on link "**********" at bounding box center [543, 463] width 117 height 14
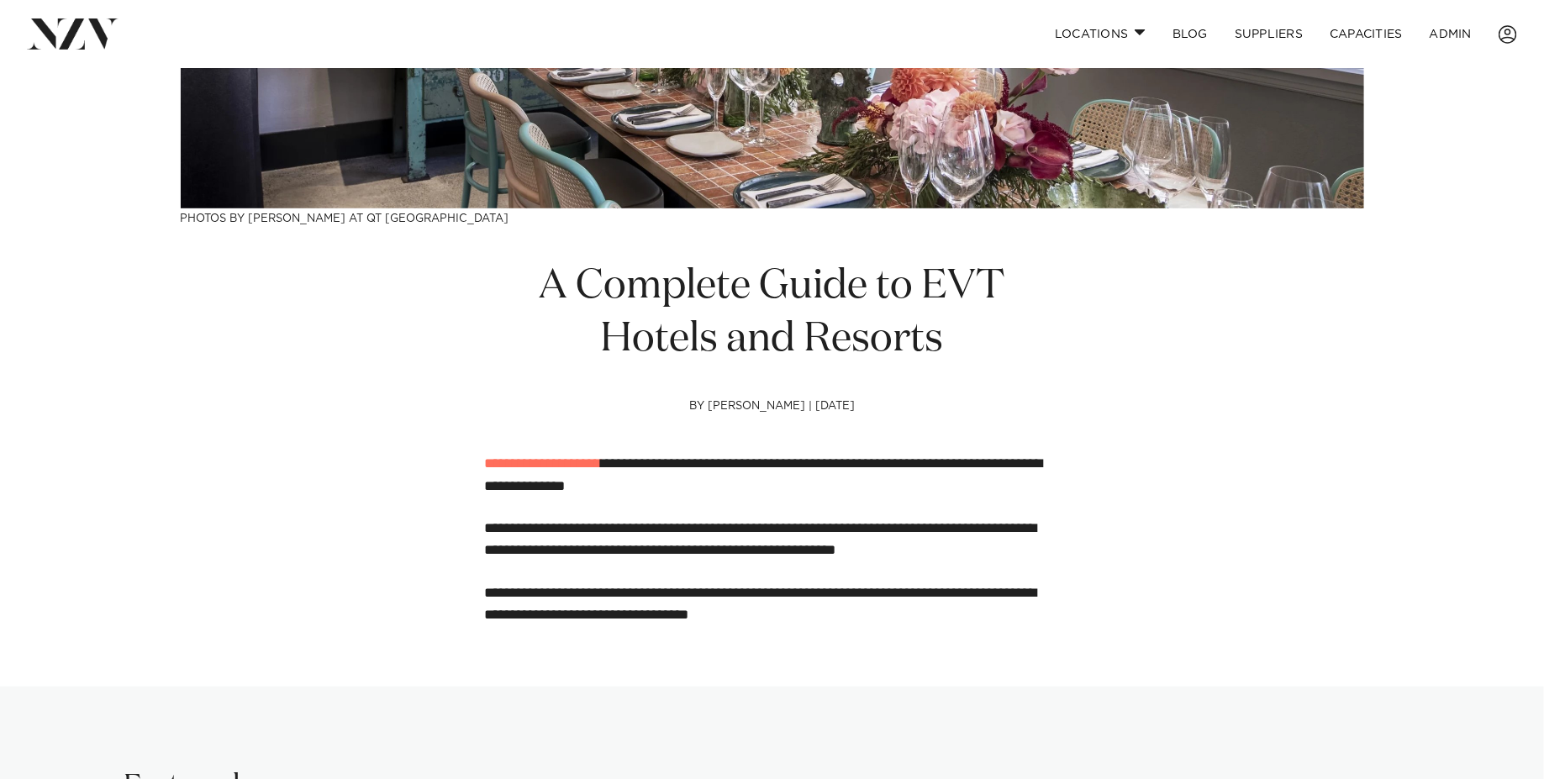
click at [521, 405] on h4 "by [PERSON_NAME] | [DATE]" at bounding box center [772, 427] width 575 height 54
click at [525, 463] on link "**********" at bounding box center [543, 463] width 117 height 14
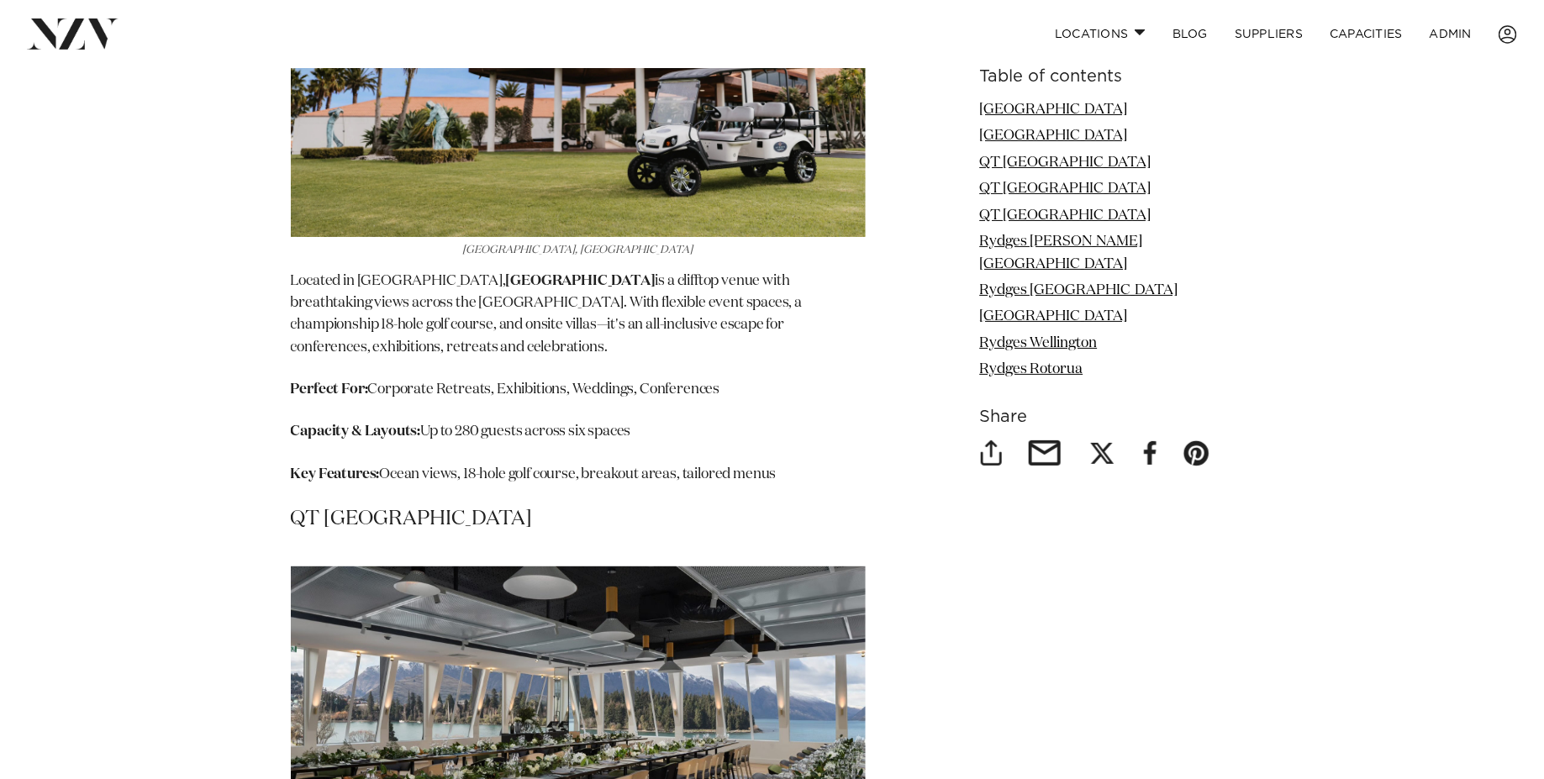
scroll to position [3163, 0]
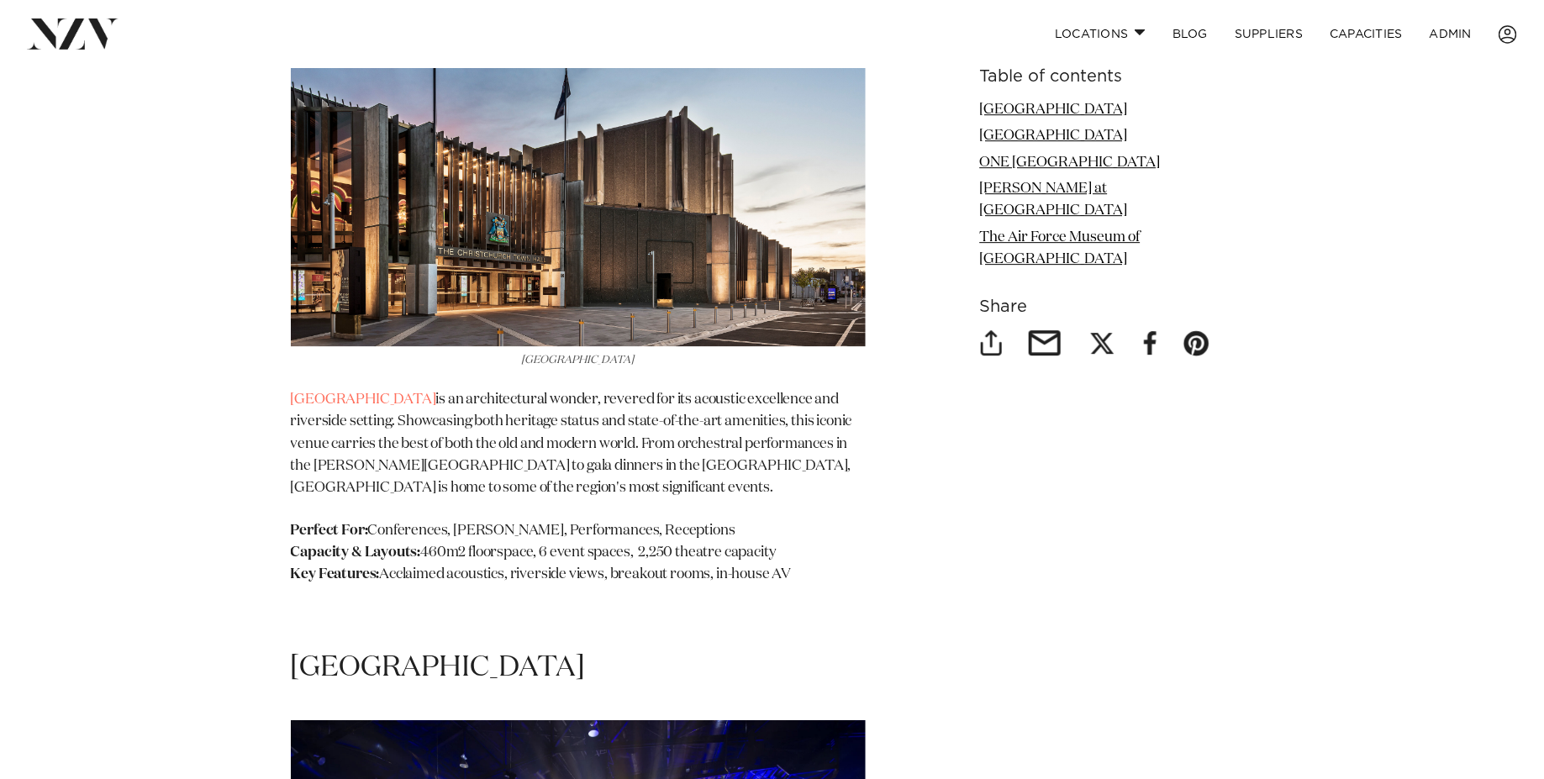
scroll to position [2450, 0]
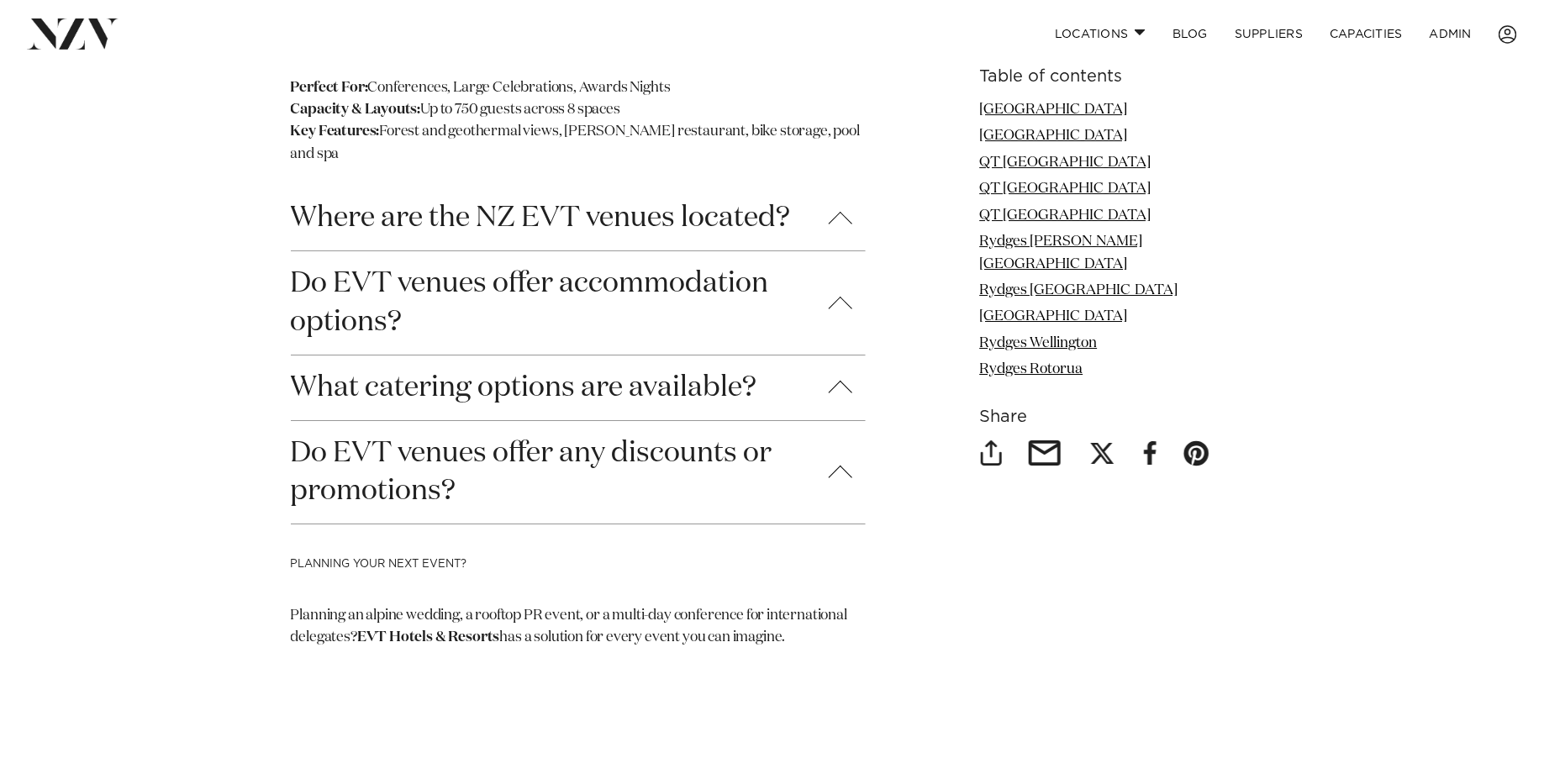
scroll to position [8869, 0]
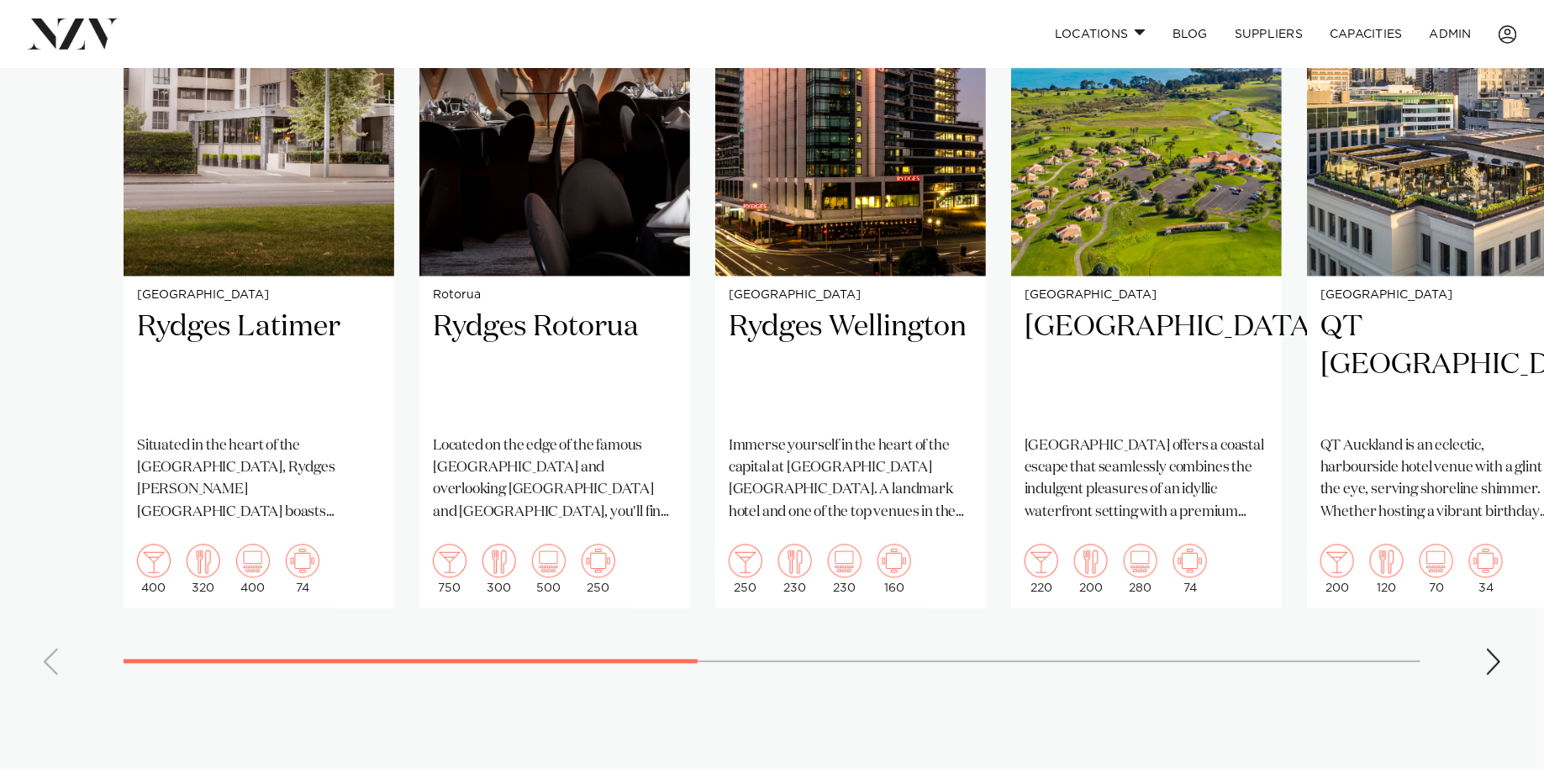
scroll to position [1349, 0]
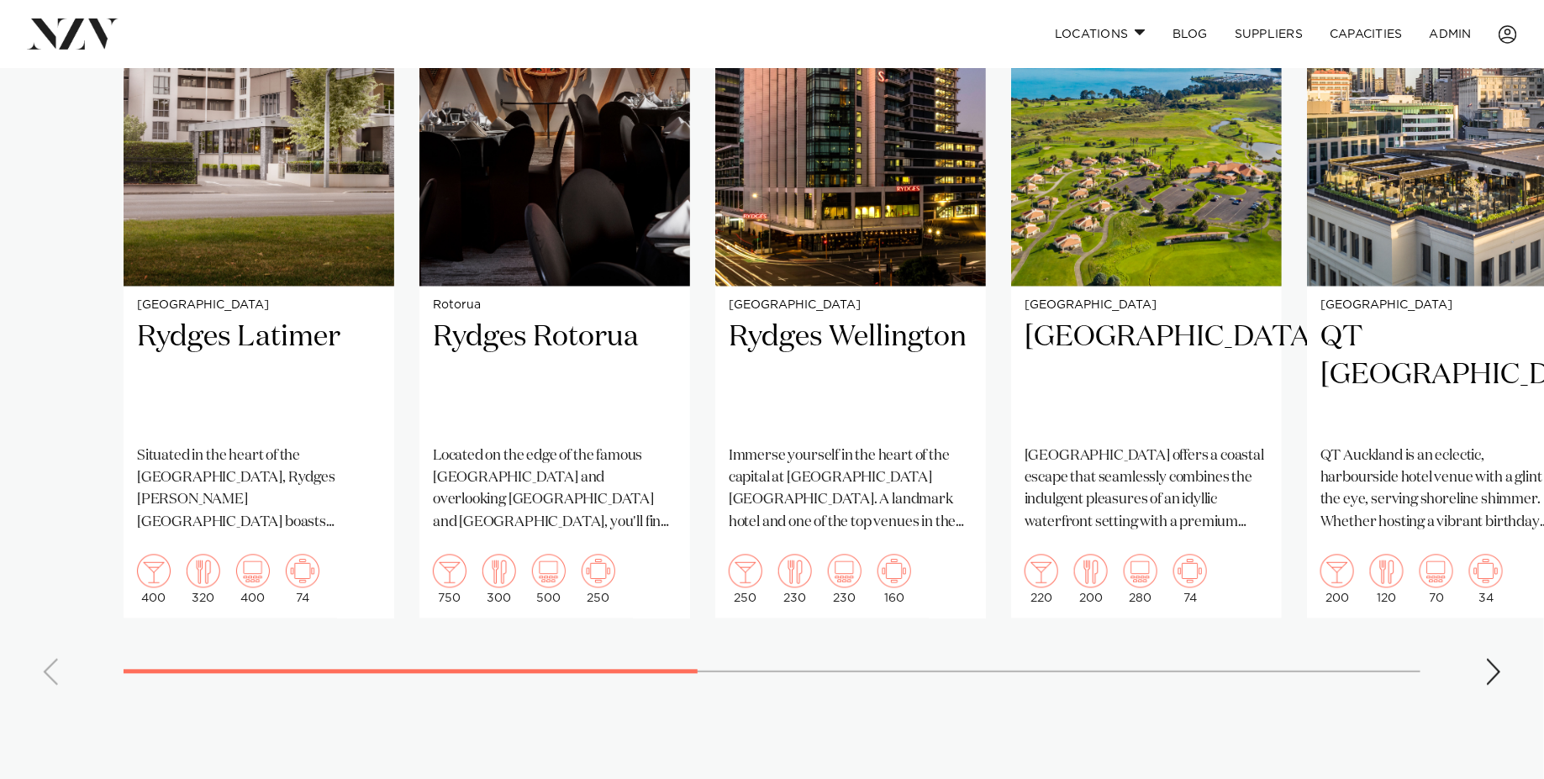
click at [1494, 681] on div "Next slide" at bounding box center [1493, 672] width 17 height 27
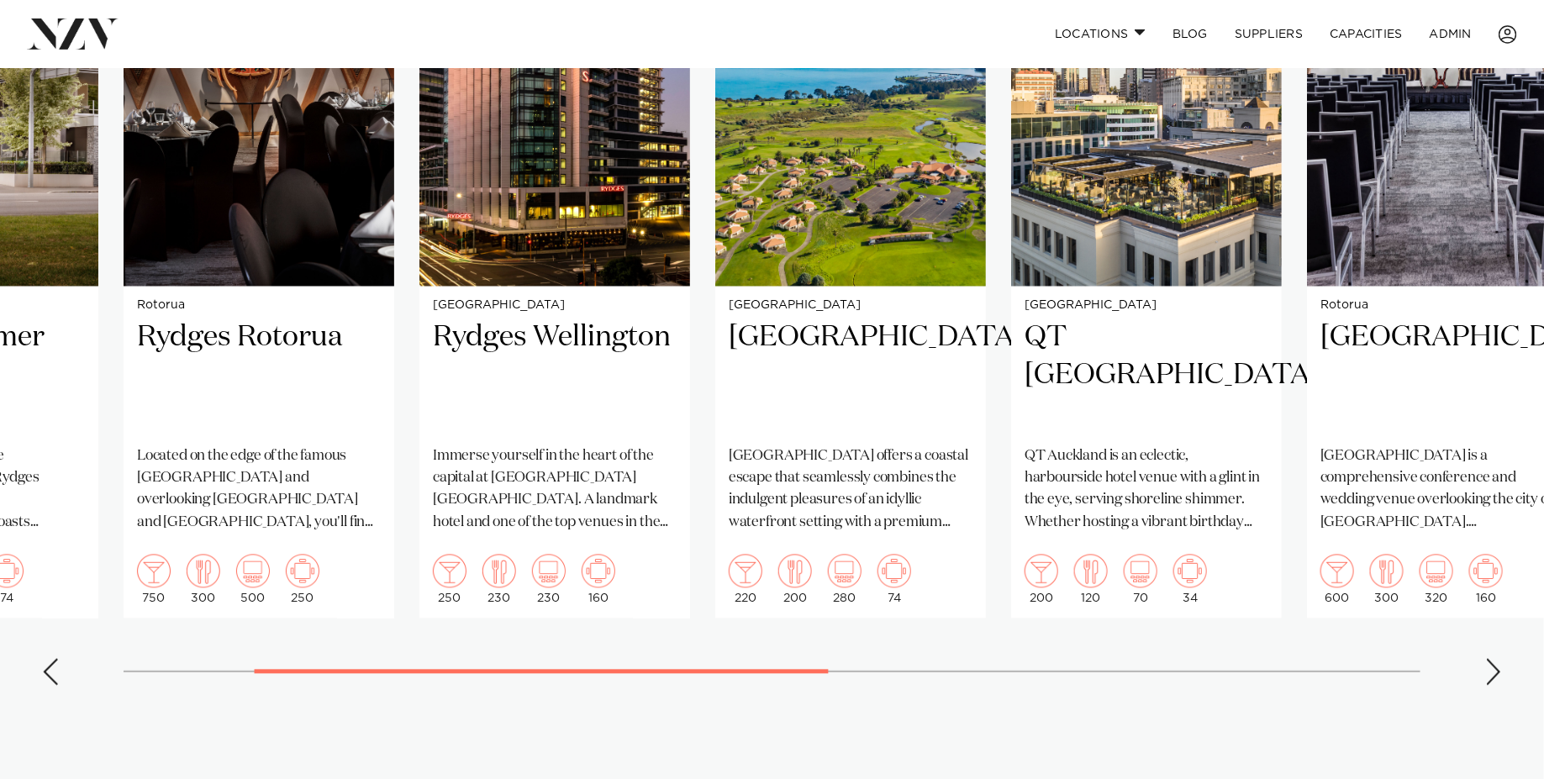
click at [1494, 681] on div "Next slide" at bounding box center [1493, 672] width 17 height 27
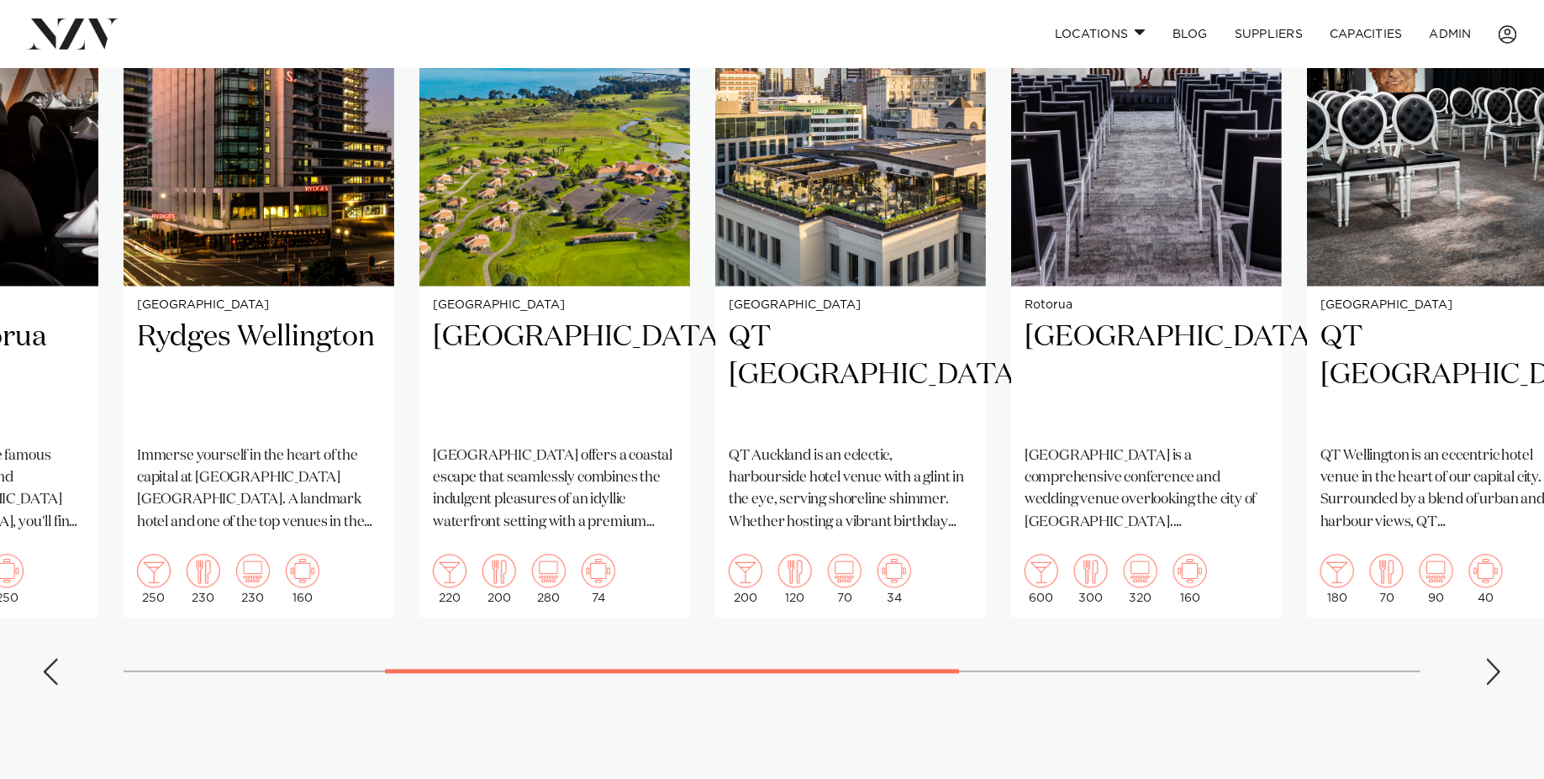
click at [1494, 681] on div "Next slide" at bounding box center [1493, 672] width 17 height 27
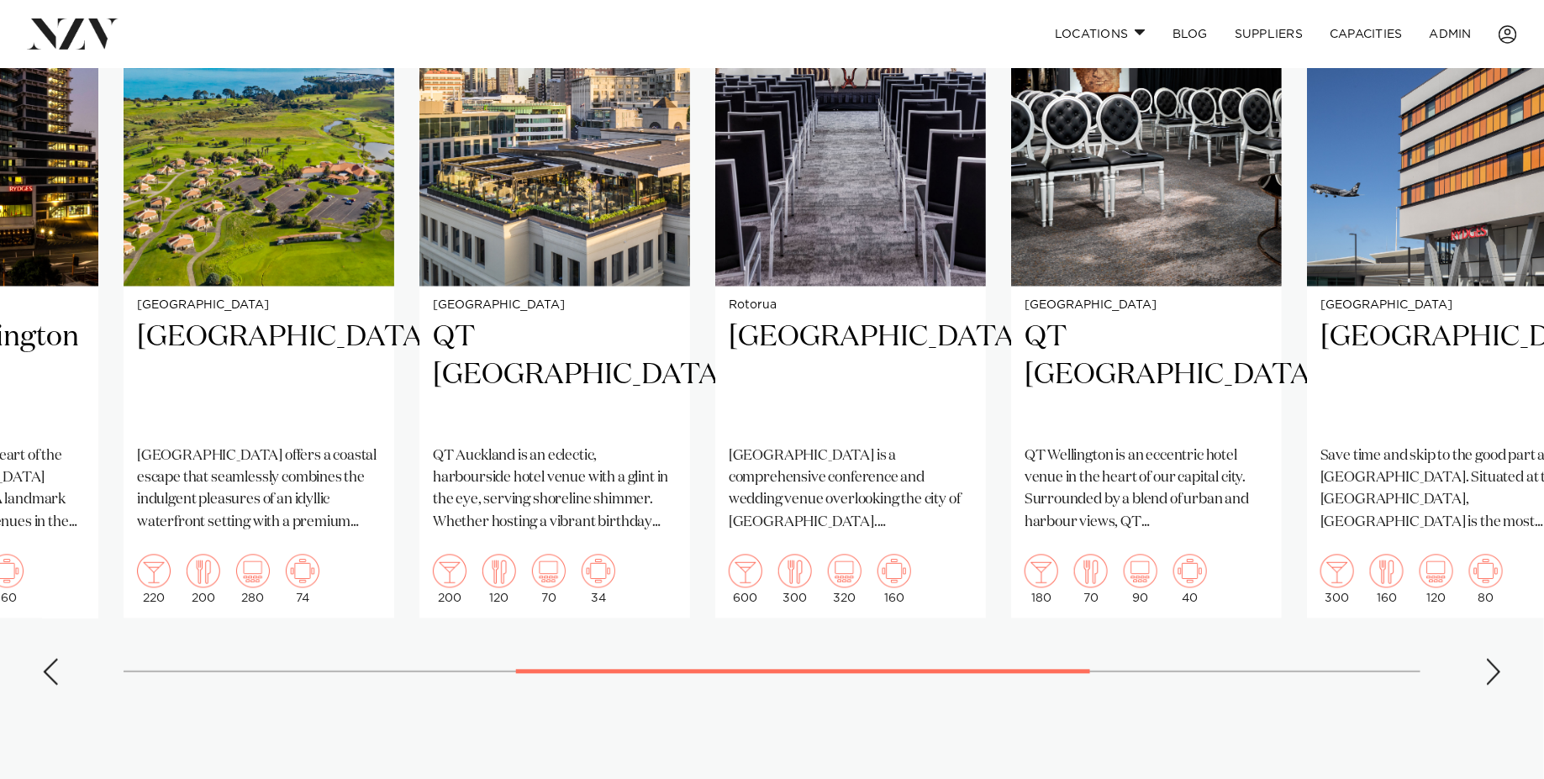
click at [1494, 681] on div "Next slide" at bounding box center [1493, 672] width 17 height 27
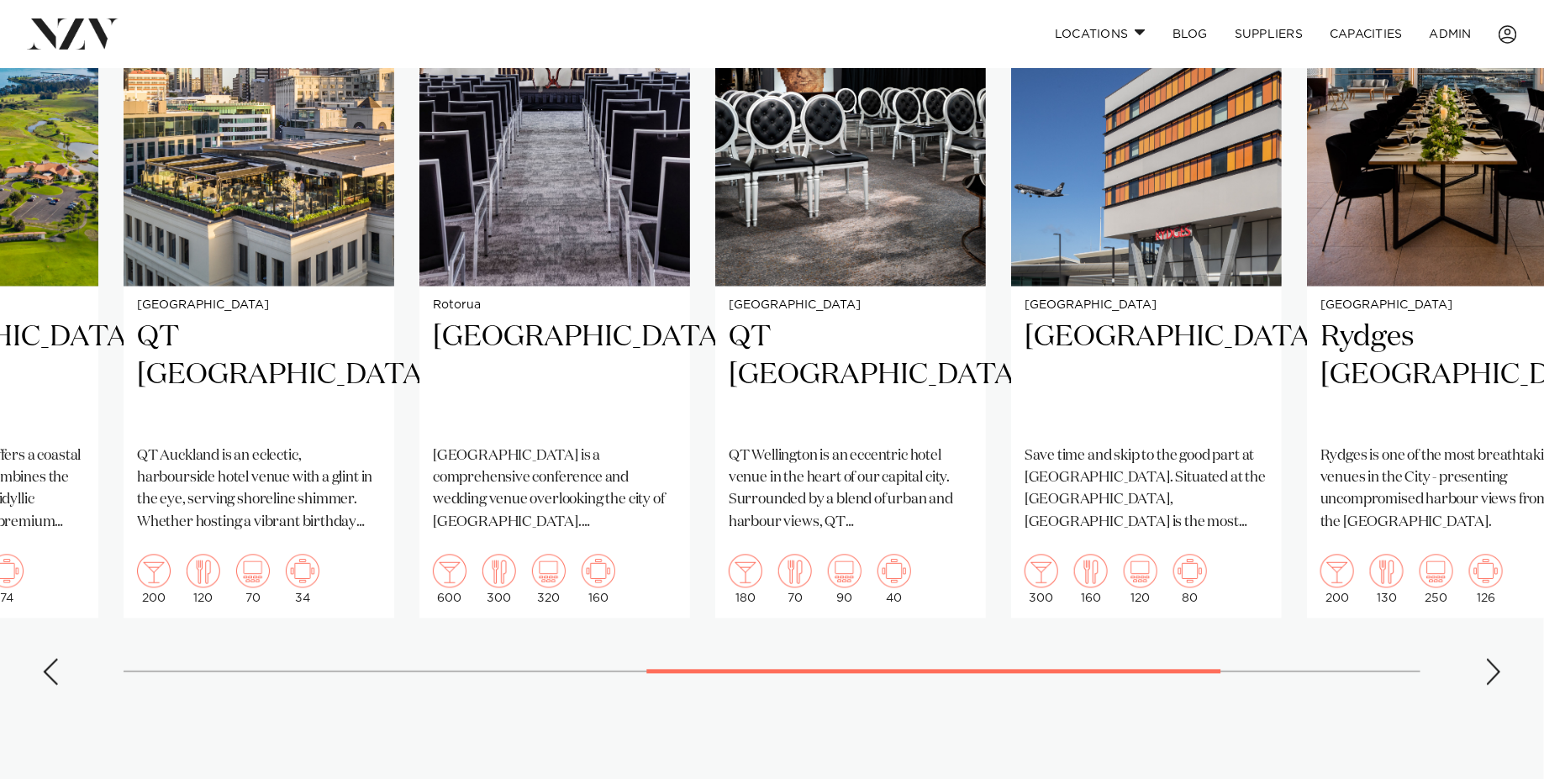
click at [1494, 681] on div "Next slide" at bounding box center [1493, 672] width 17 height 27
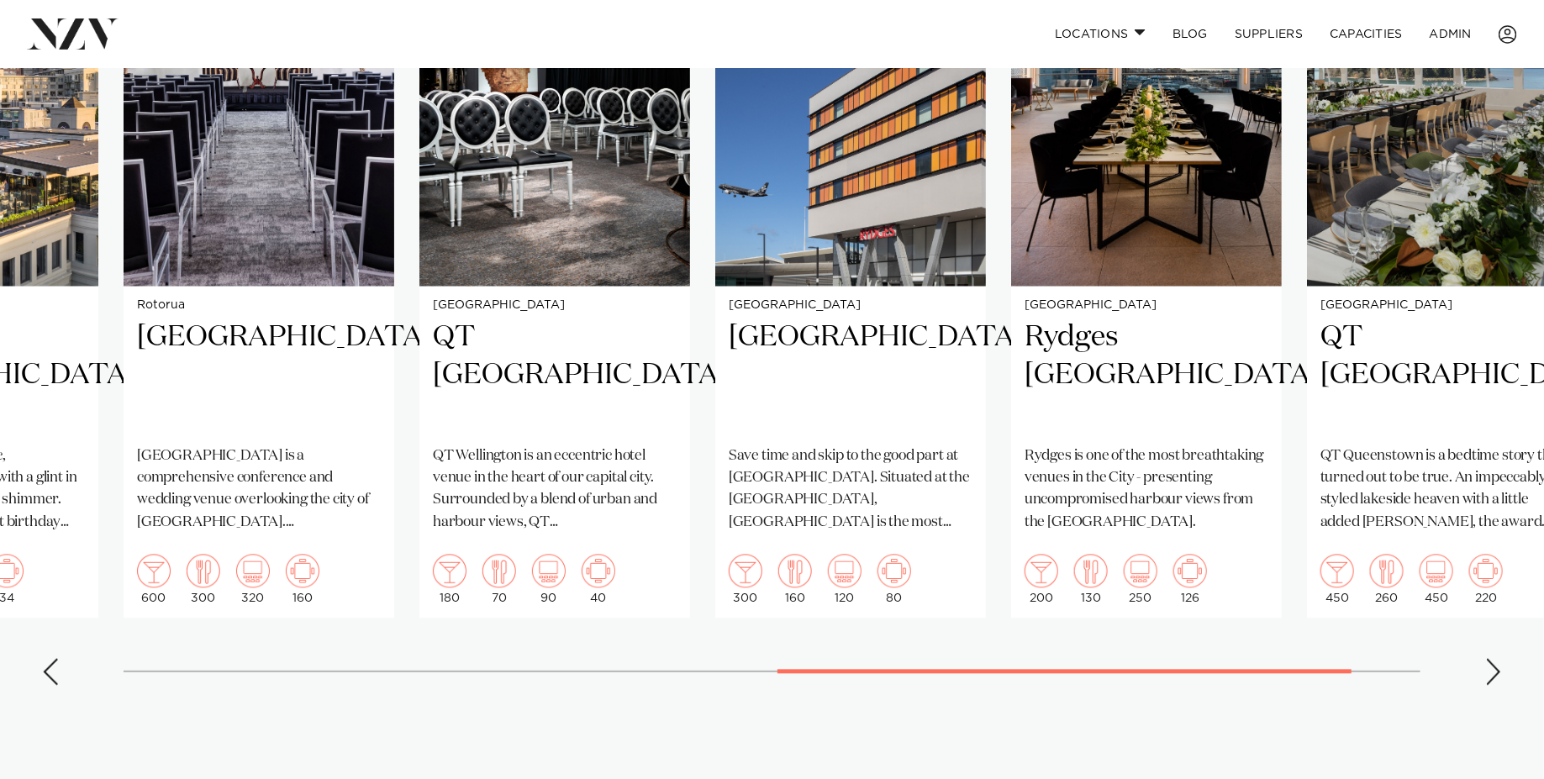
click at [1494, 681] on div "Next slide" at bounding box center [1493, 672] width 17 height 27
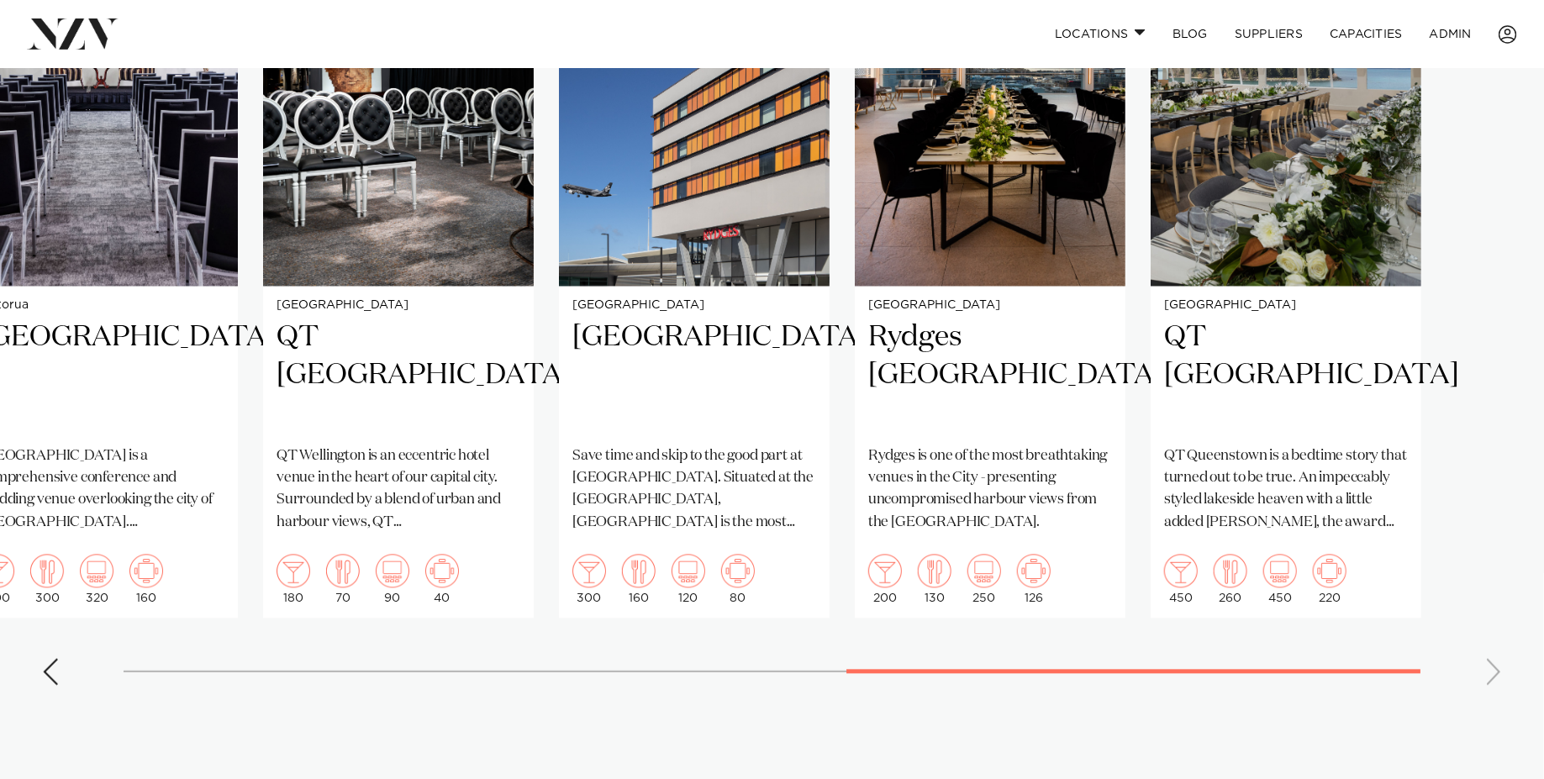
click at [1494, 681] on swiper-container "Christchurch Rydges Latimer Situated in the heart of the garden city, Rydges La…" at bounding box center [772, 312] width 1544 height 776
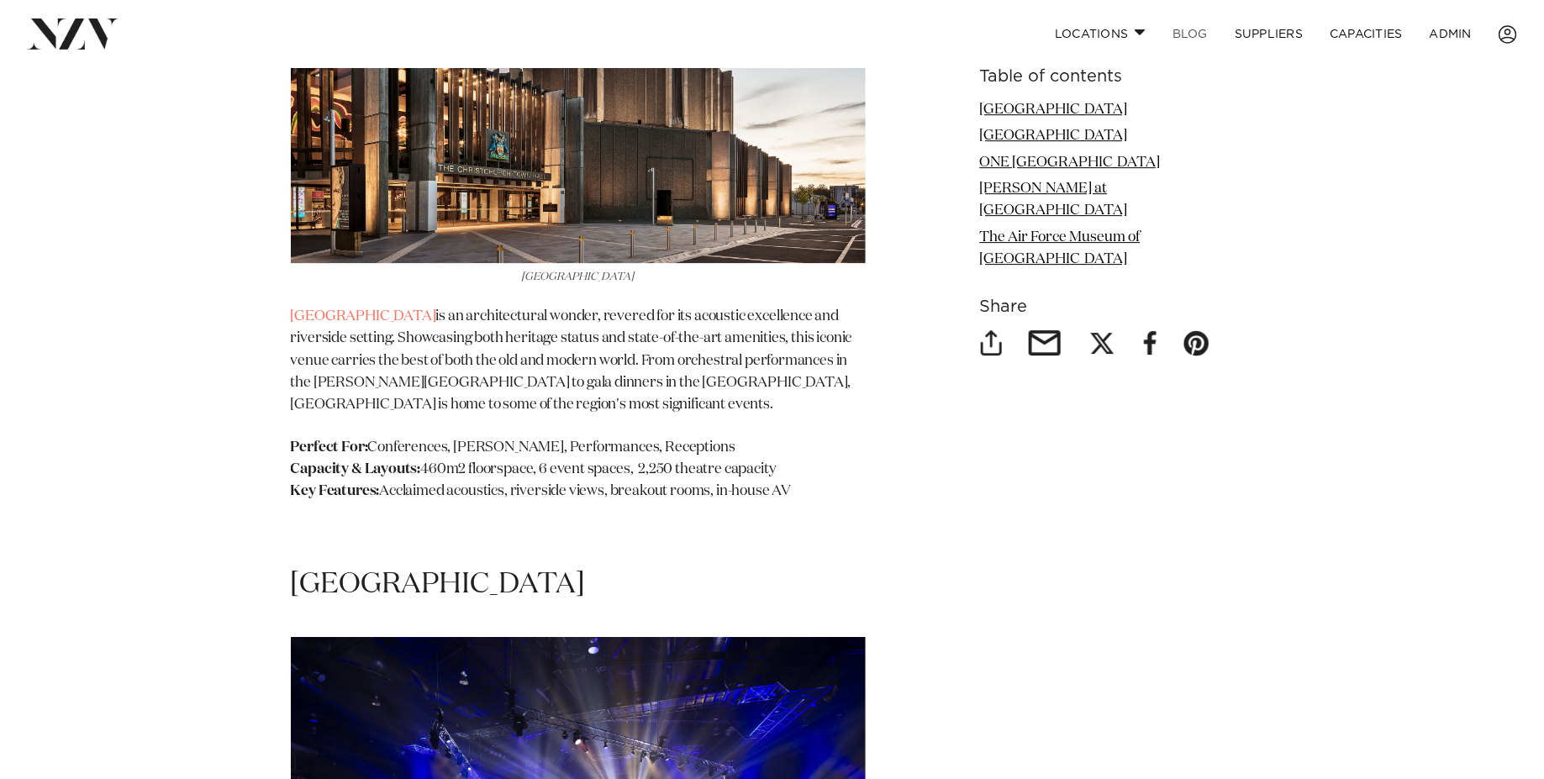
click at [1191, 33] on link "BLOG" at bounding box center [1190, 34] width 62 height 36
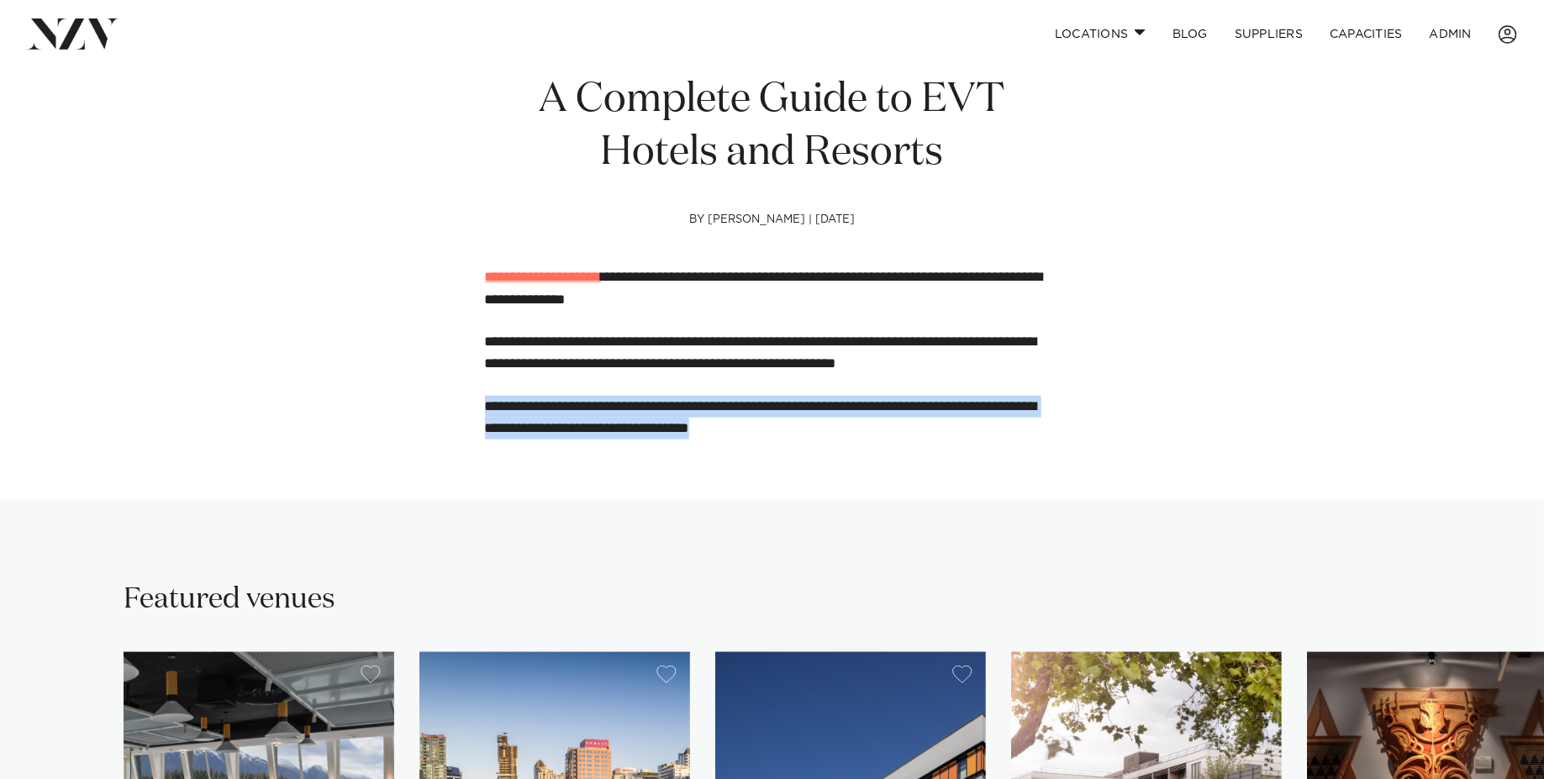
drag, startPoint x: 774, startPoint y: 438, endPoint x: 491, endPoint y: 273, distance: 327.7
click at [491, 273] on div "**********" at bounding box center [772, 352] width 575 height 173
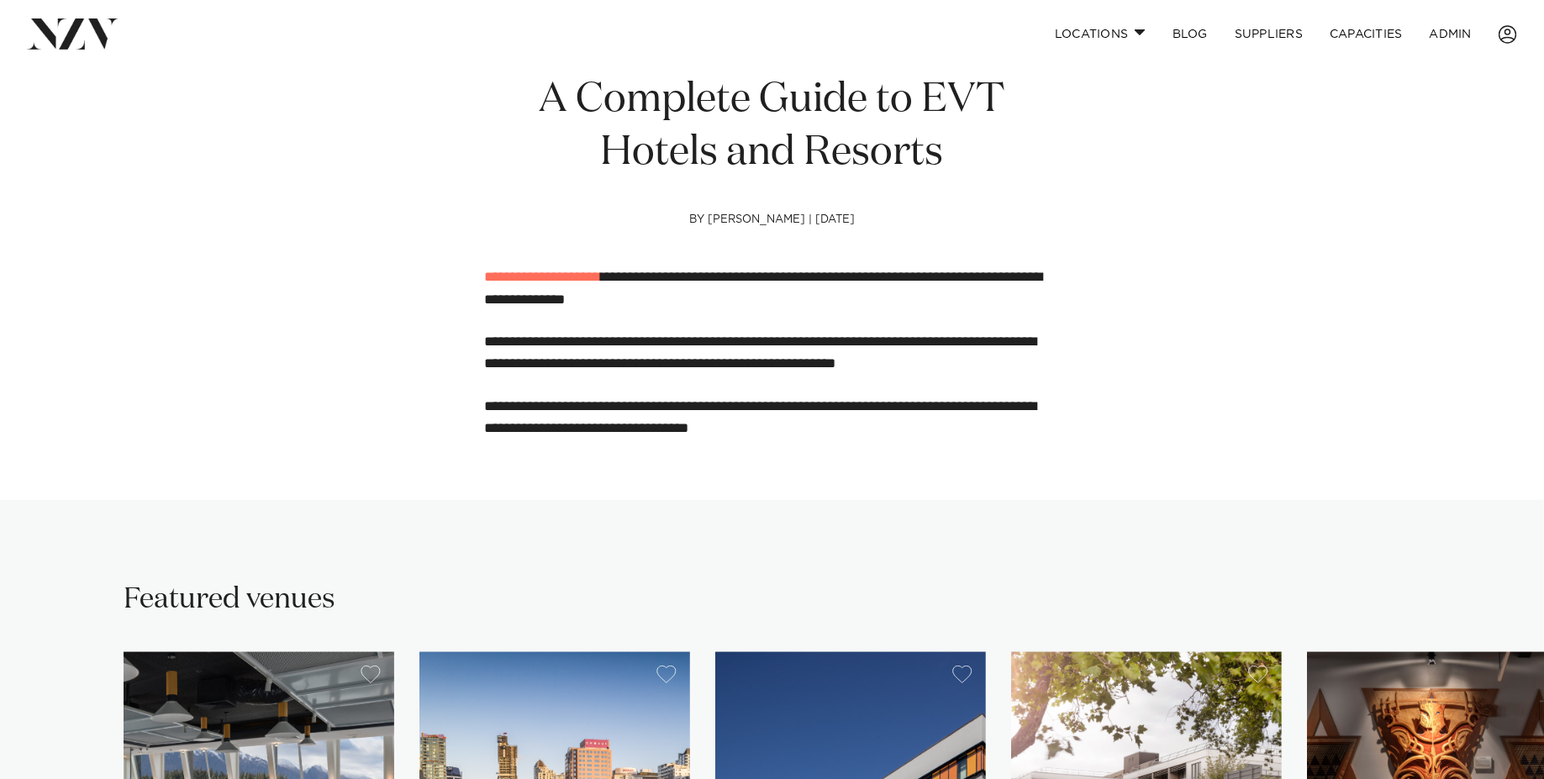
click at [637, 397] on p "**********" at bounding box center [772, 418] width 575 height 45
drag, startPoint x: 771, startPoint y: 442, endPoint x: 464, endPoint y: 250, distance: 361.7
click at [464, 250] on div "**********" at bounding box center [772, 273] width 1183 height 399
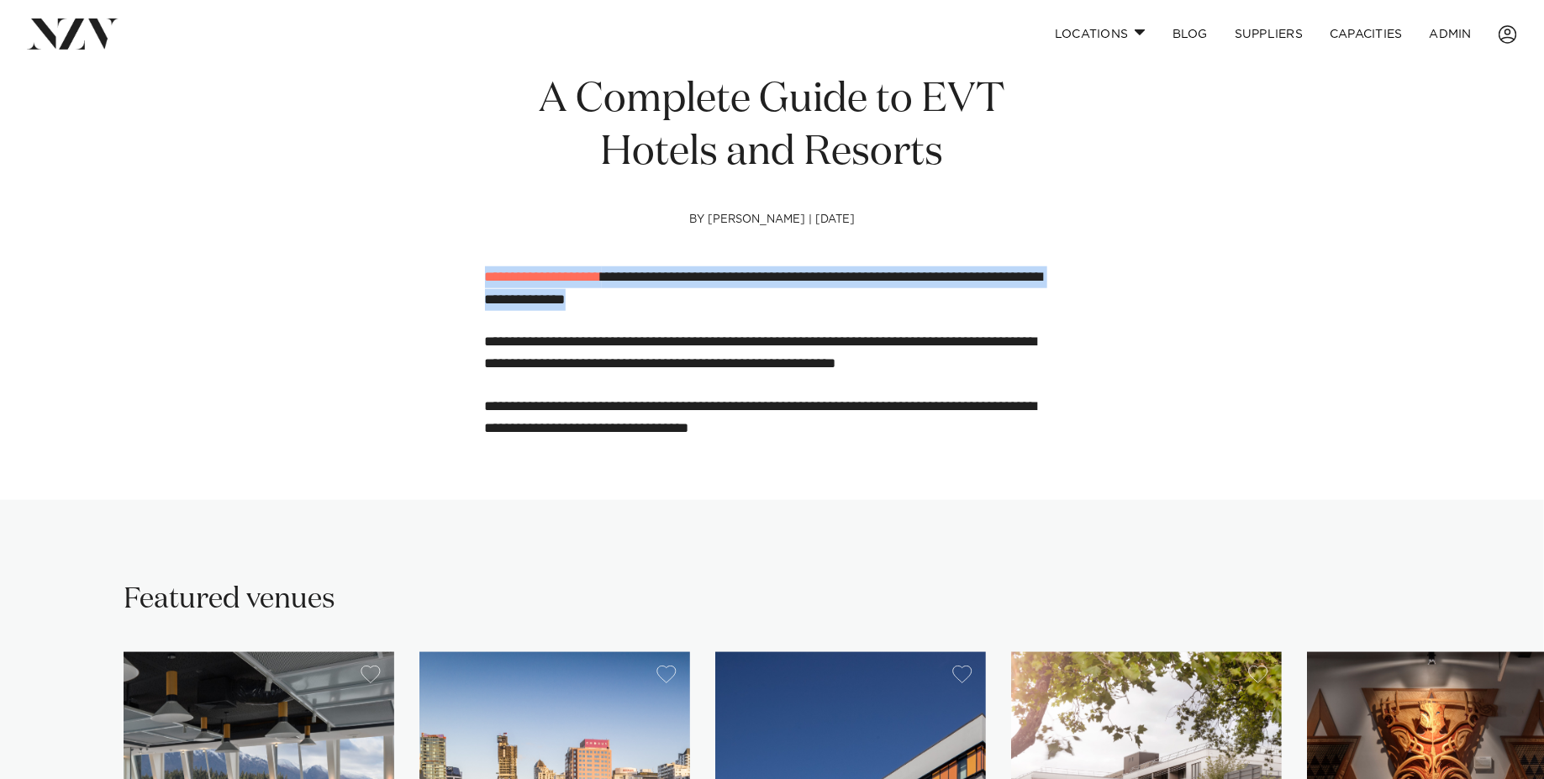
drag, startPoint x: 487, startPoint y: 275, endPoint x: 803, endPoint y: 415, distance: 345.8
click at [803, 415] on div "**********" at bounding box center [772, 352] width 575 height 173
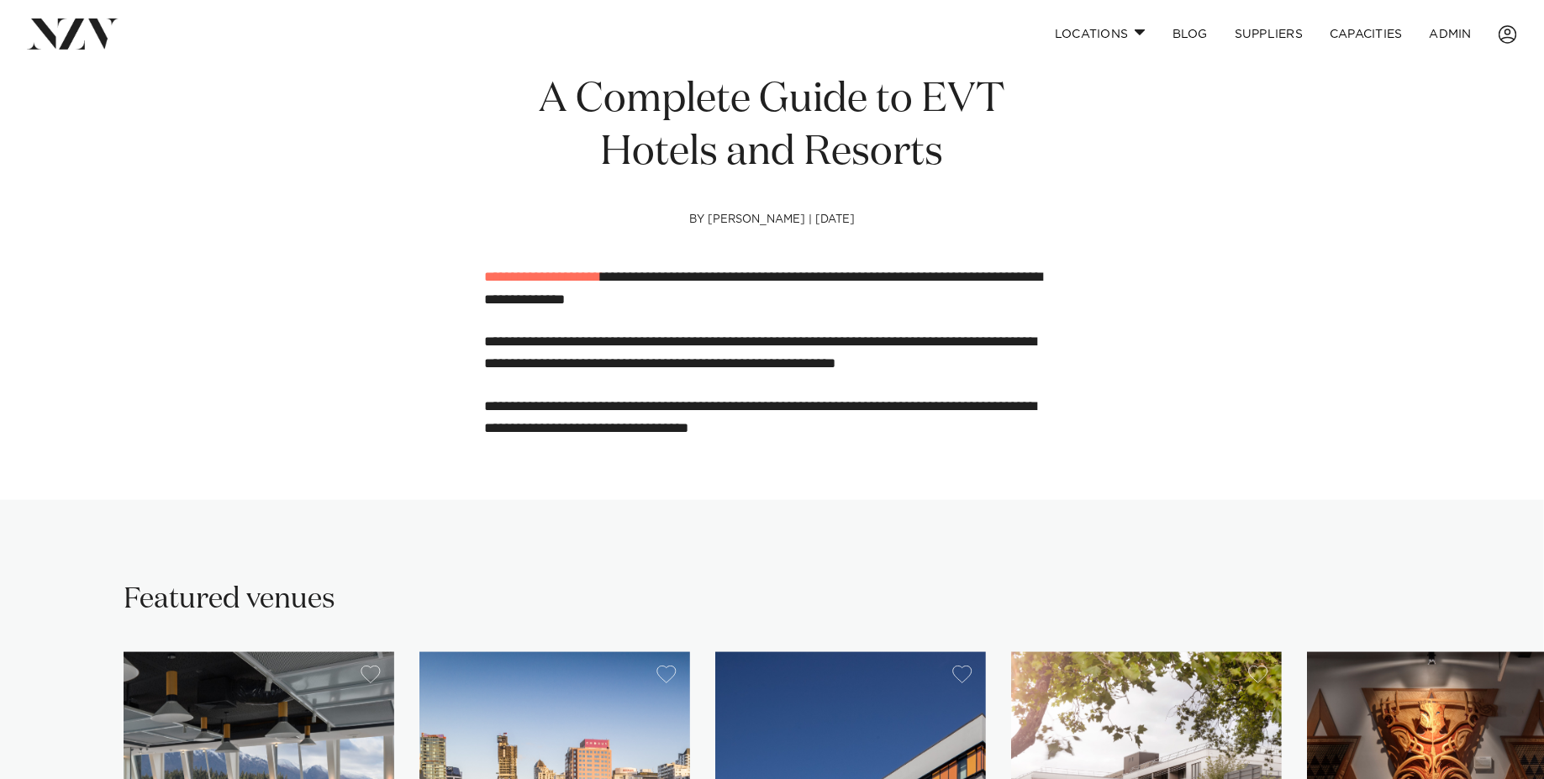
click at [739, 338] on p "**********" at bounding box center [772, 353] width 575 height 45
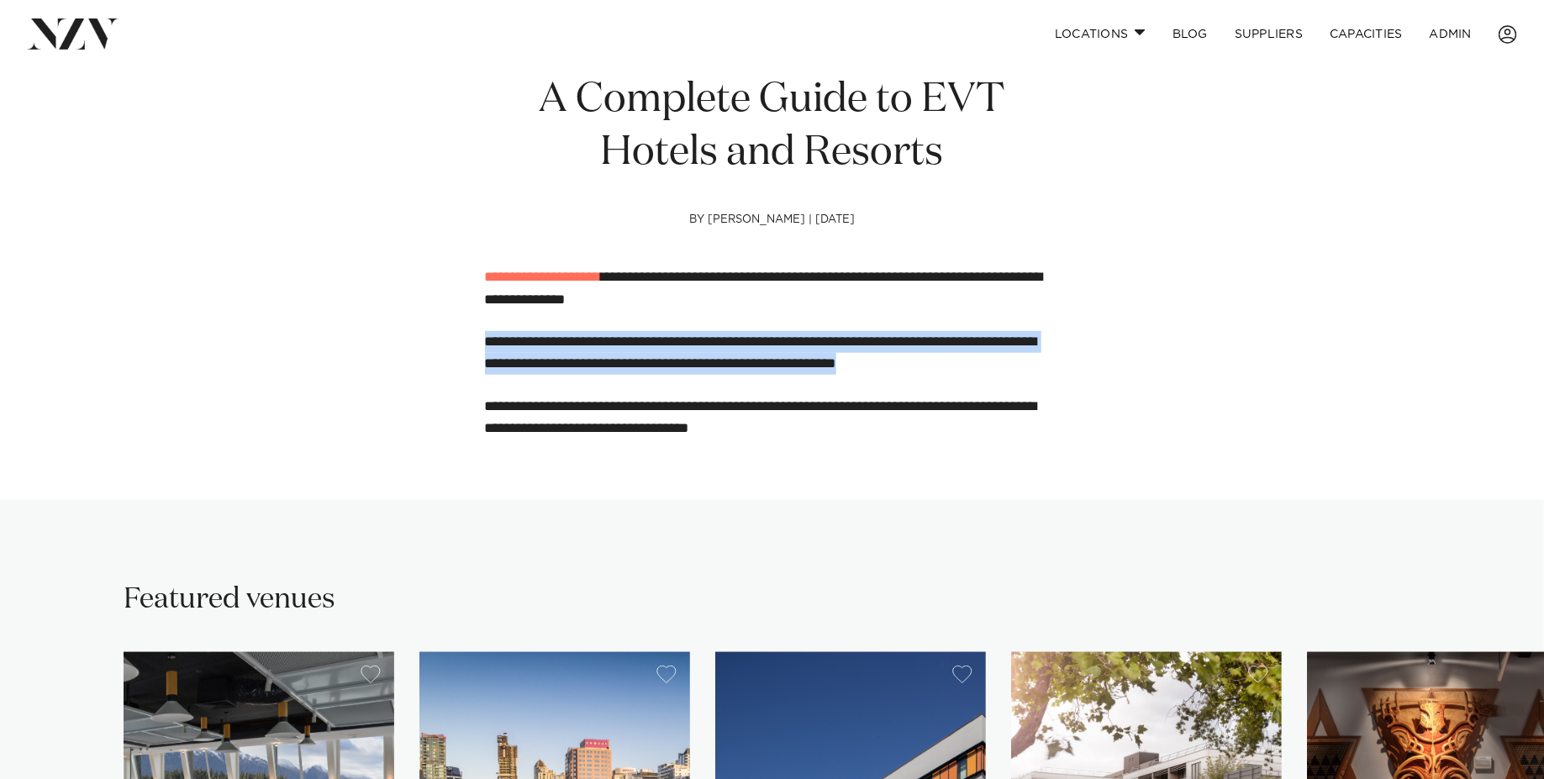
click at [739, 338] on p "**********" at bounding box center [772, 353] width 575 height 45
copy p "**********"
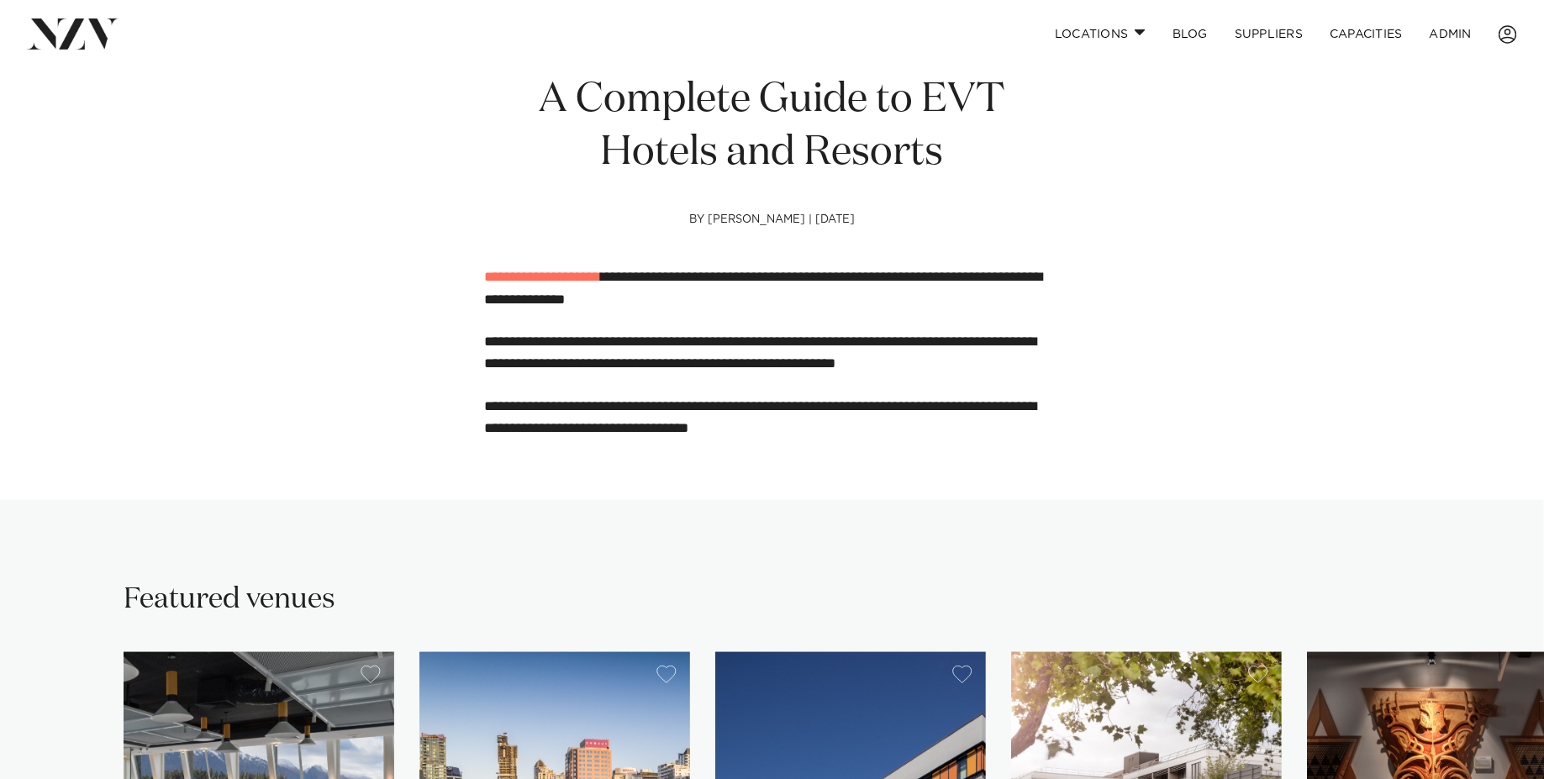
click at [688, 281] on p "**********" at bounding box center [772, 288] width 575 height 45
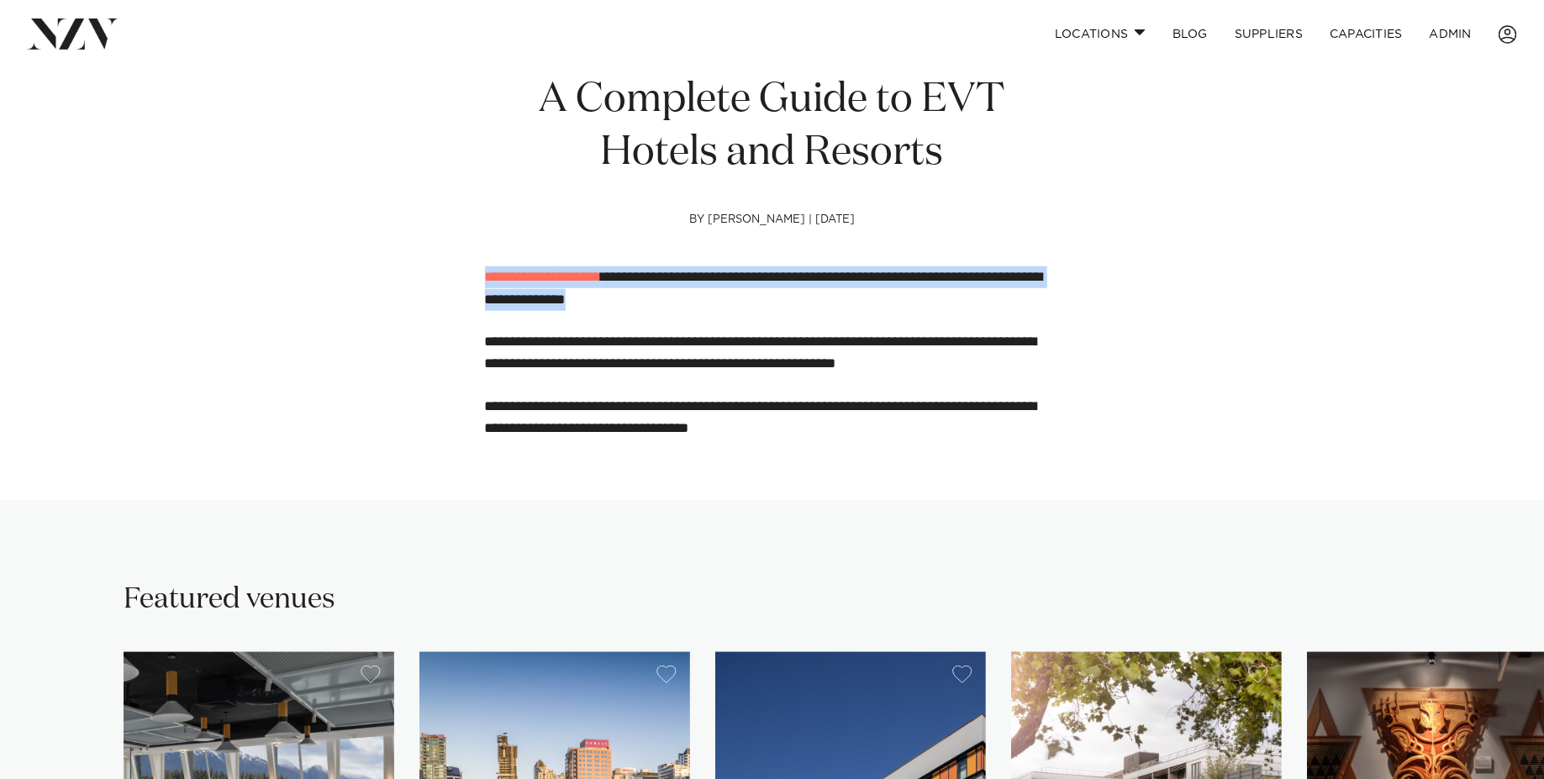
click at [688, 281] on p "**********" at bounding box center [772, 288] width 575 height 45
copy p "*"
click at [1451, 34] on link "ADMIN" at bounding box center [1450, 34] width 69 height 36
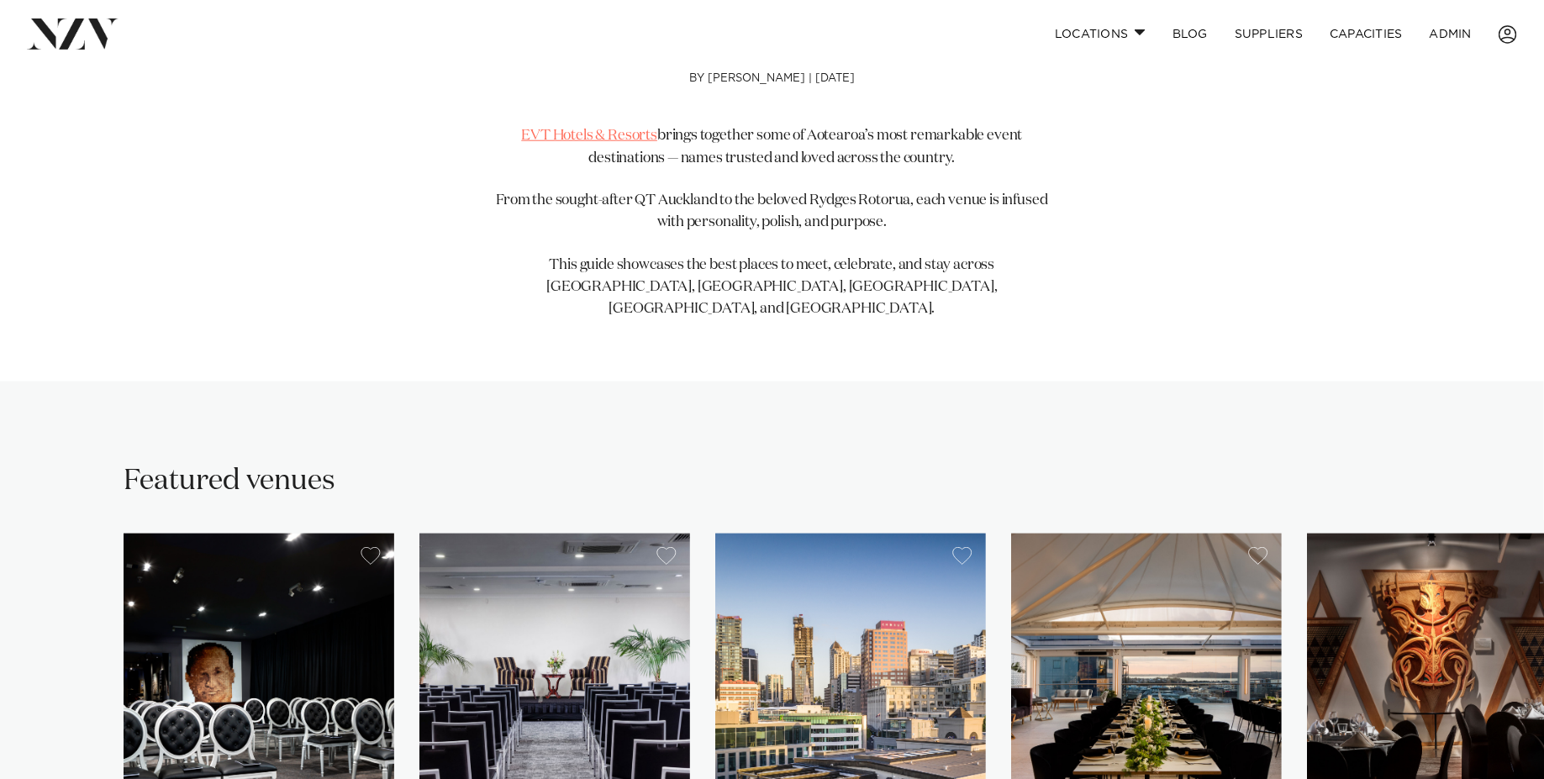
click at [590, 134] on link "EVT Hotels & Resorts" at bounding box center [589, 136] width 136 height 14
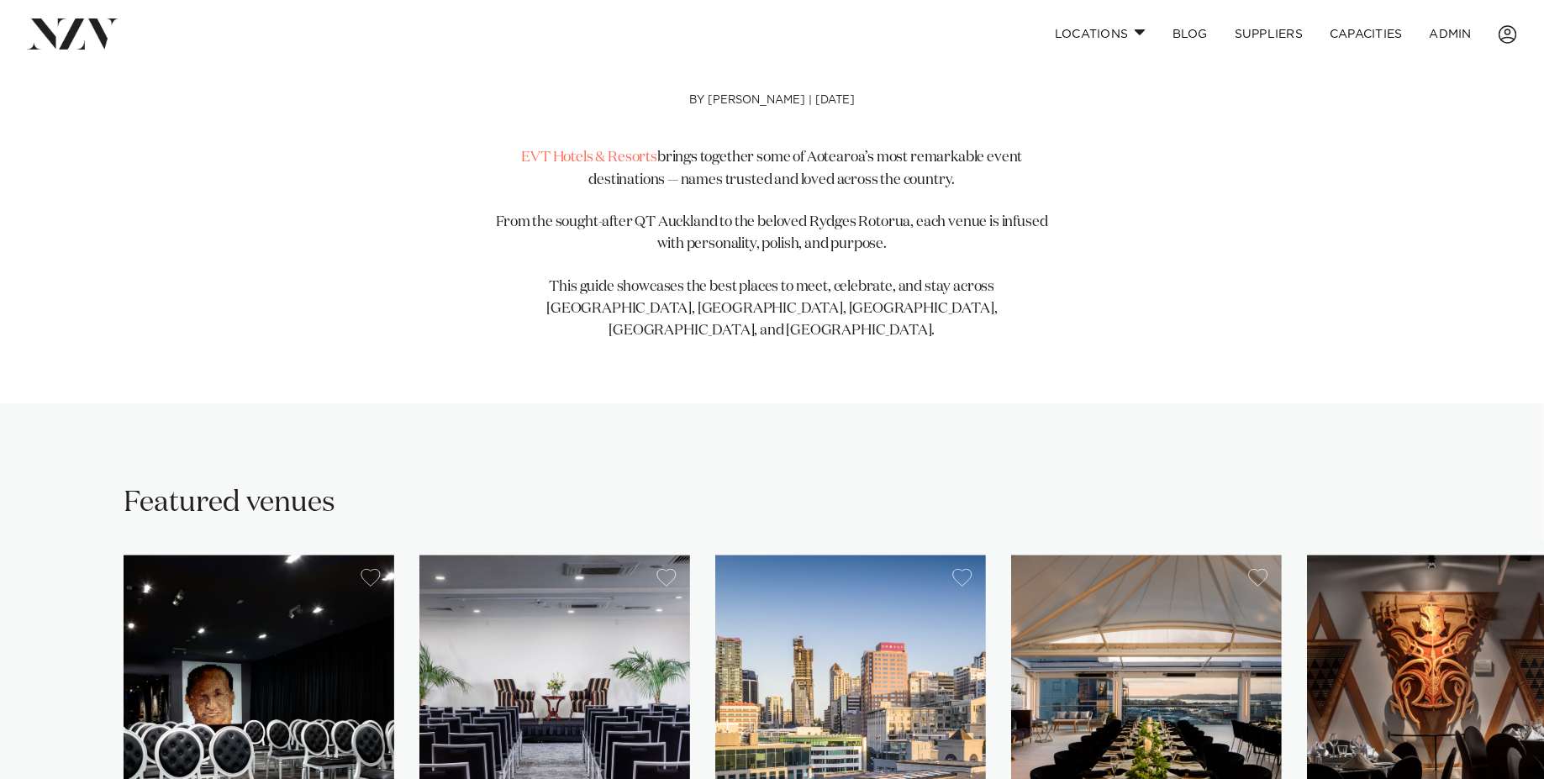
scroll to position [736, 0]
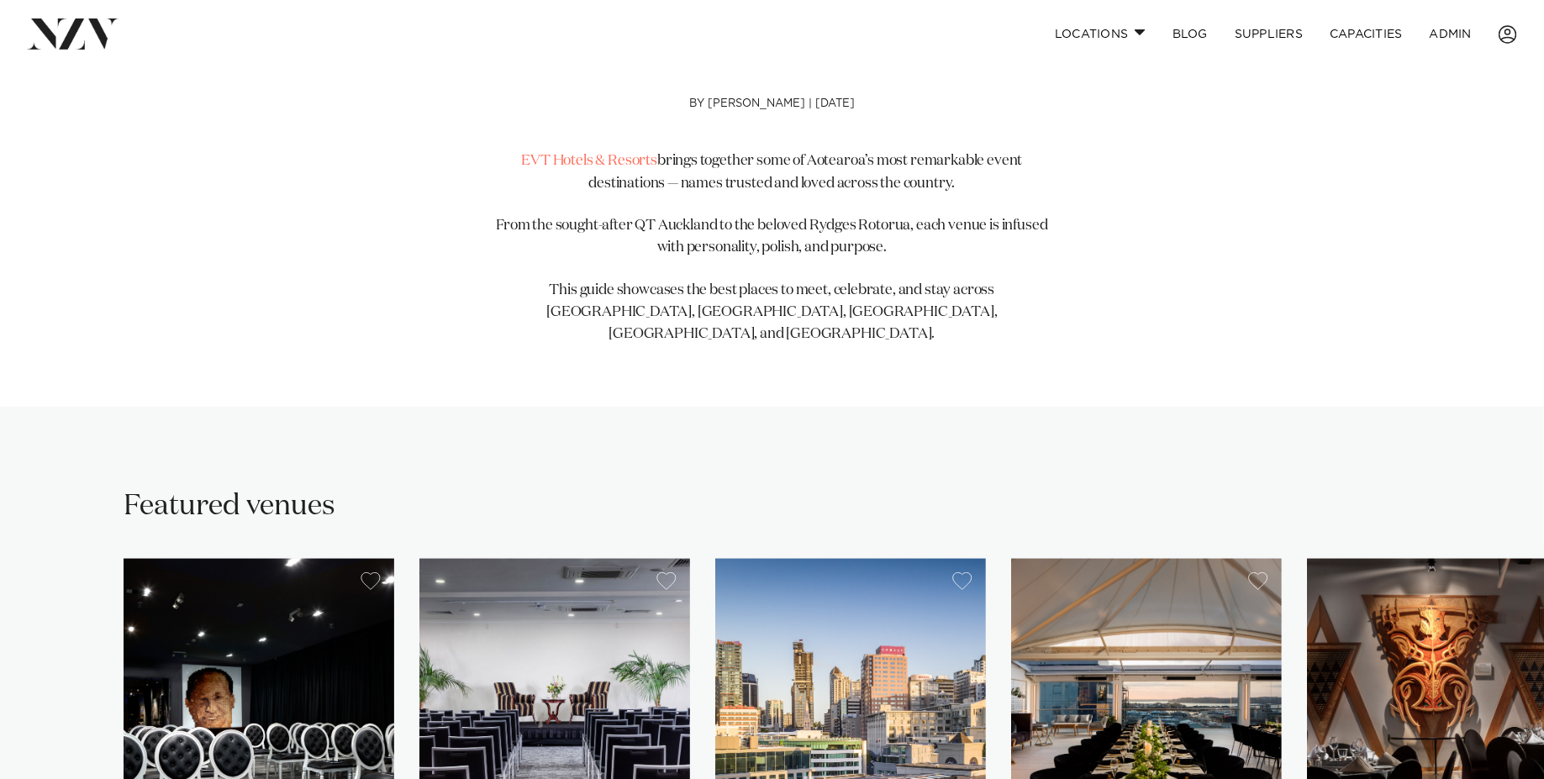
click at [847, 165] on p "EVT Hotels & Resorts brings together some of Aotearoa’s most remarkable event d…" at bounding box center [772, 172] width 575 height 45
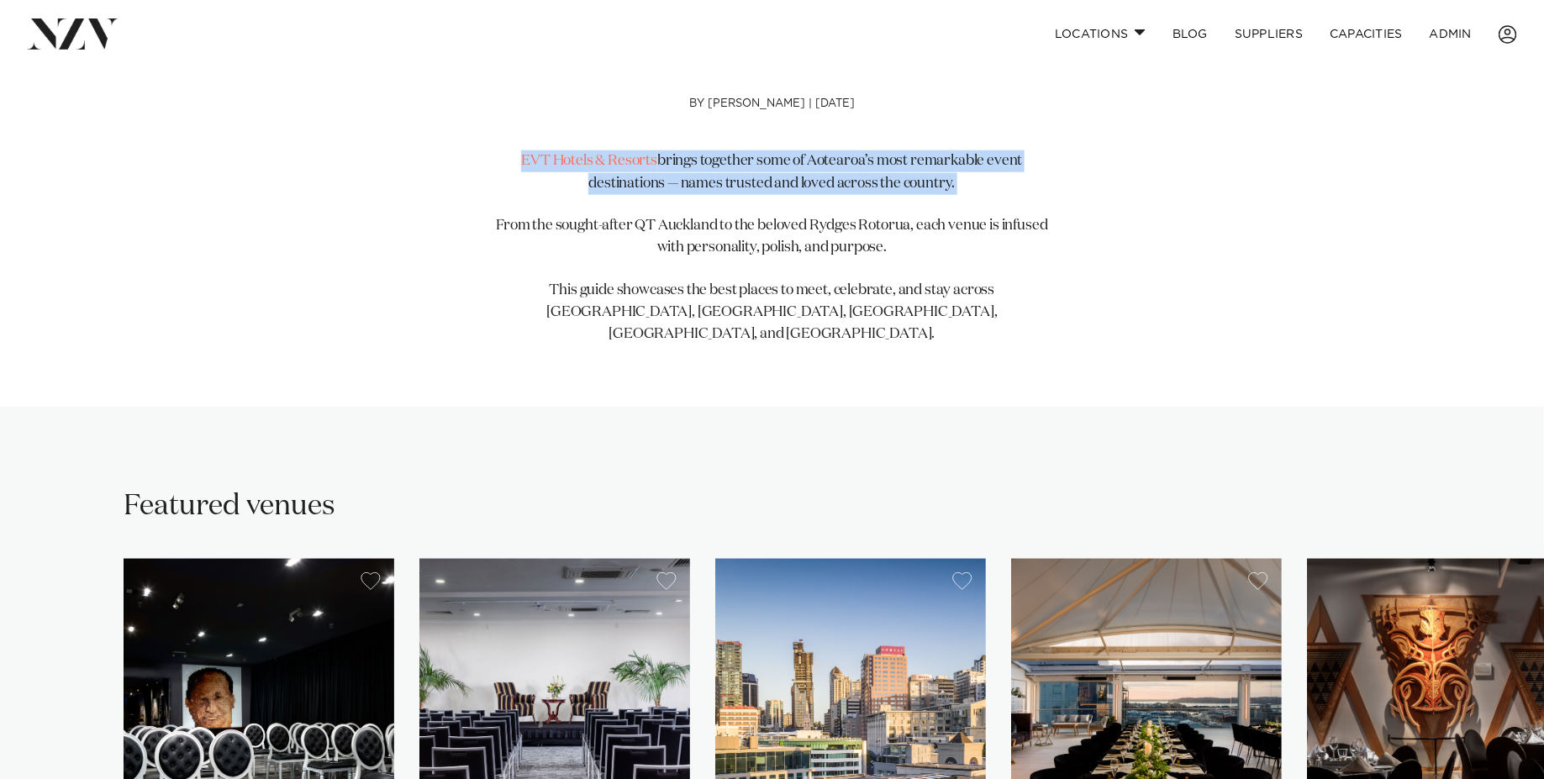
click at [847, 165] on p "EVT Hotels & Resorts brings together some of Aotearoa’s most remarkable event d…" at bounding box center [772, 172] width 575 height 45
copy div "EVT Hotels & Resorts brings together some of Aotearoa’s most remarkable event d…"
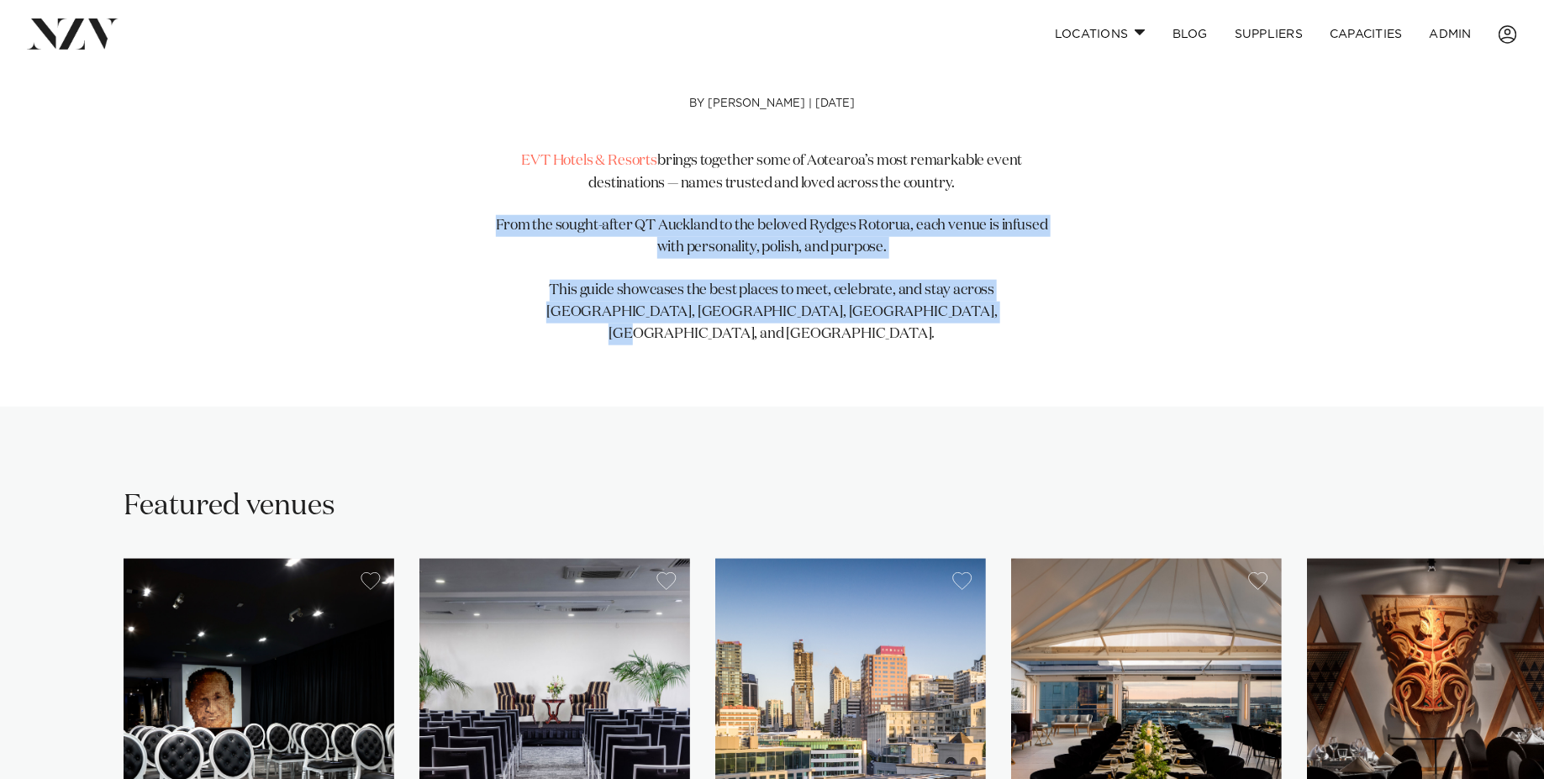
drag, startPoint x: 973, startPoint y: 313, endPoint x: 485, endPoint y: 215, distance: 497.2
click at [485, 215] on div "EVT Hotels & Resorts brings together some of Aotearoa’s most remarkable event d…" at bounding box center [772, 247] width 575 height 195
copy div "From the sought-after QT Auckland to the beloved Rydges Rotorua, each venue is …"
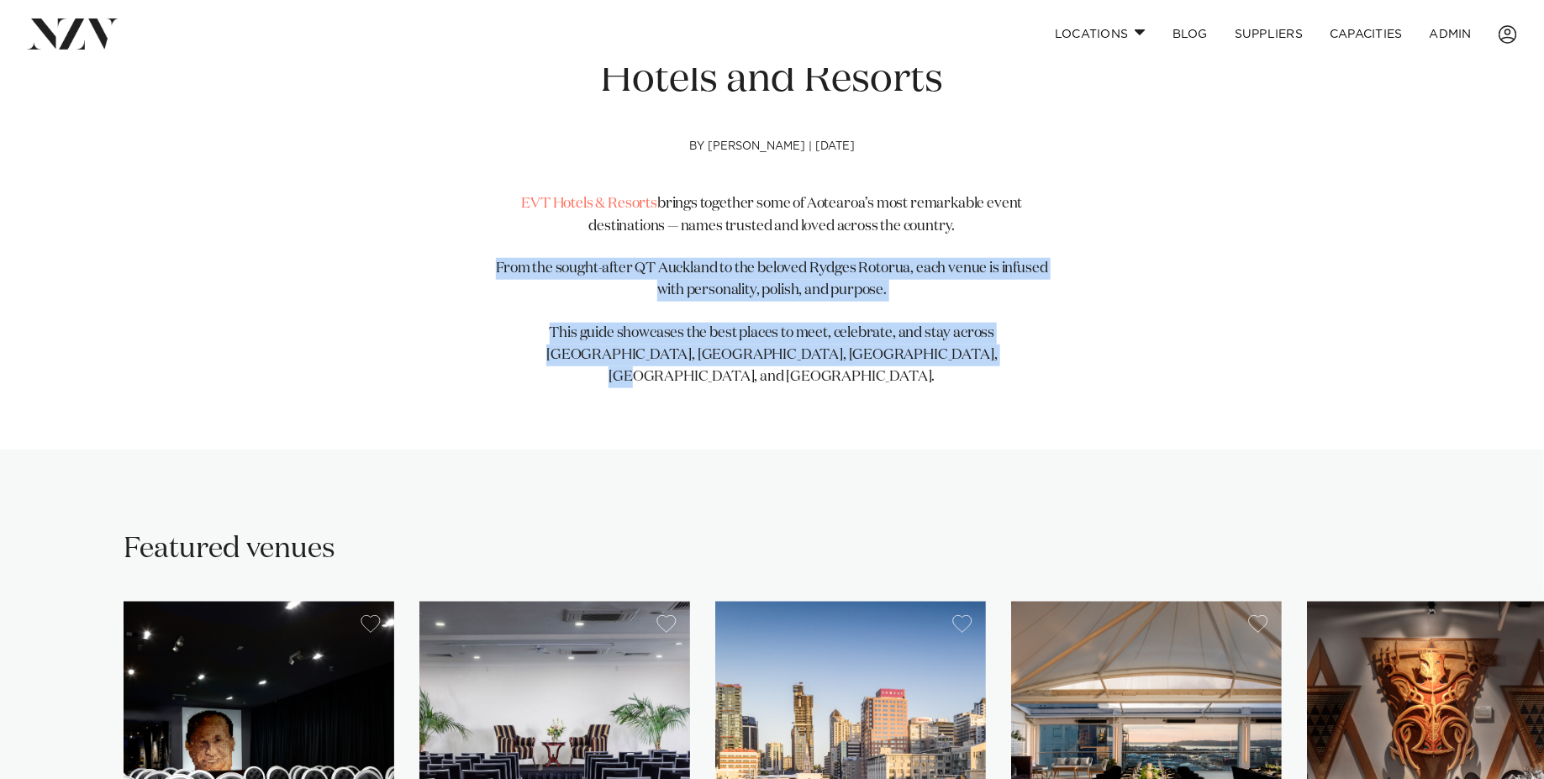
scroll to position [686, 0]
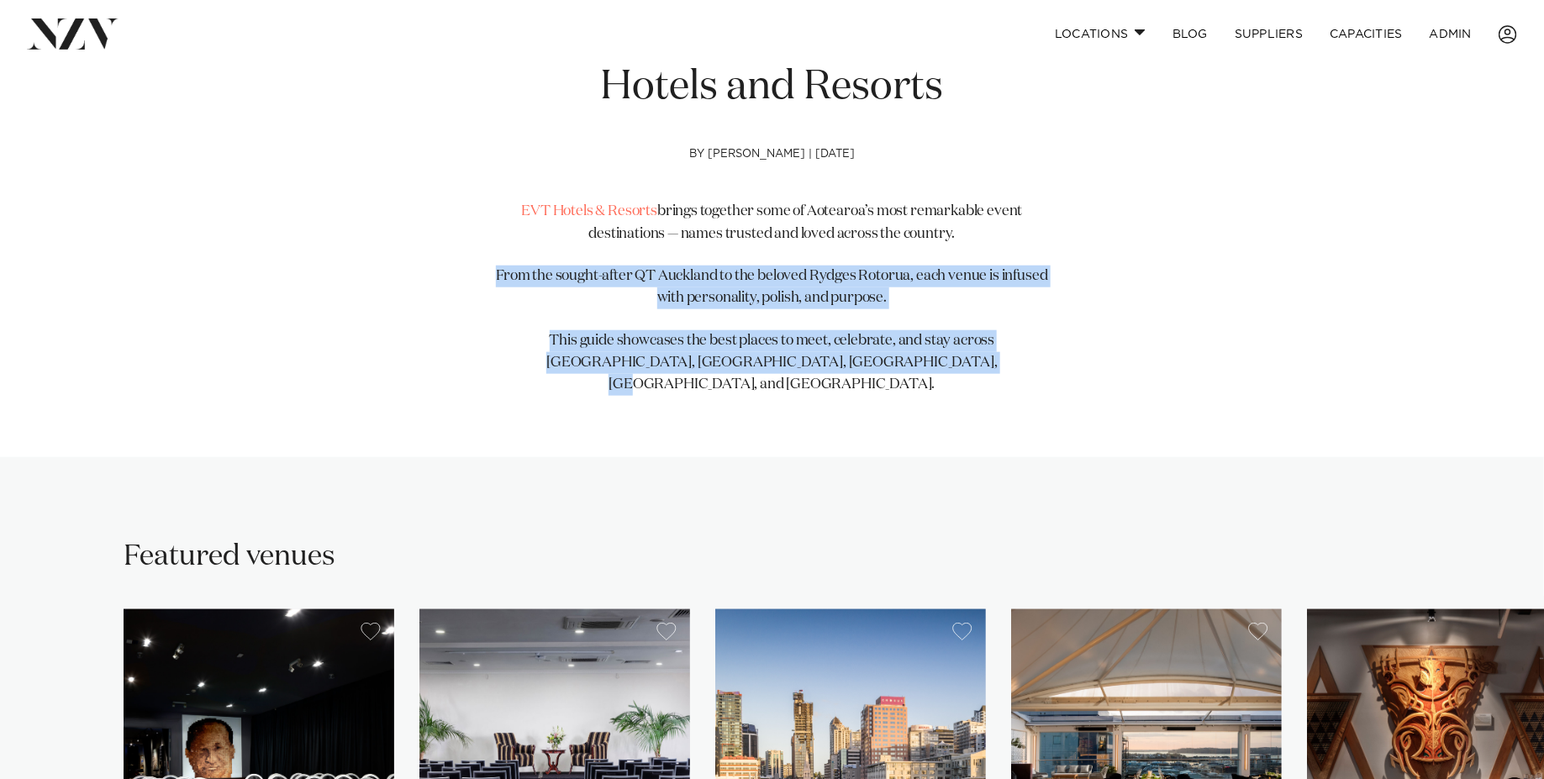
click at [703, 323] on div "EVT Hotels & Resorts brings together some of Aotearoa’s most remarkable event d…" at bounding box center [772, 298] width 575 height 195
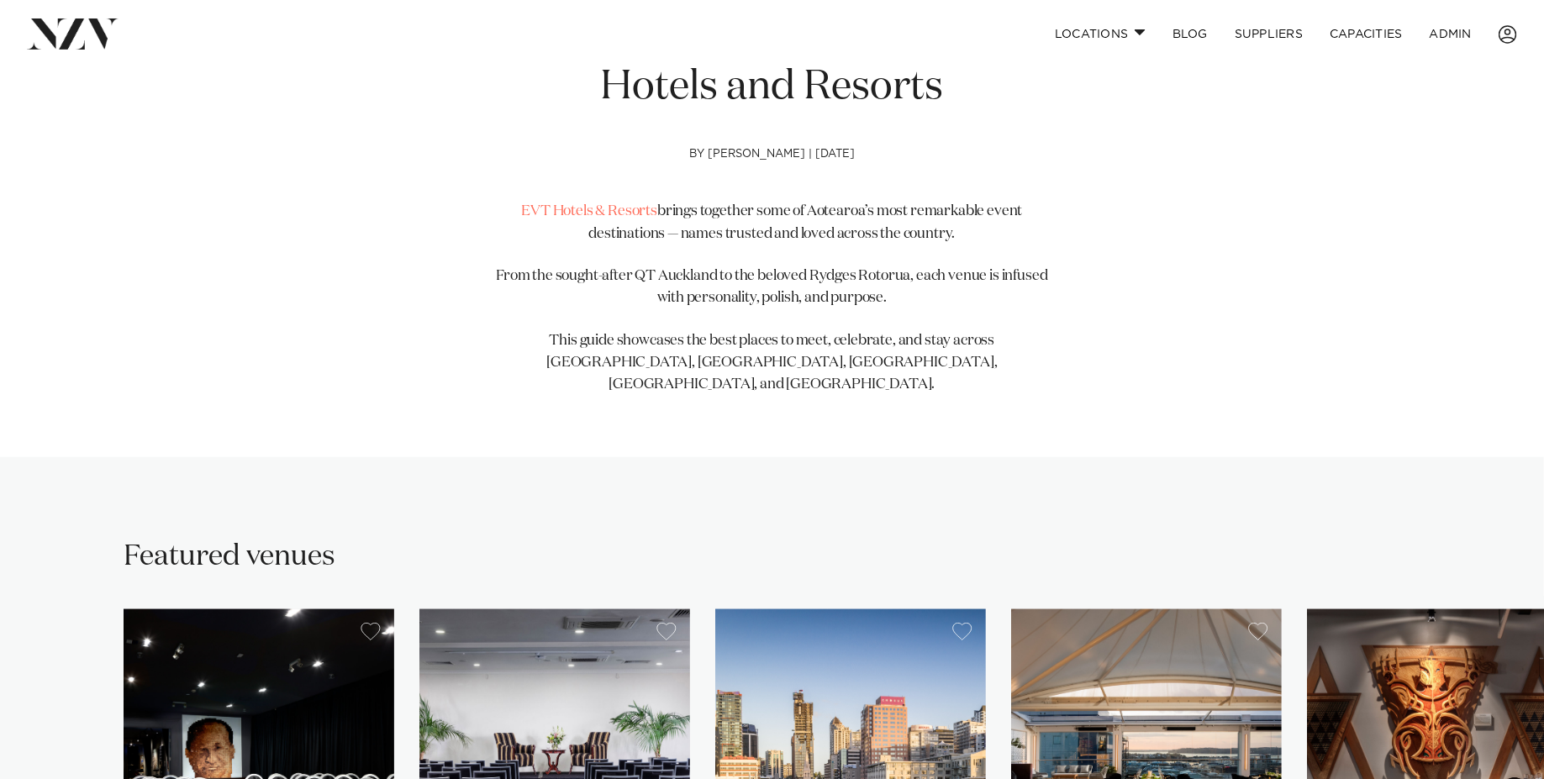
click at [796, 350] on p "This guide showcases the best places to meet, celebrate, and stay across Auckla…" at bounding box center [772, 363] width 575 height 66
click at [815, 363] on p "This guide showcases the best places to meet, celebrate, and stay across Auckla…" at bounding box center [772, 363] width 575 height 66
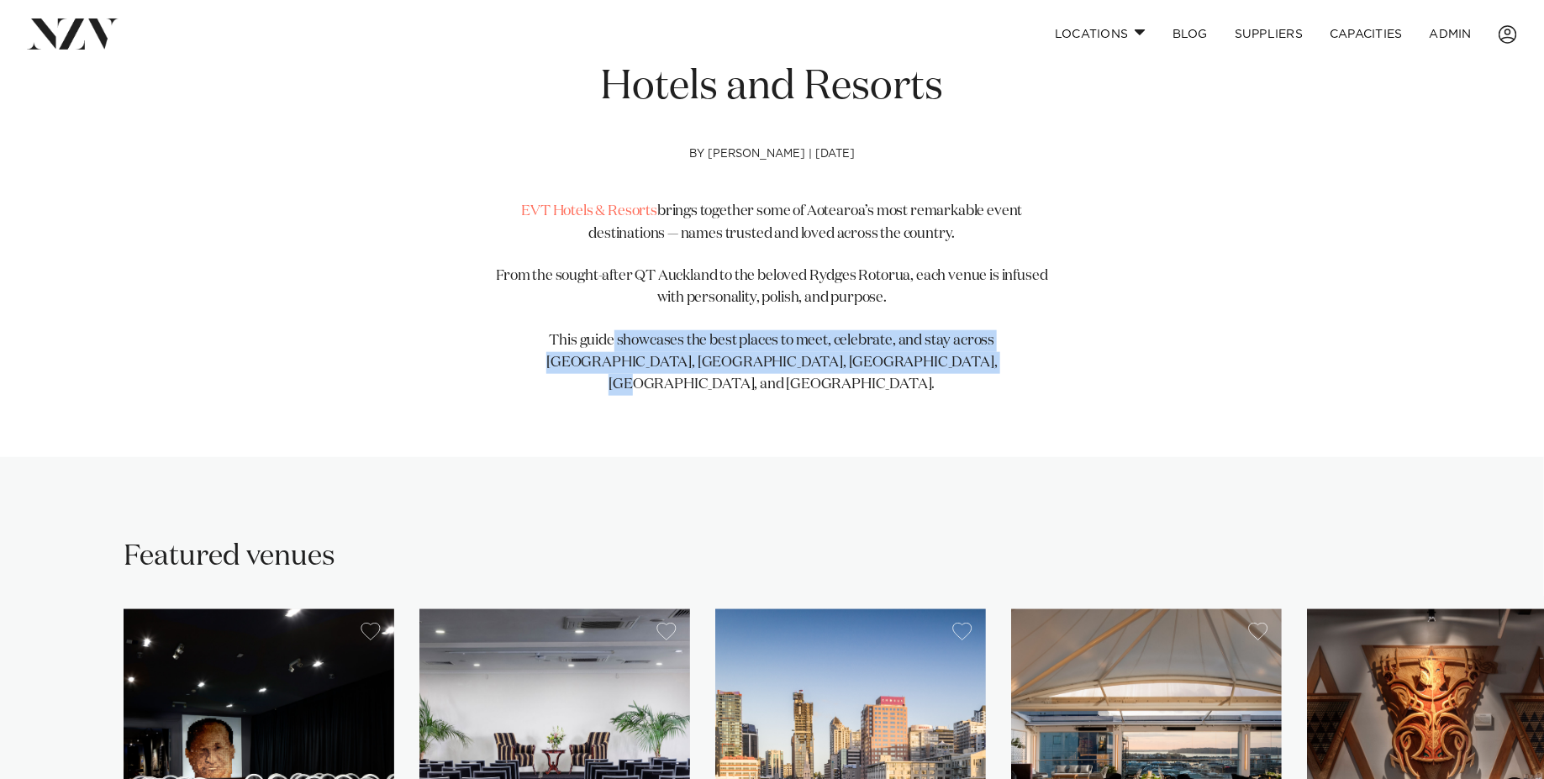
drag, startPoint x: 974, startPoint y: 370, endPoint x: 583, endPoint y: 342, distance: 391.8
click at [583, 341] on p "This guide showcases the best places to meet, celebrate, and stay across Auckla…" at bounding box center [772, 363] width 575 height 66
copy p "showcases the best places to meet, celebrate, and stay across Auckland, Welling…"
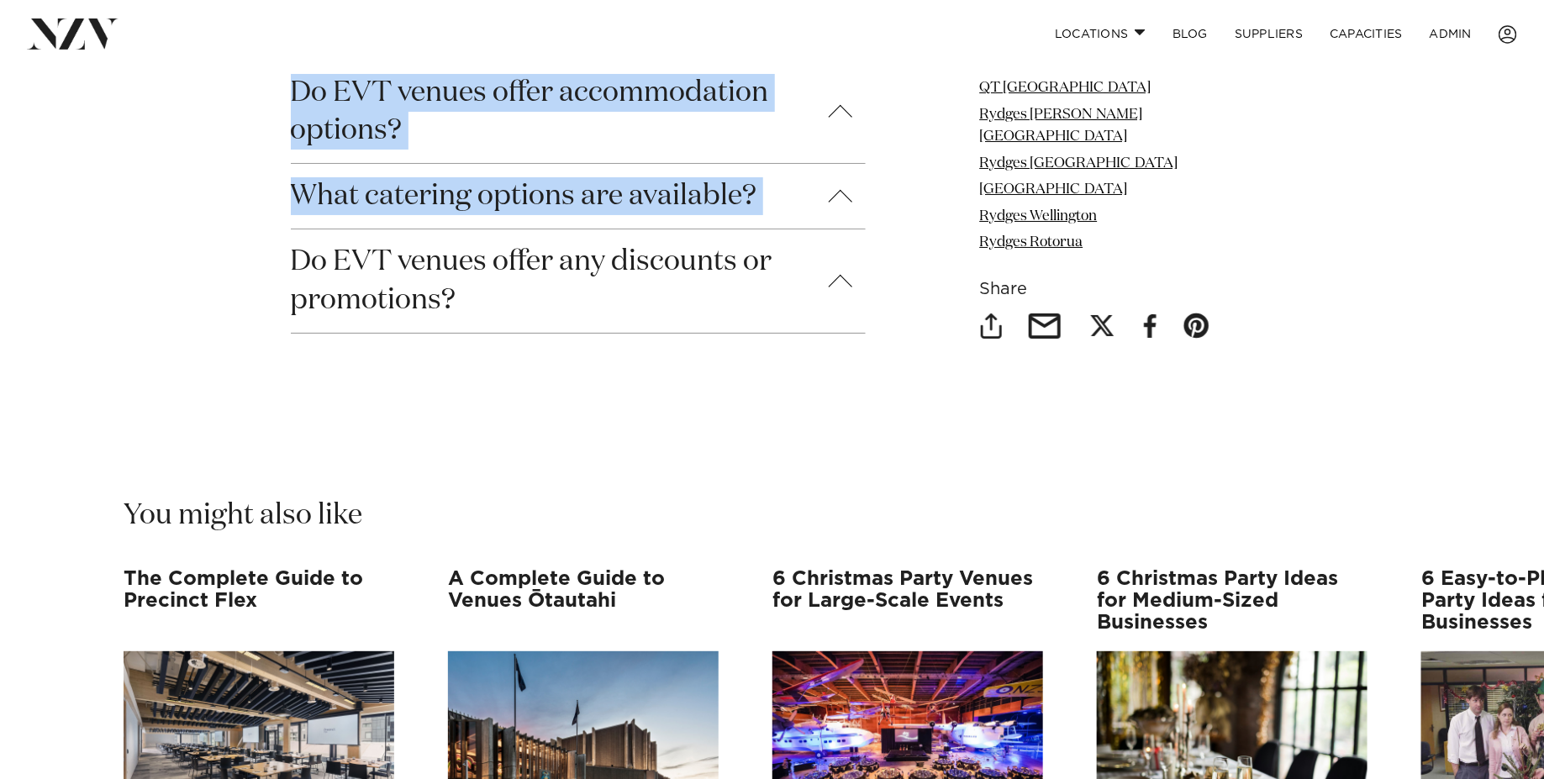
scroll to position [8753, 0]
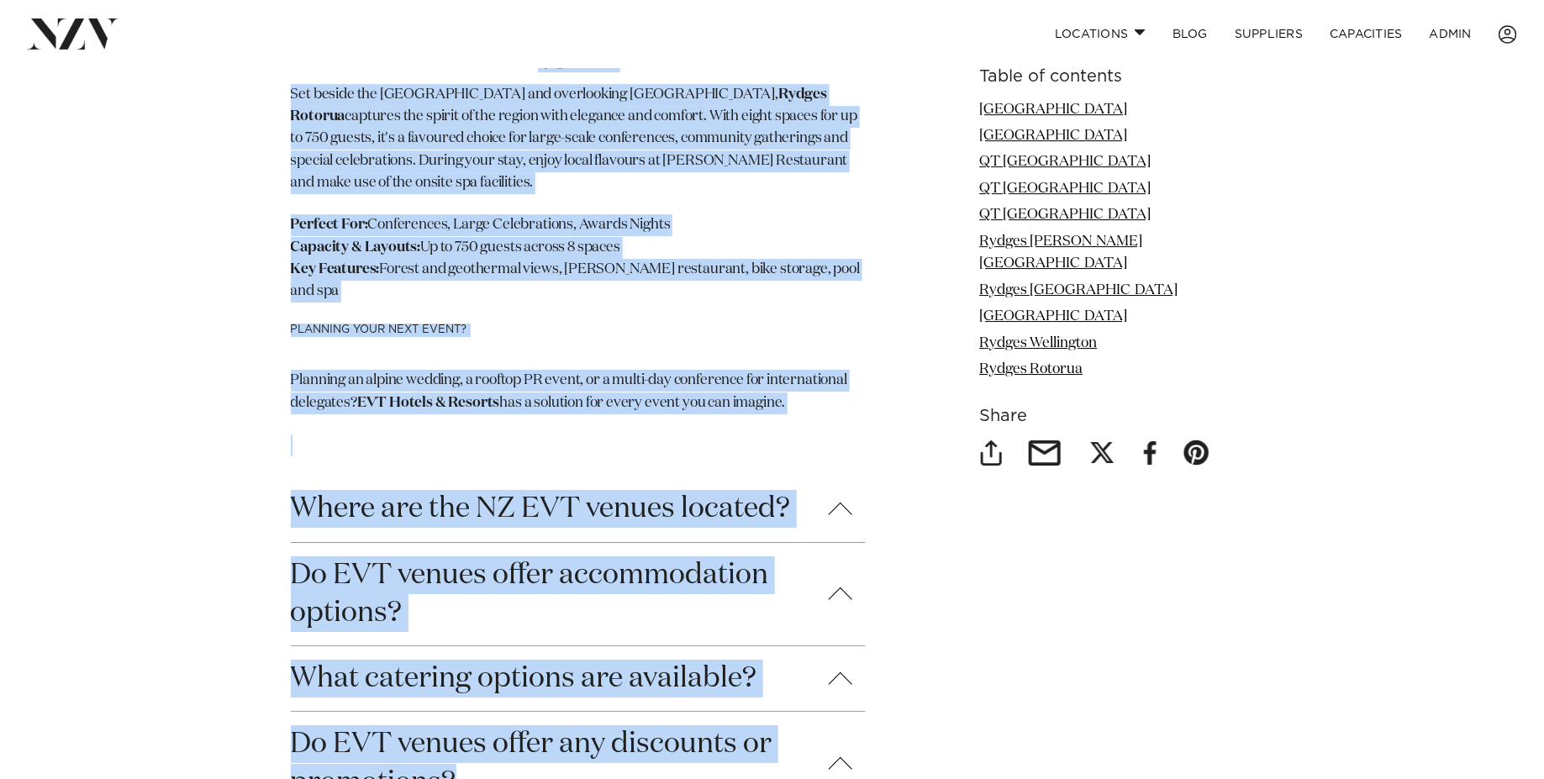
drag, startPoint x: 278, startPoint y: 328, endPoint x: 723, endPoint y: 634, distance: 539.7
copy section "Arawa Park Hotel Rotorua Arawa Park Hotel, Rotorua Arawa Park Hotel is a compre…"
